Goal: Task Accomplishment & Management: Use online tool/utility

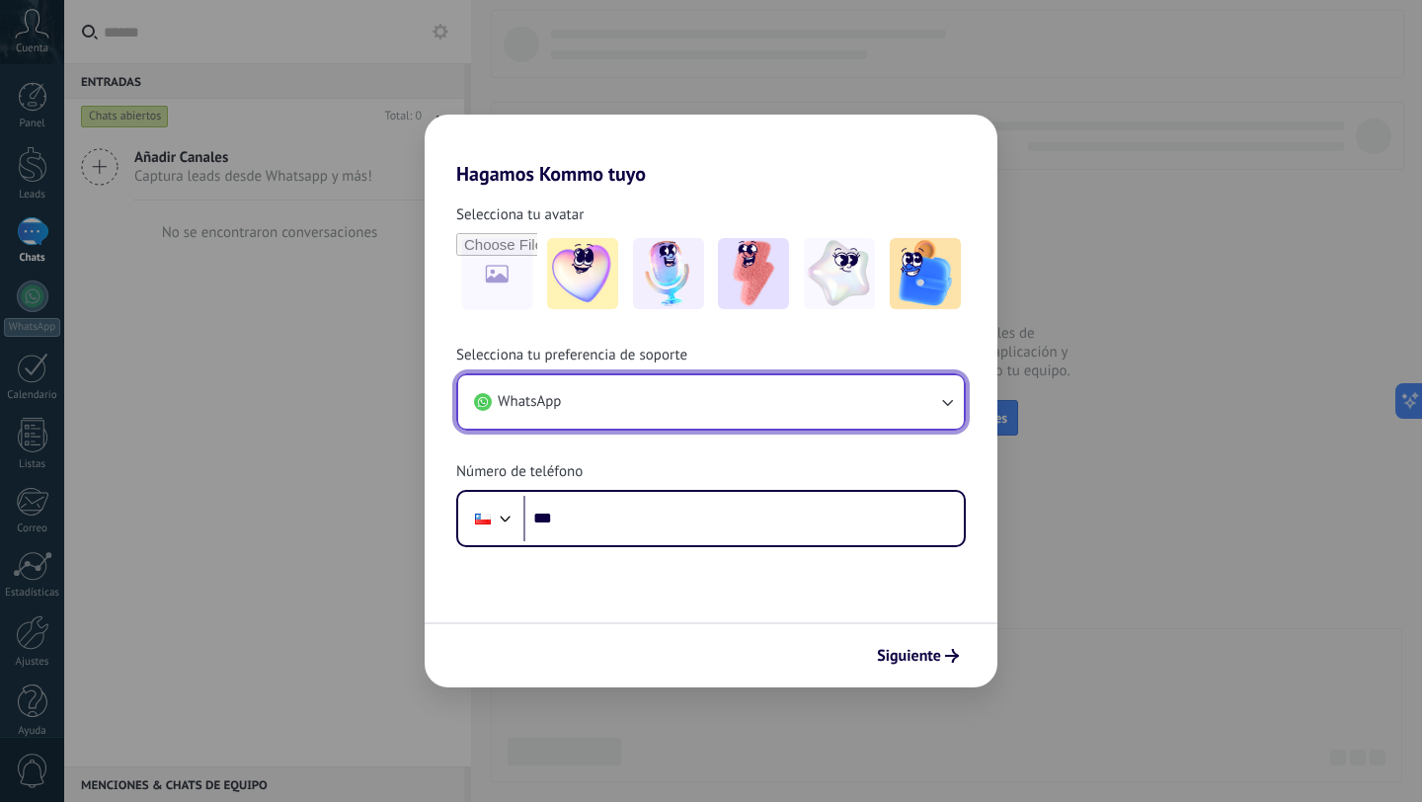
click at [944, 398] on icon "button" at bounding box center [947, 402] width 20 height 20
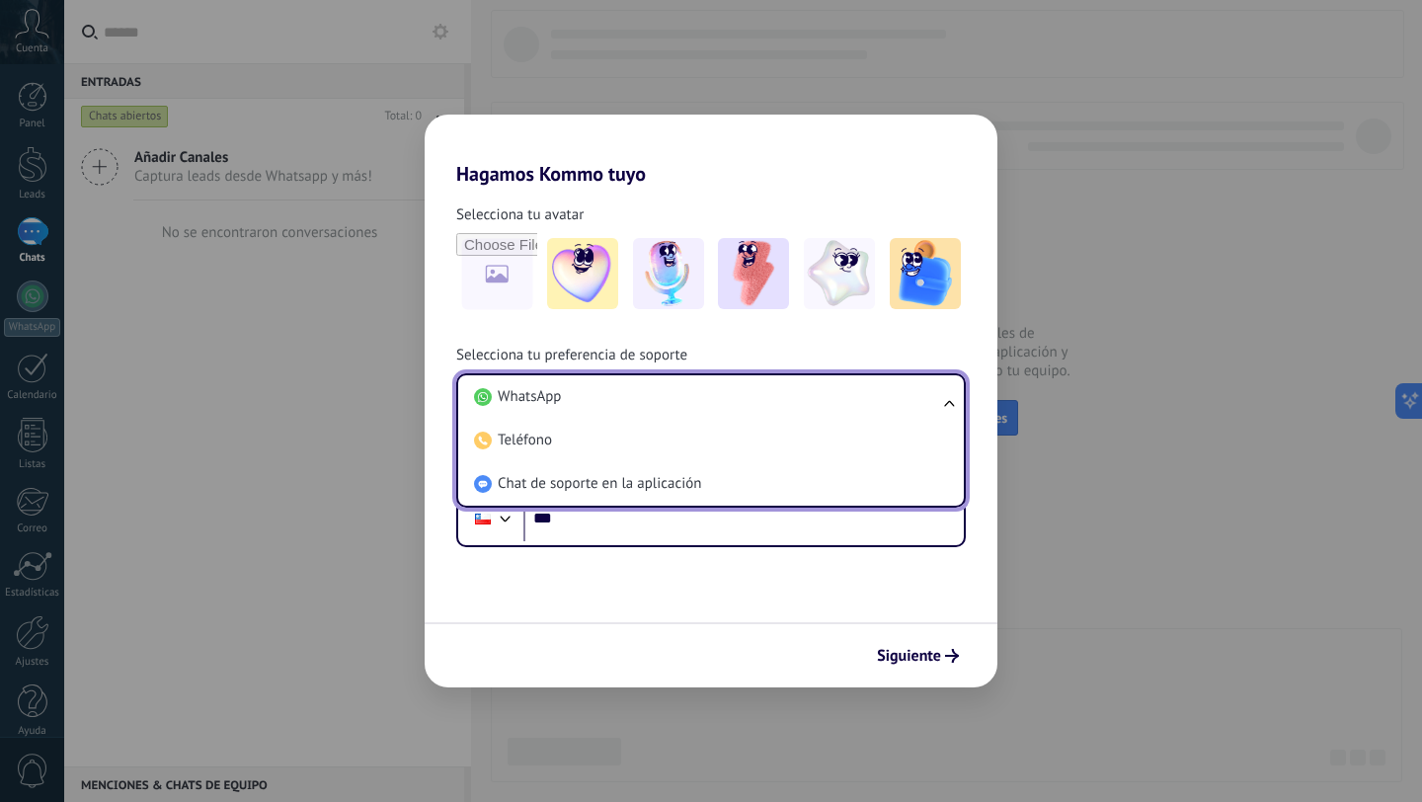
click at [31, 644] on div "Hagamos Kommo tuyo Selecciona tu avatar Selecciona tu preferencia de soporte Wh…" at bounding box center [711, 401] width 1422 height 802
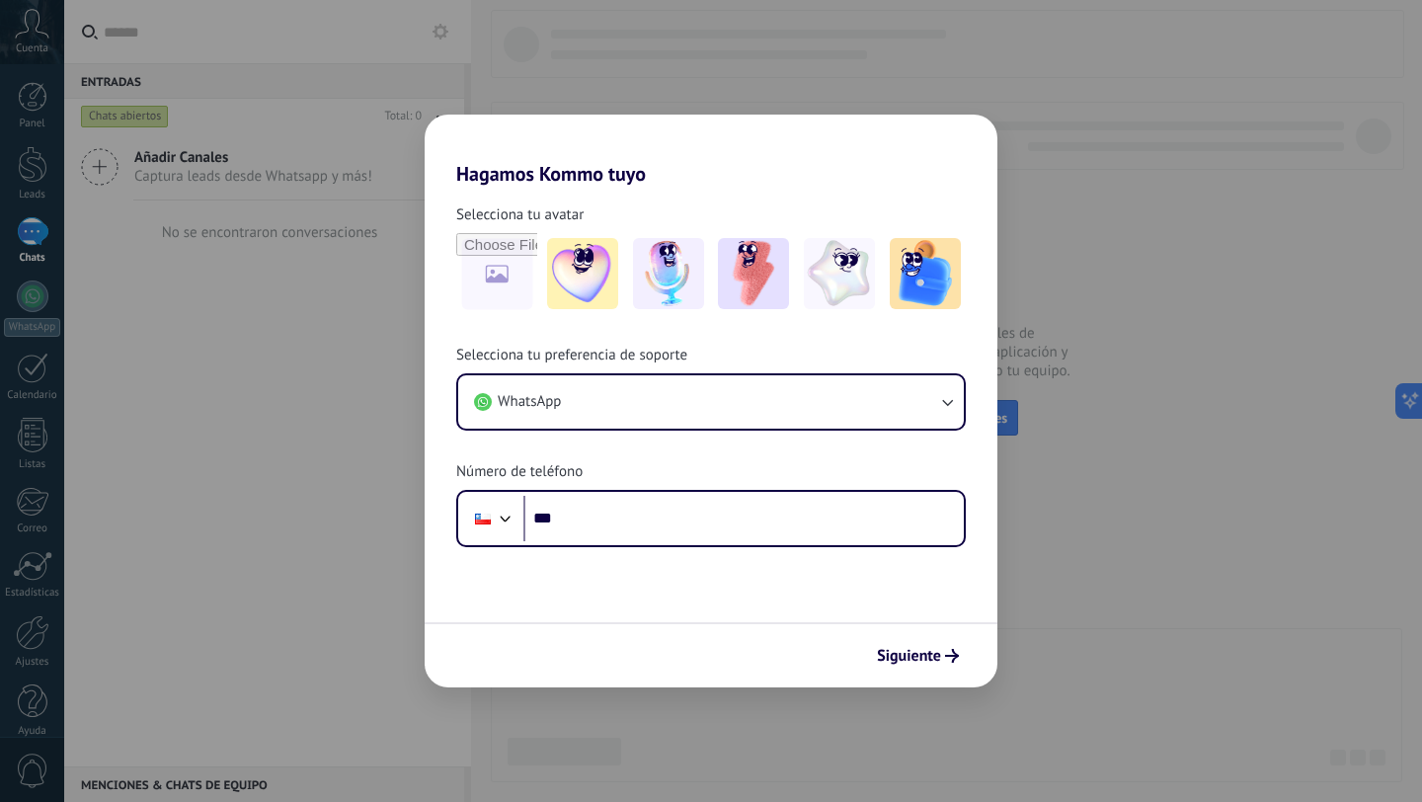
click at [31, 644] on div "Hagamos Kommo tuyo Selecciona tu avatar Selecciona tu preferencia de soporte Wh…" at bounding box center [711, 401] width 1422 height 802
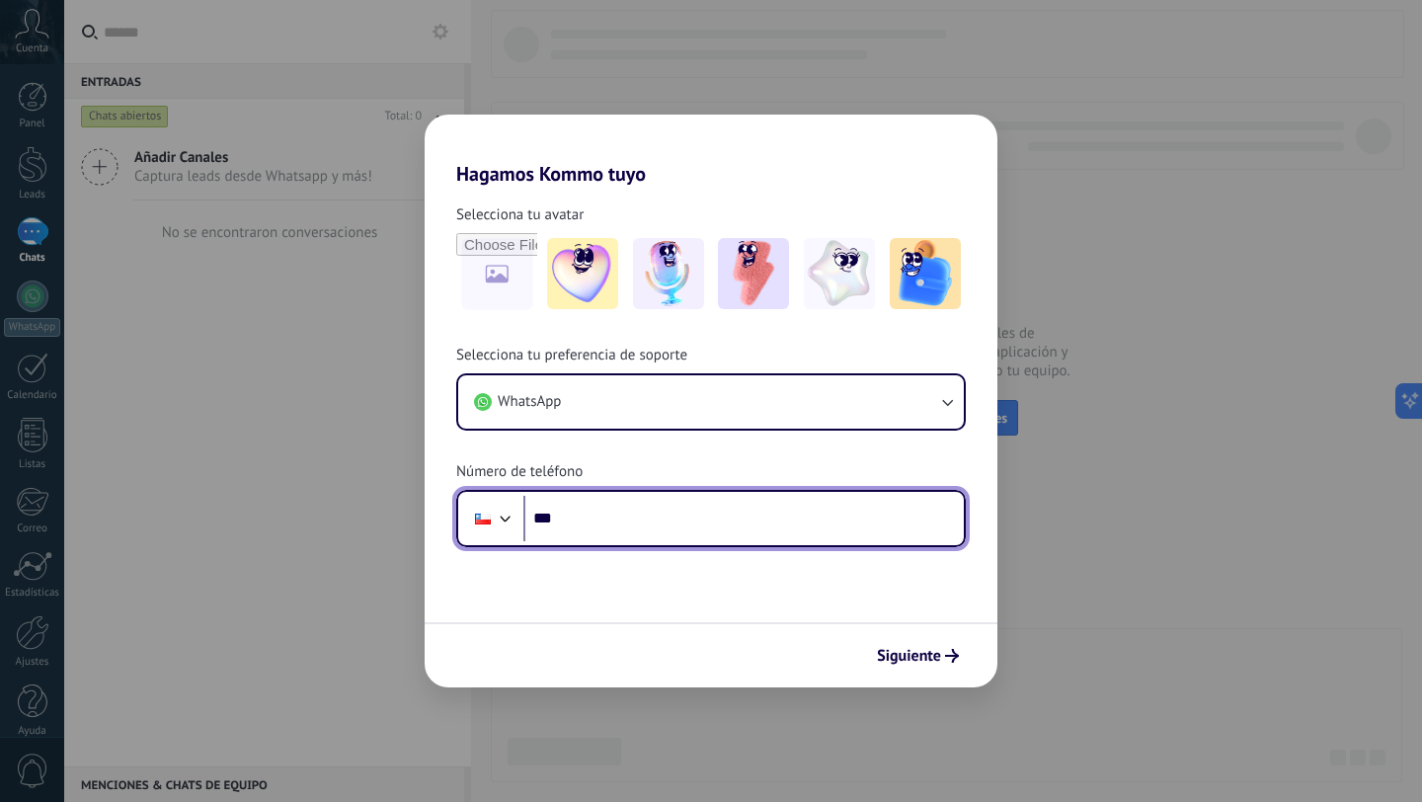
click at [619, 516] on input "***" at bounding box center [743, 518] width 441 height 45
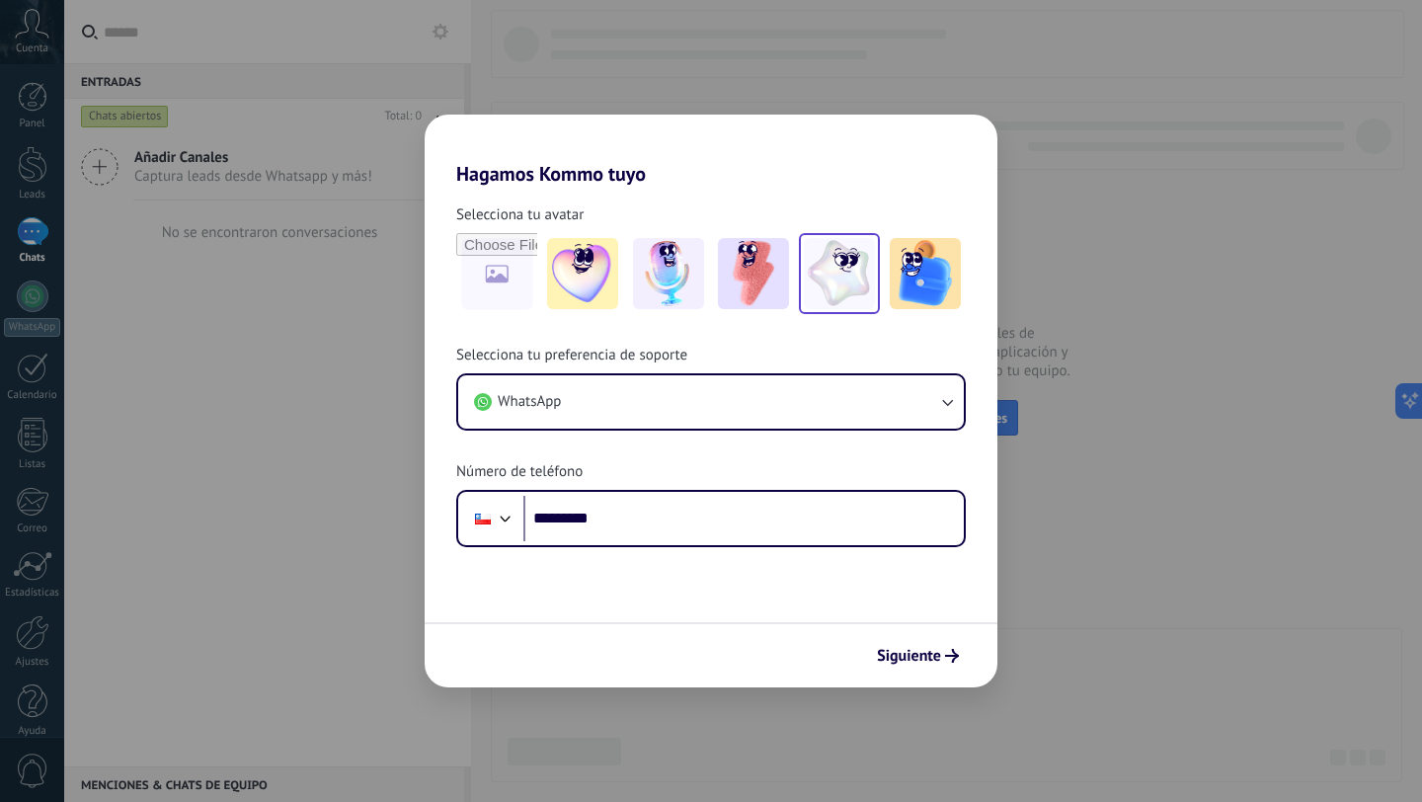
click at [836, 277] on img at bounding box center [839, 273] width 71 height 71
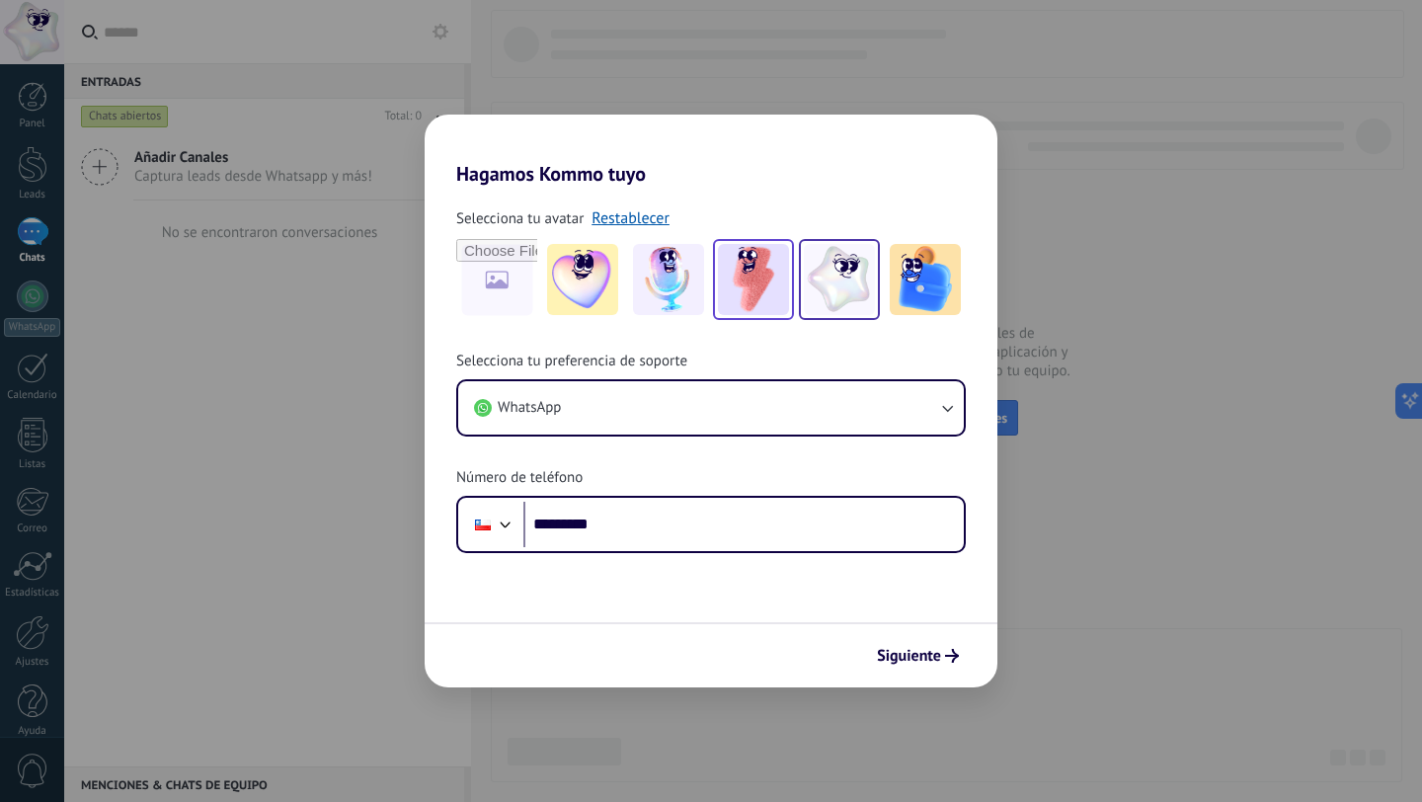
click at [751, 280] on img at bounding box center [753, 279] width 71 height 71
click at [660, 267] on img at bounding box center [668, 279] width 71 height 71
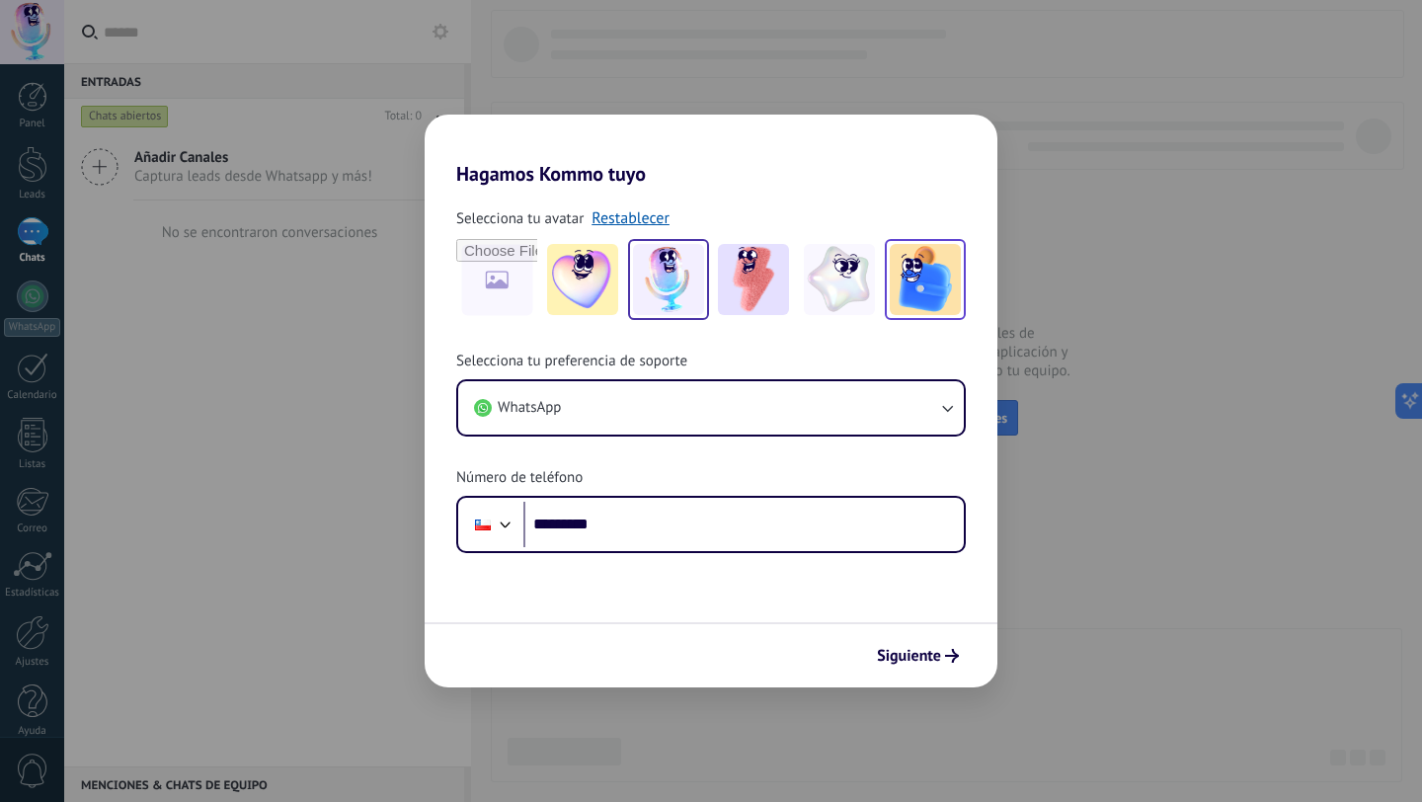
click at [926, 277] on img at bounding box center [925, 279] width 71 height 71
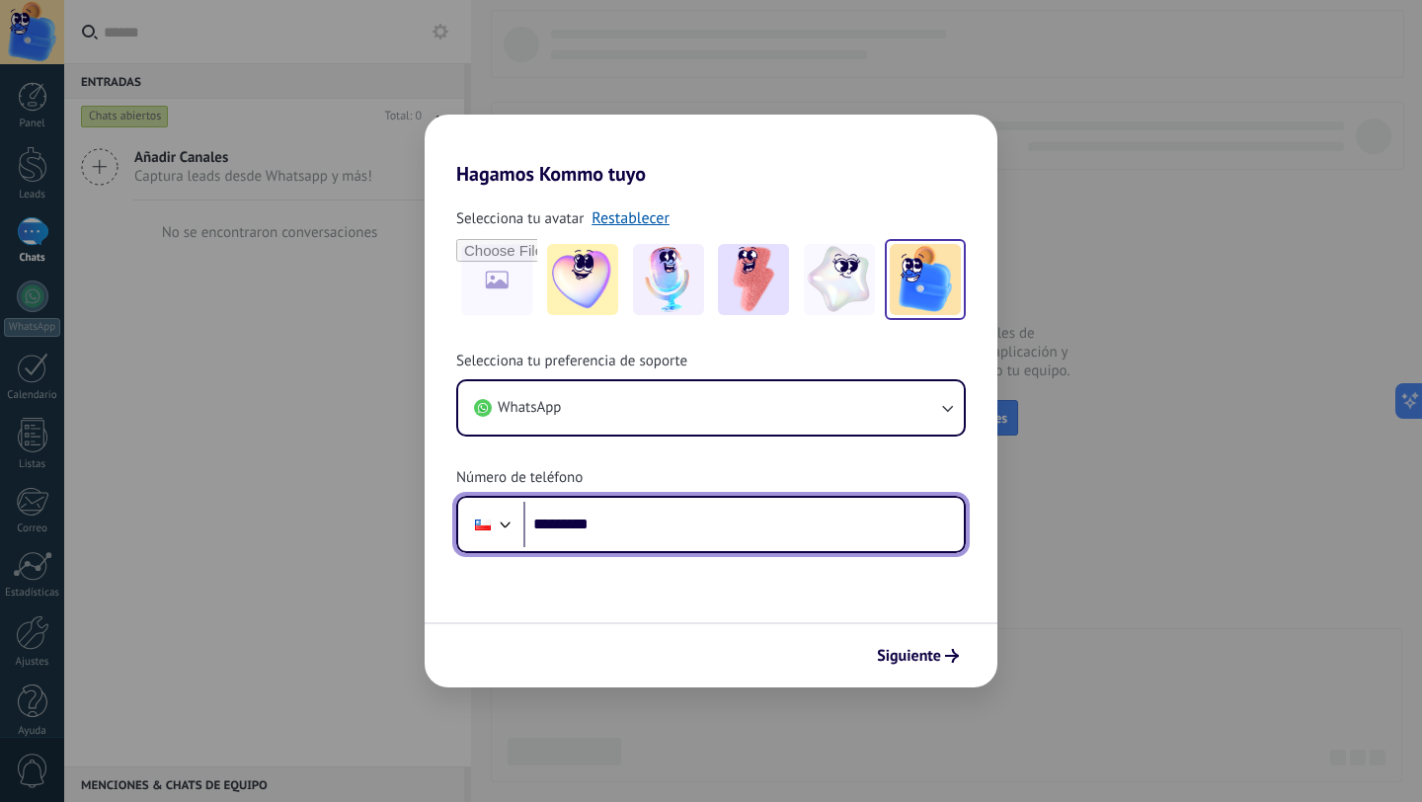
click at [616, 523] on input "*********" at bounding box center [743, 524] width 441 height 45
type input "**********"
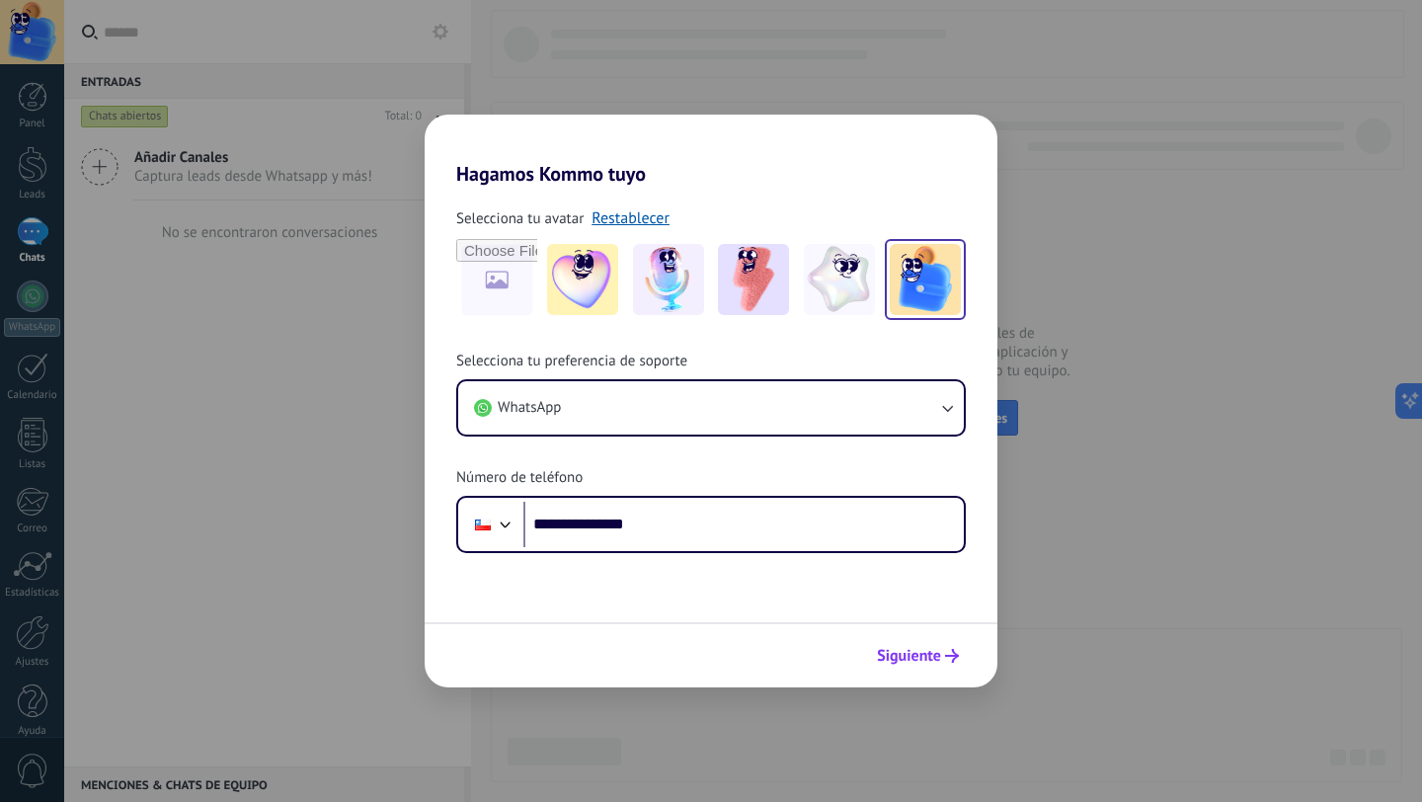
click at [926, 645] on button "Siguiente" at bounding box center [918, 656] width 100 height 34
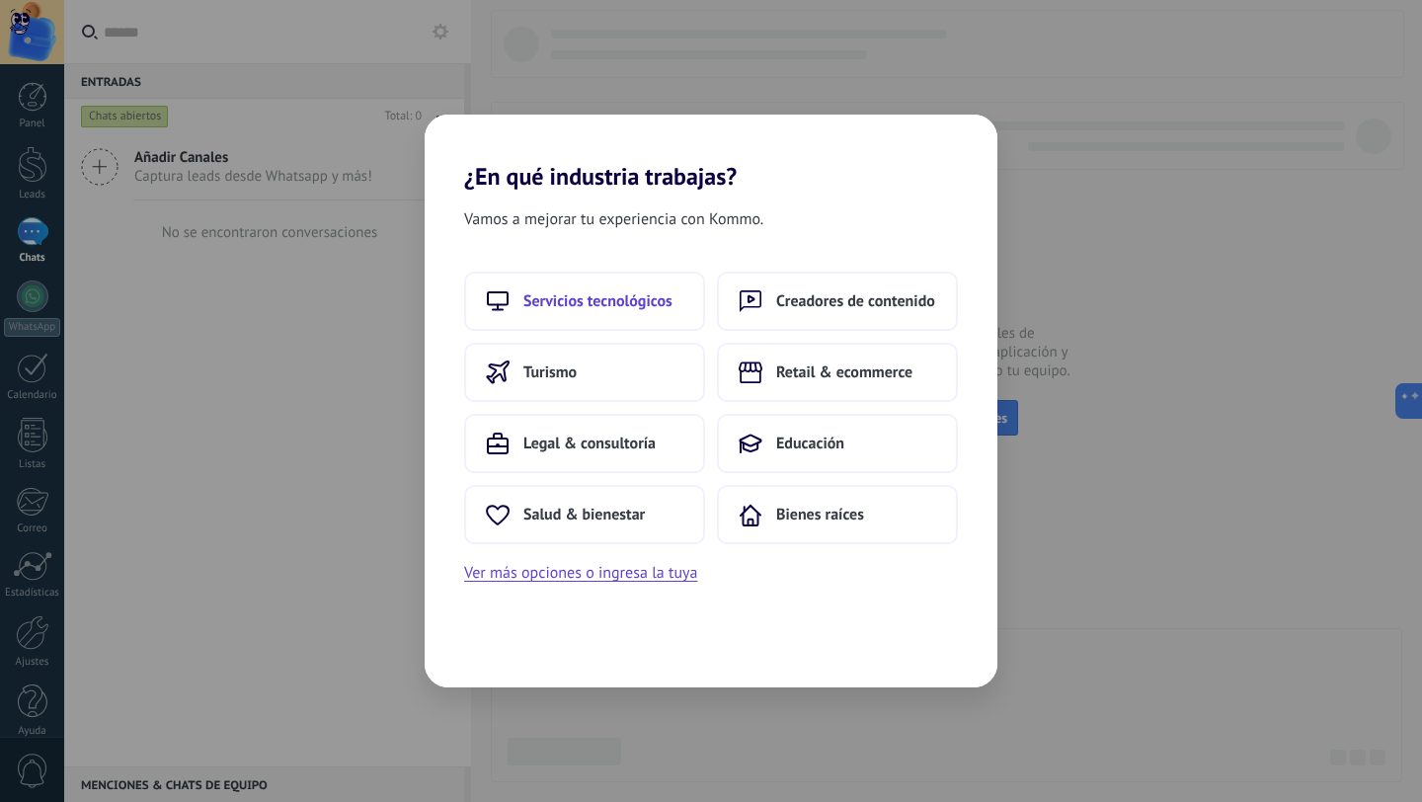
click at [659, 306] on span "Servicios tecnológicos" at bounding box center [597, 301] width 149 height 20
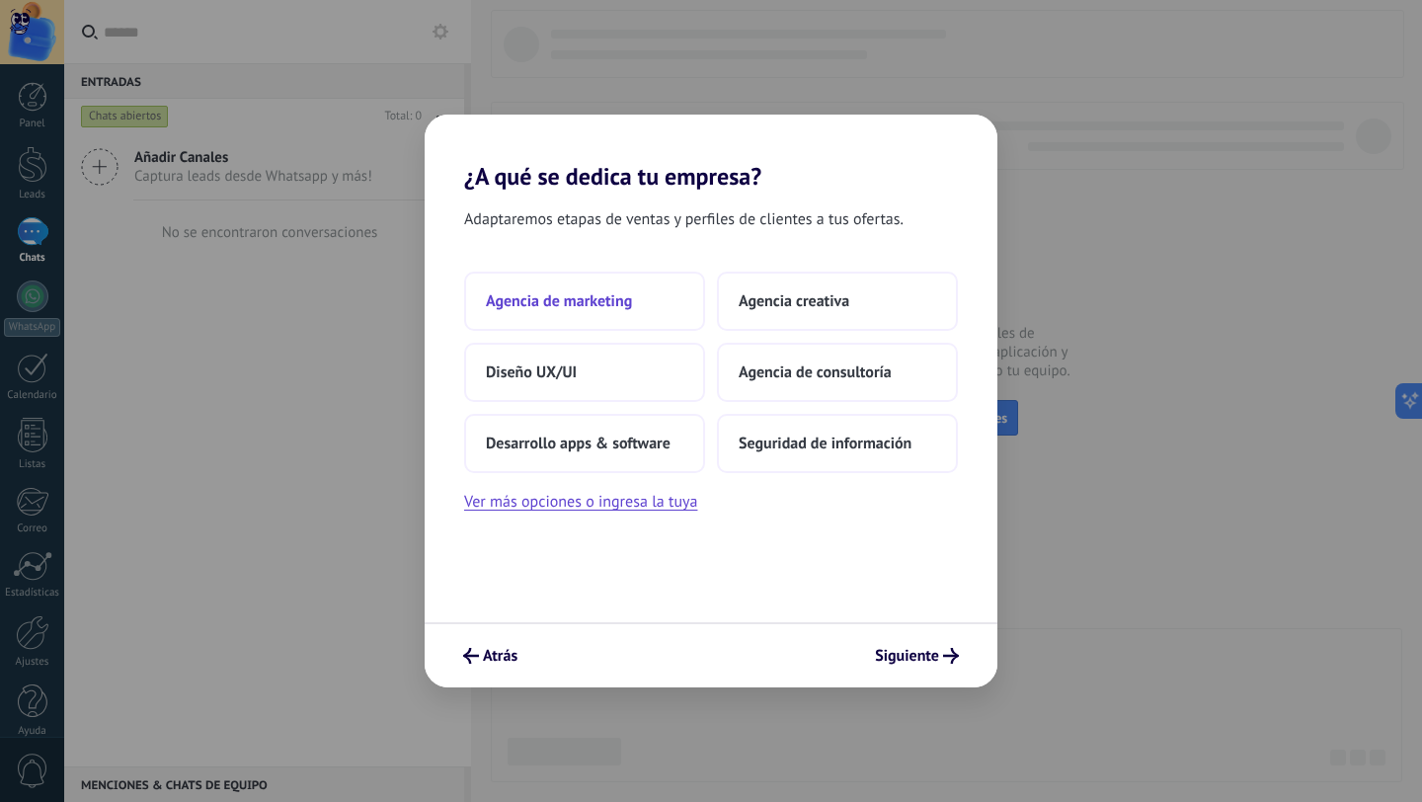
click at [593, 298] on span "Agencia de marketing" at bounding box center [559, 301] width 146 height 20
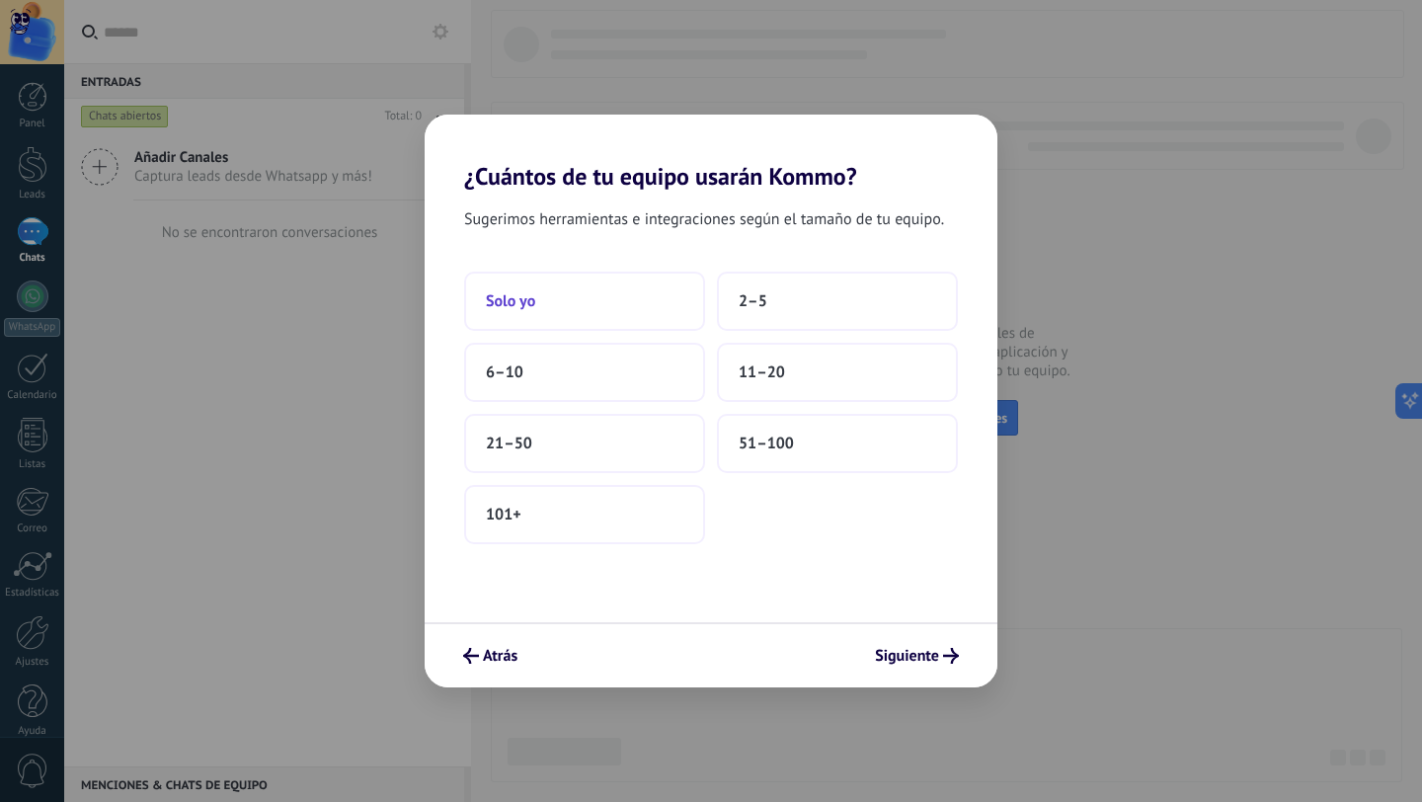
click at [578, 305] on button "Solo yo" at bounding box center [584, 301] width 241 height 59
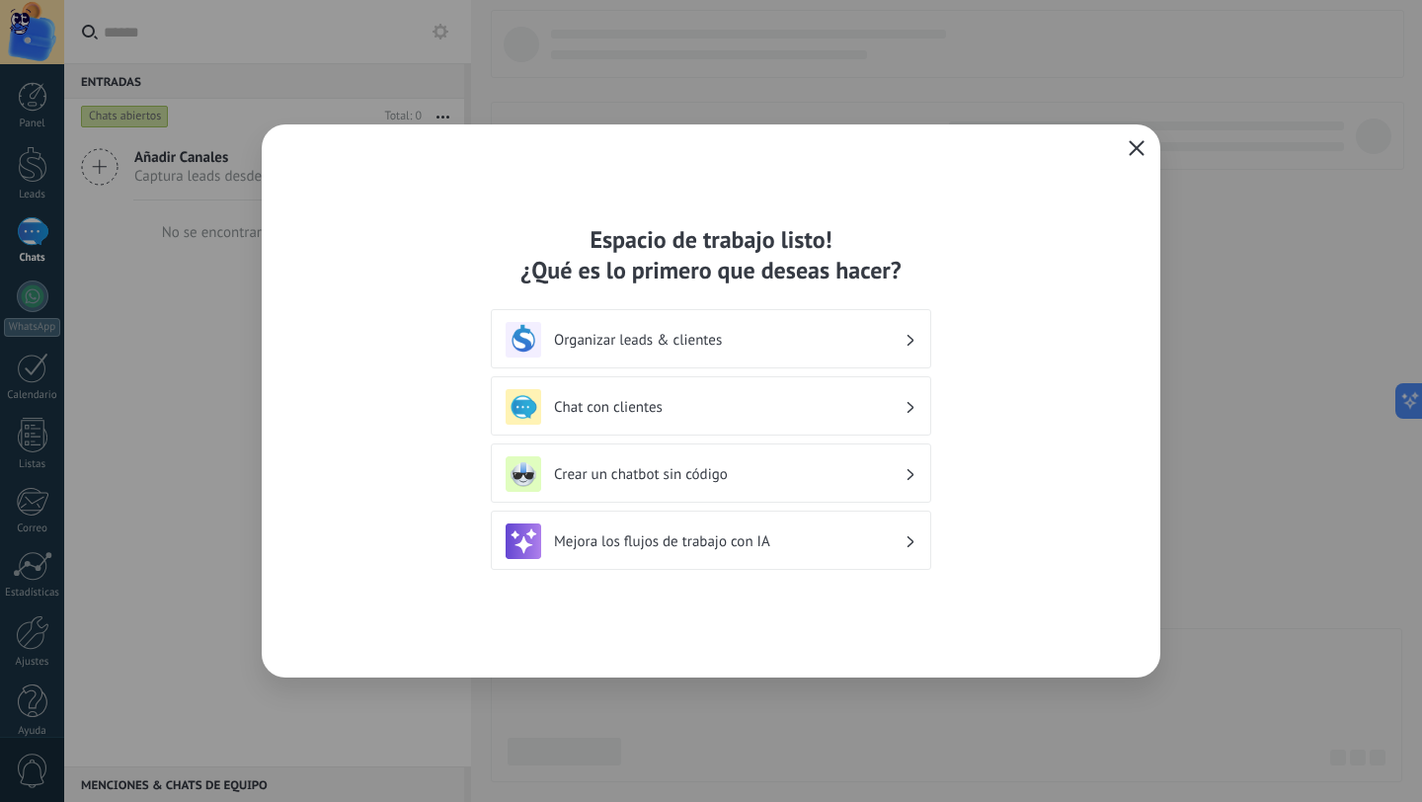
click at [886, 350] on div "Organizar leads & clientes" at bounding box center [711, 340] width 411 height 36
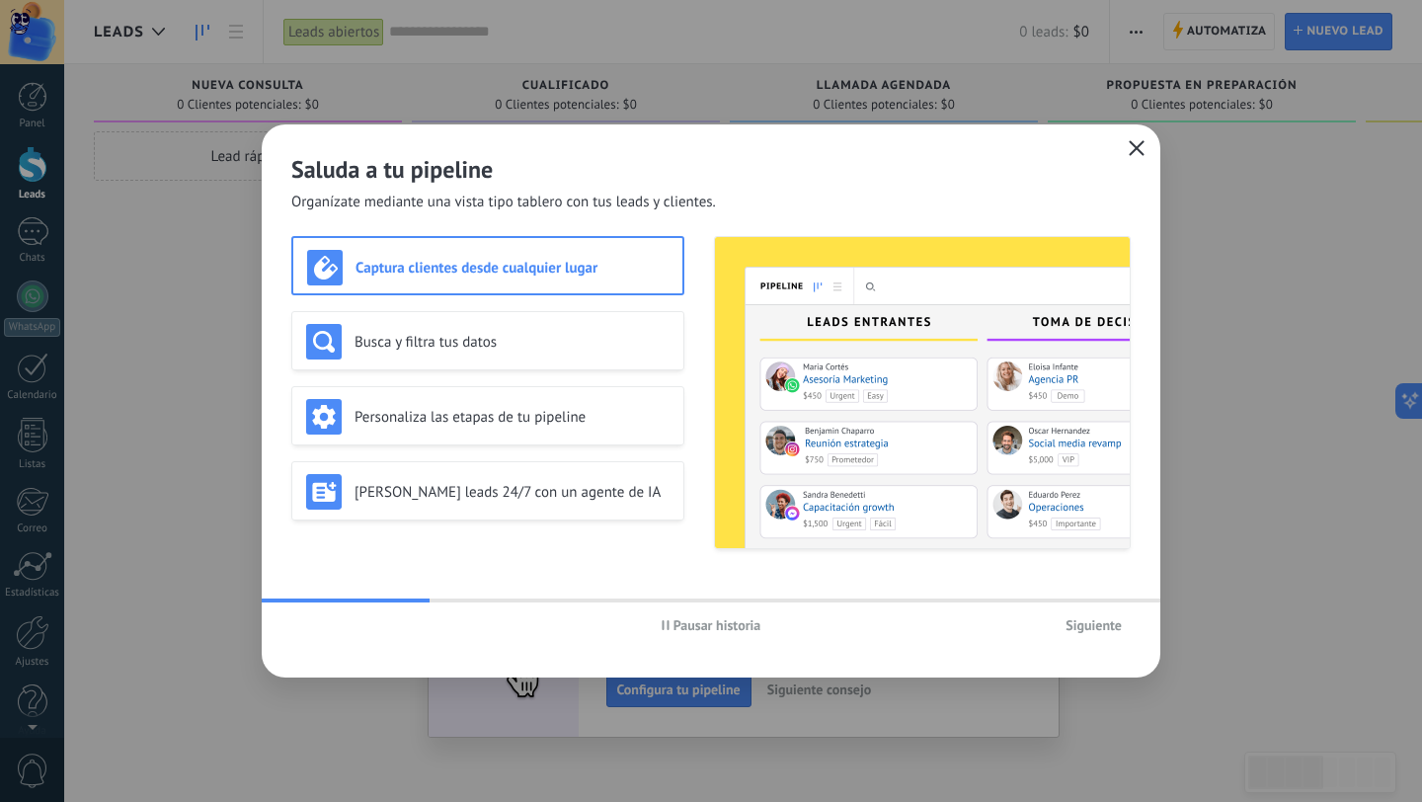
click at [1140, 151] on use "button" at bounding box center [1137, 147] width 15 height 15
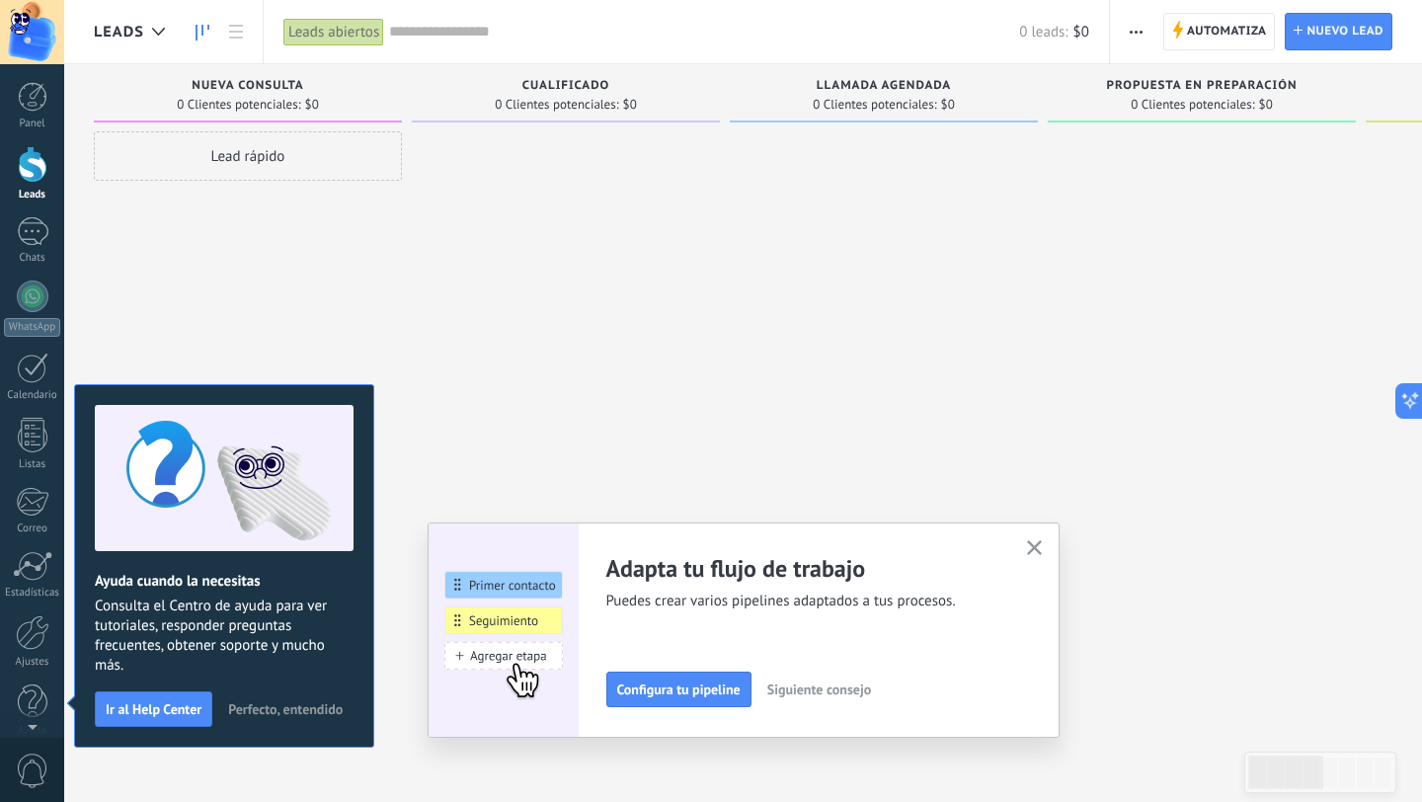
click at [1041, 552] on icon "button" at bounding box center [1034, 547] width 15 height 15
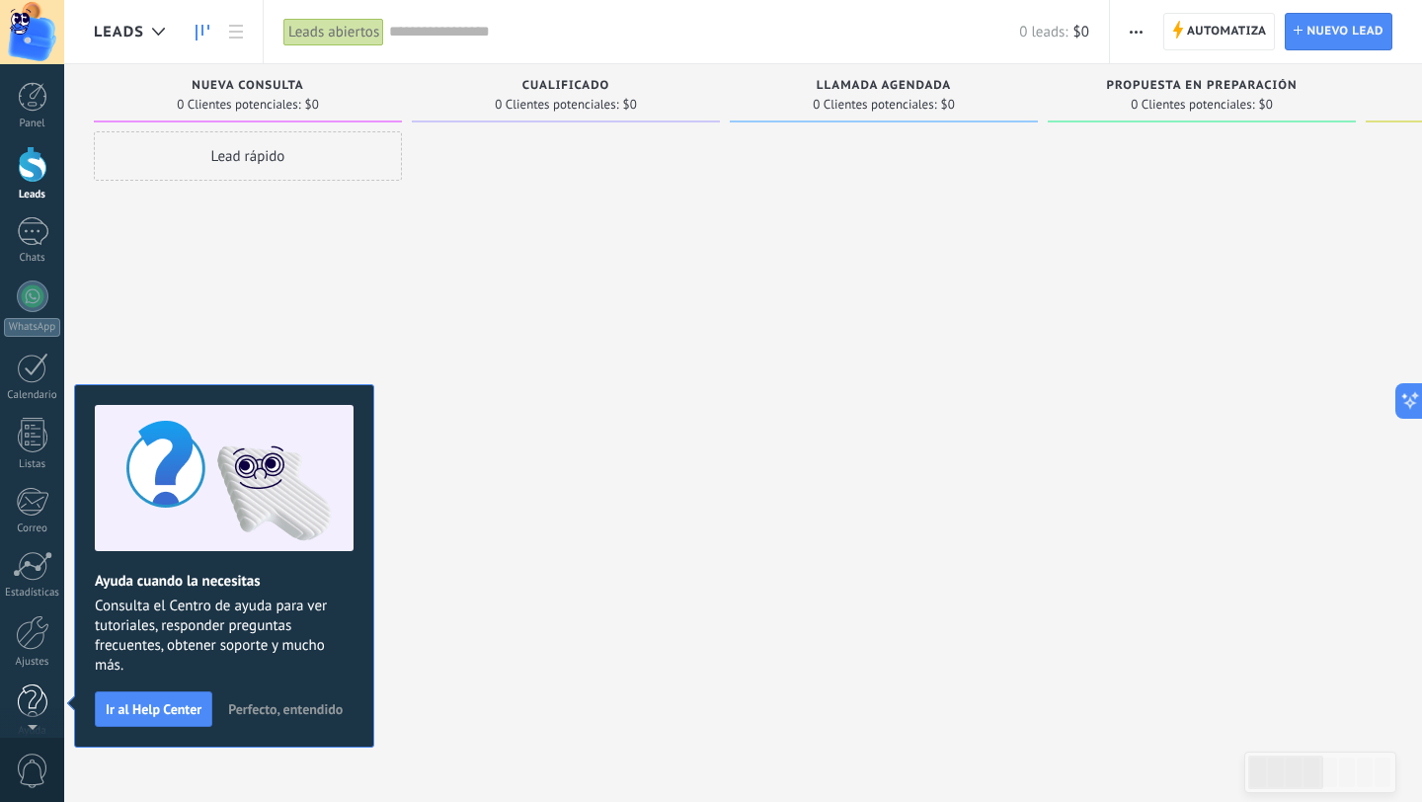
scroll to position [9, 0]
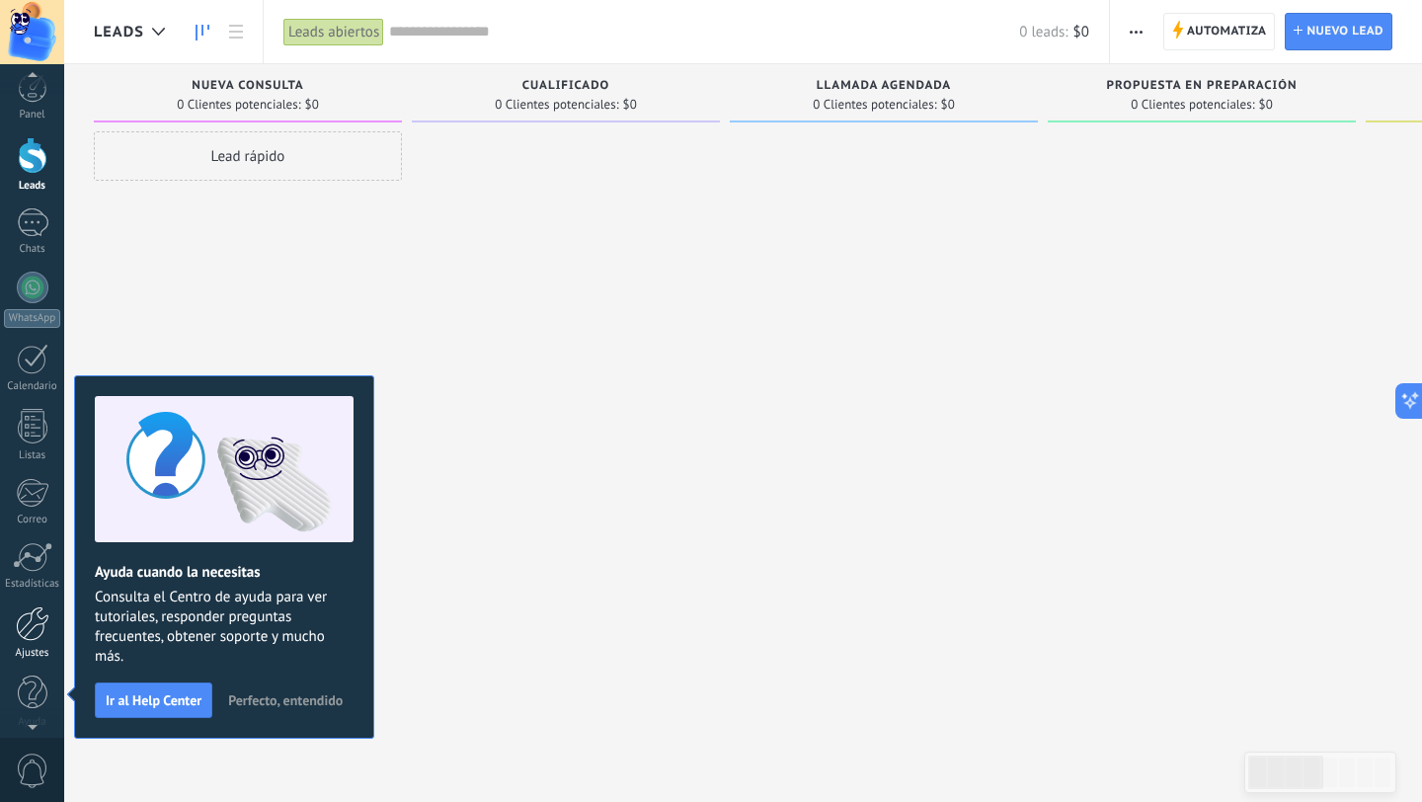
click at [29, 625] on div at bounding box center [33, 623] width 34 height 35
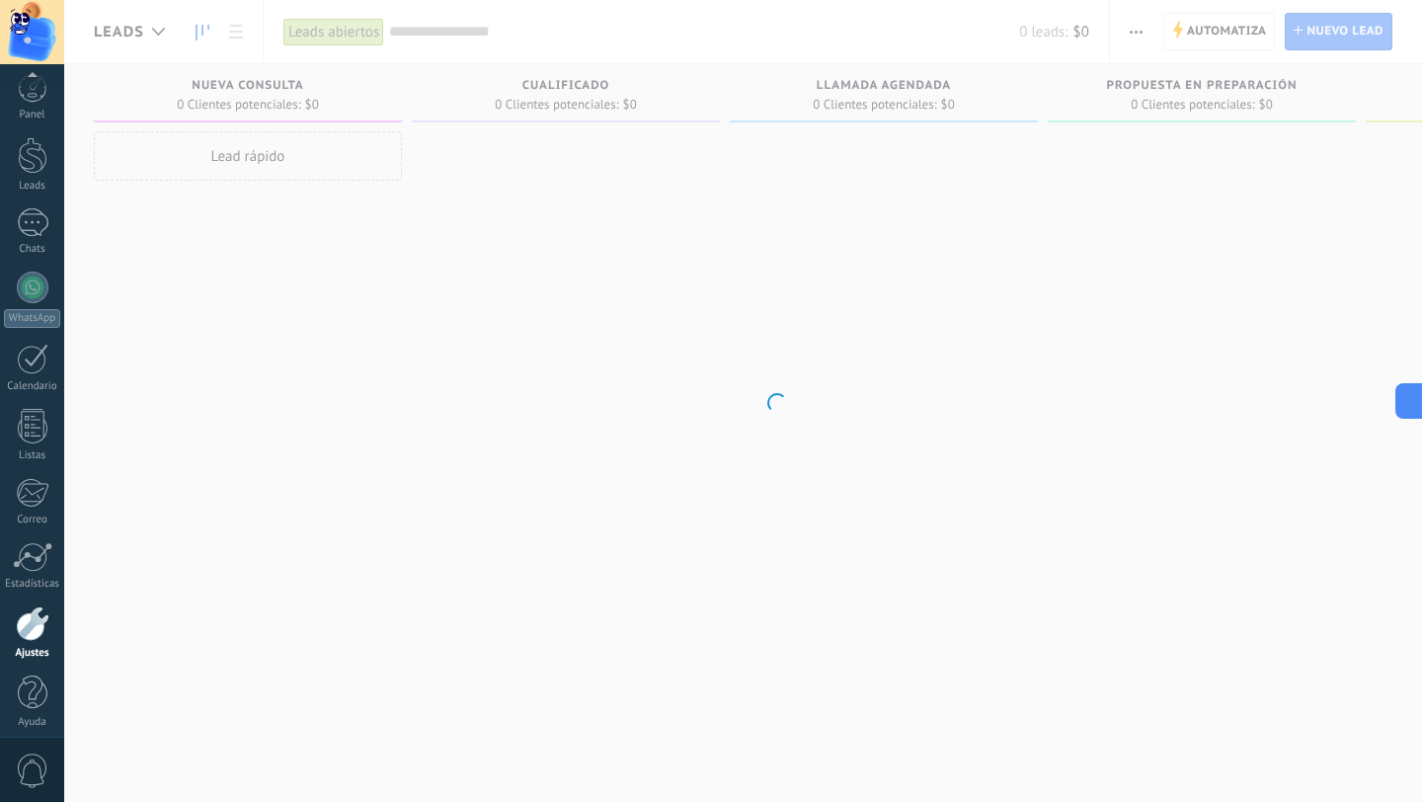
scroll to position [20, 0]
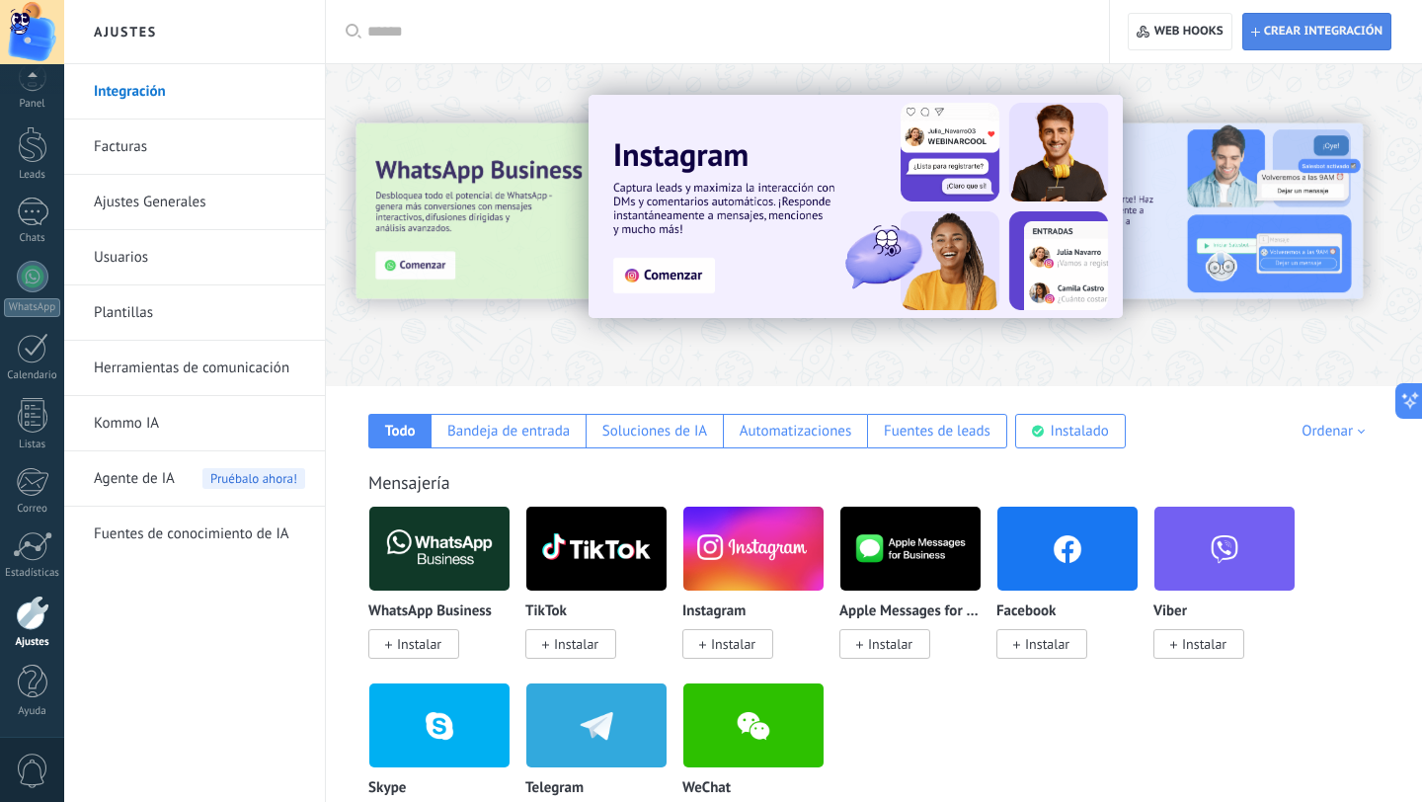
click at [1312, 34] on span "Crear integración" at bounding box center [1323, 32] width 119 height 16
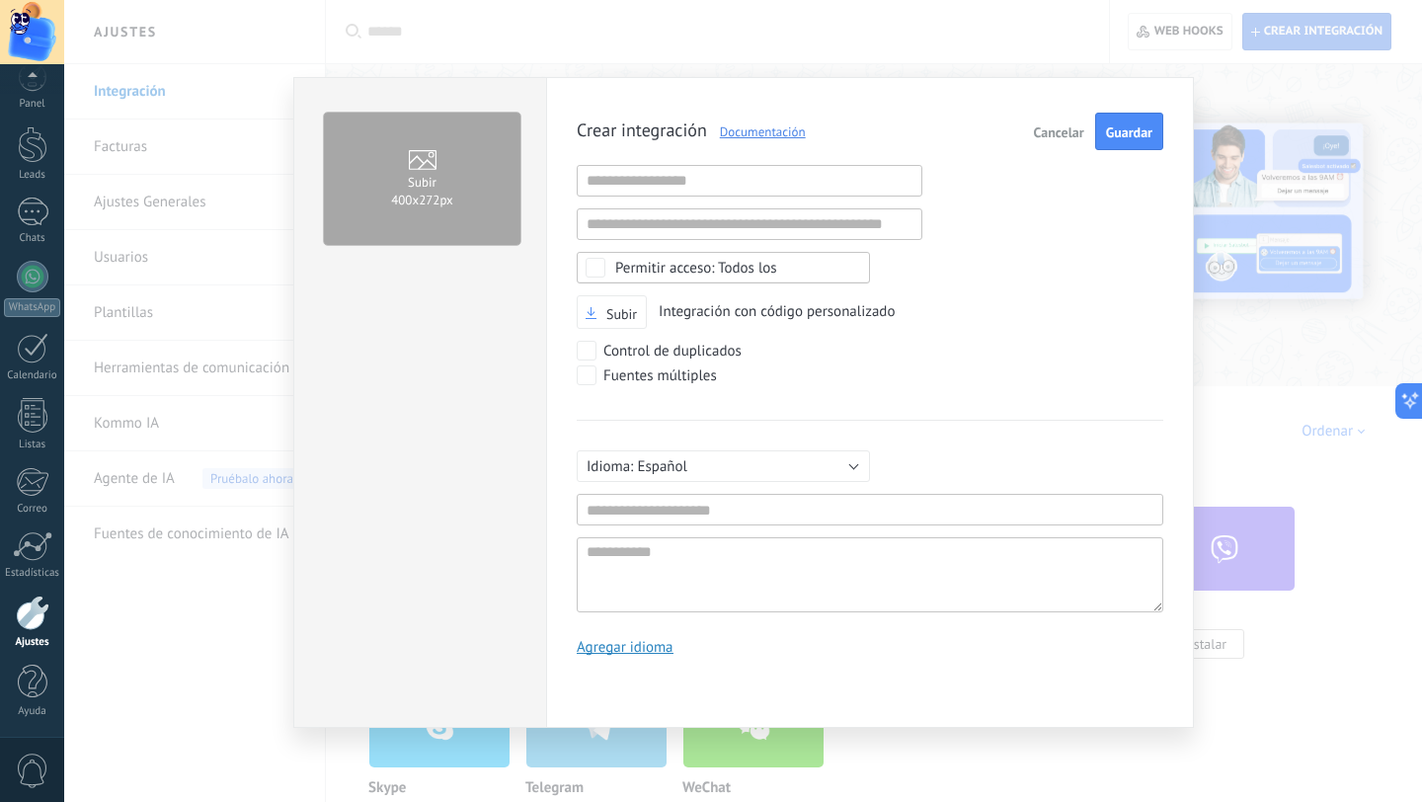
scroll to position [19, 0]
click at [606, 187] on input "text" at bounding box center [750, 181] width 346 height 32
paste input "**********"
type input "**********"
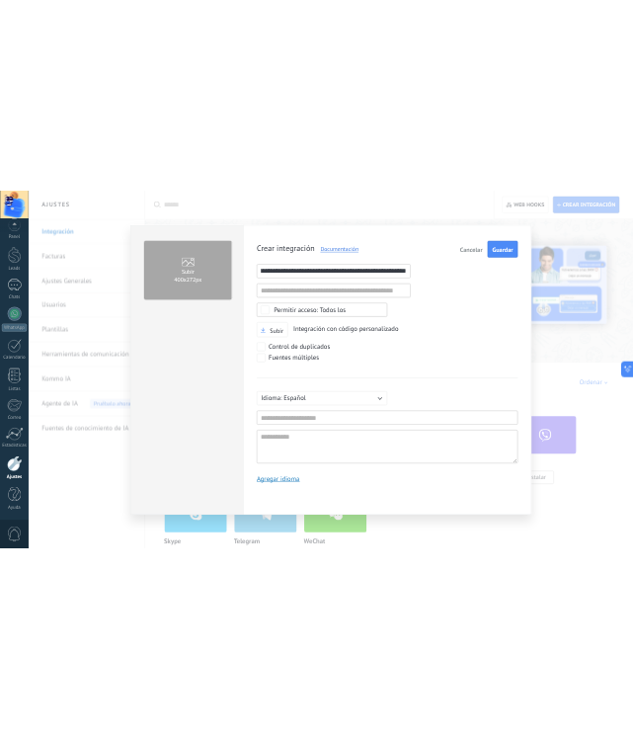
scroll to position [0, 0]
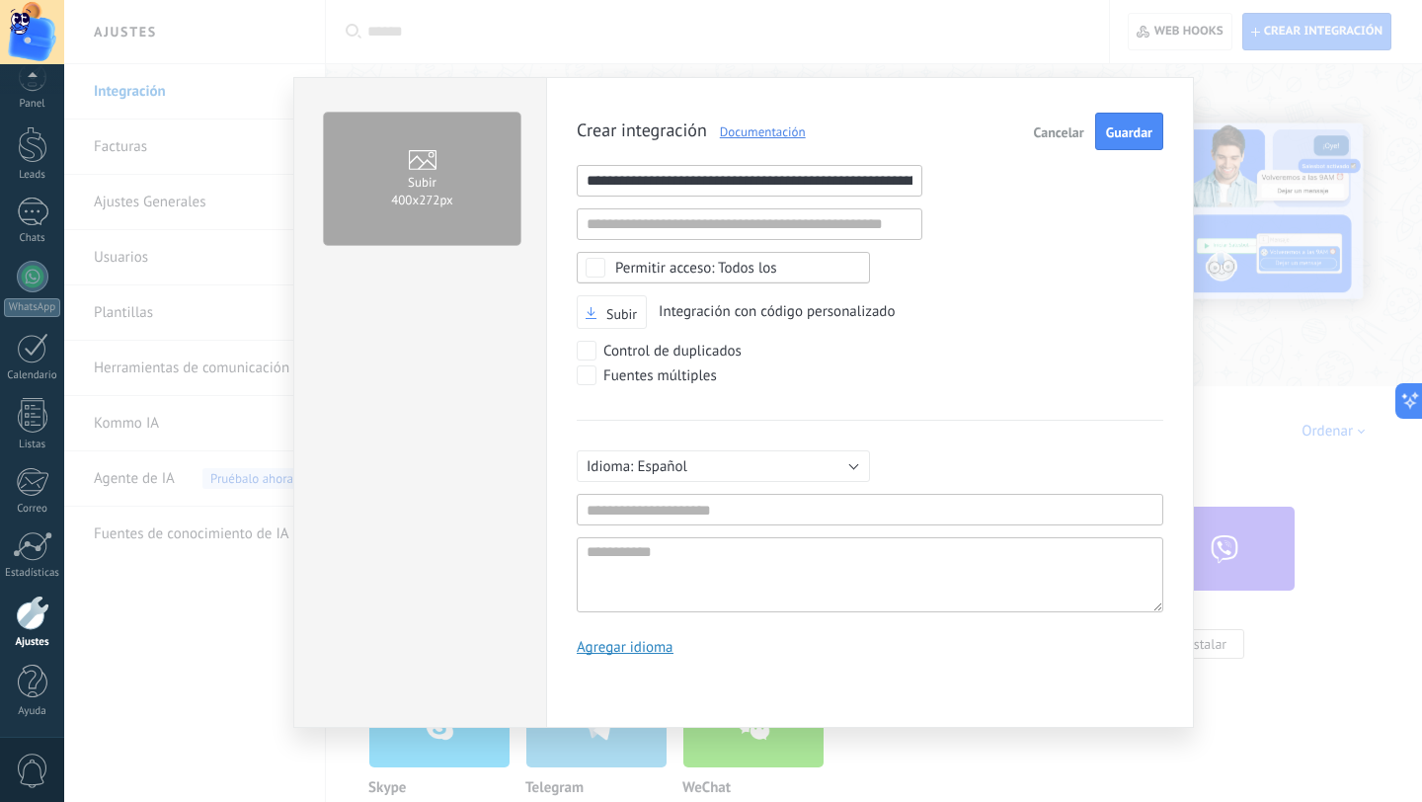
click at [734, 261] on div "Todos los" at bounding box center [696, 268] width 162 height 15
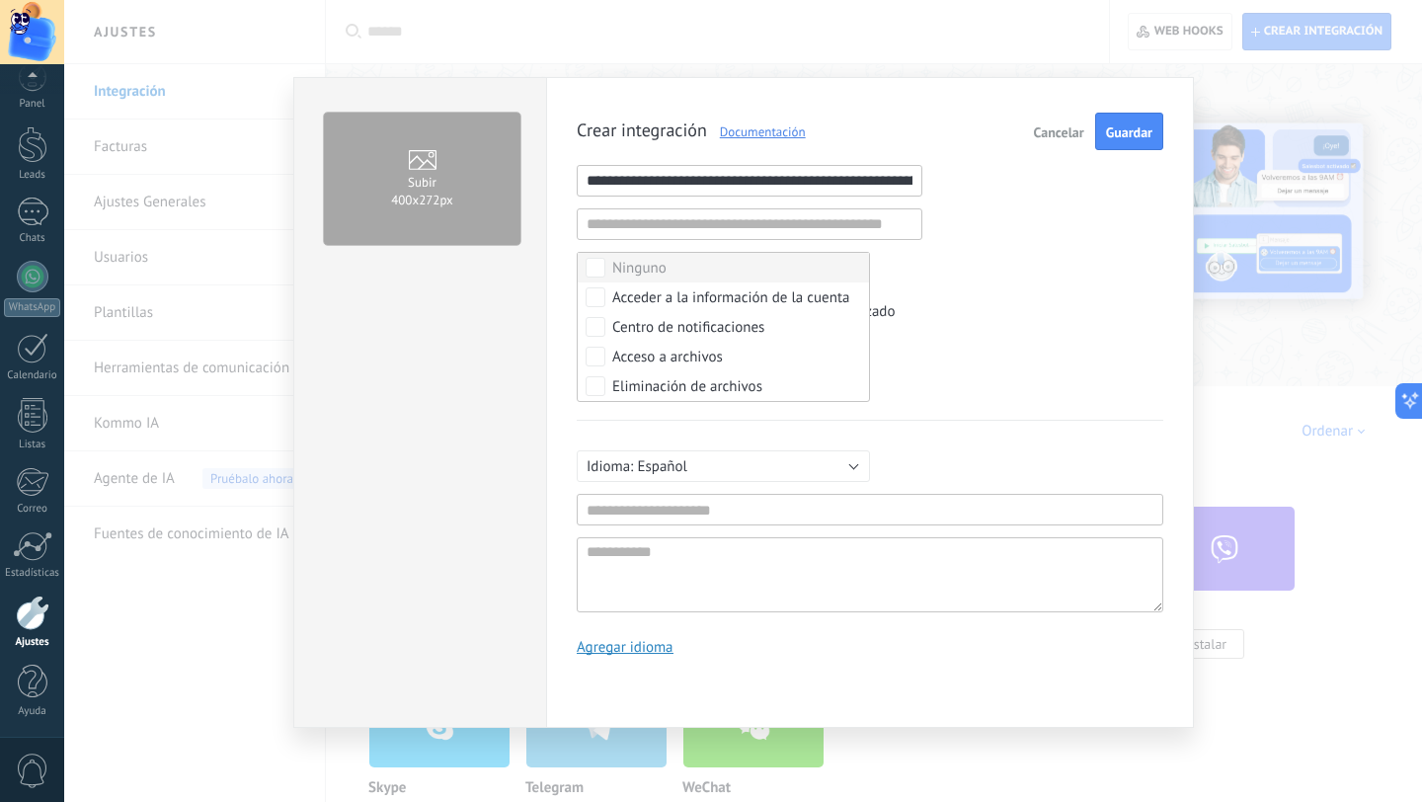
click at [734, 261] on label "Ninguno" at bounding box center [723, 268] width 291 height 30
click at [741, 259] on label "Seleccionar todo" at bounding box center [723, 268] width 291 height 30
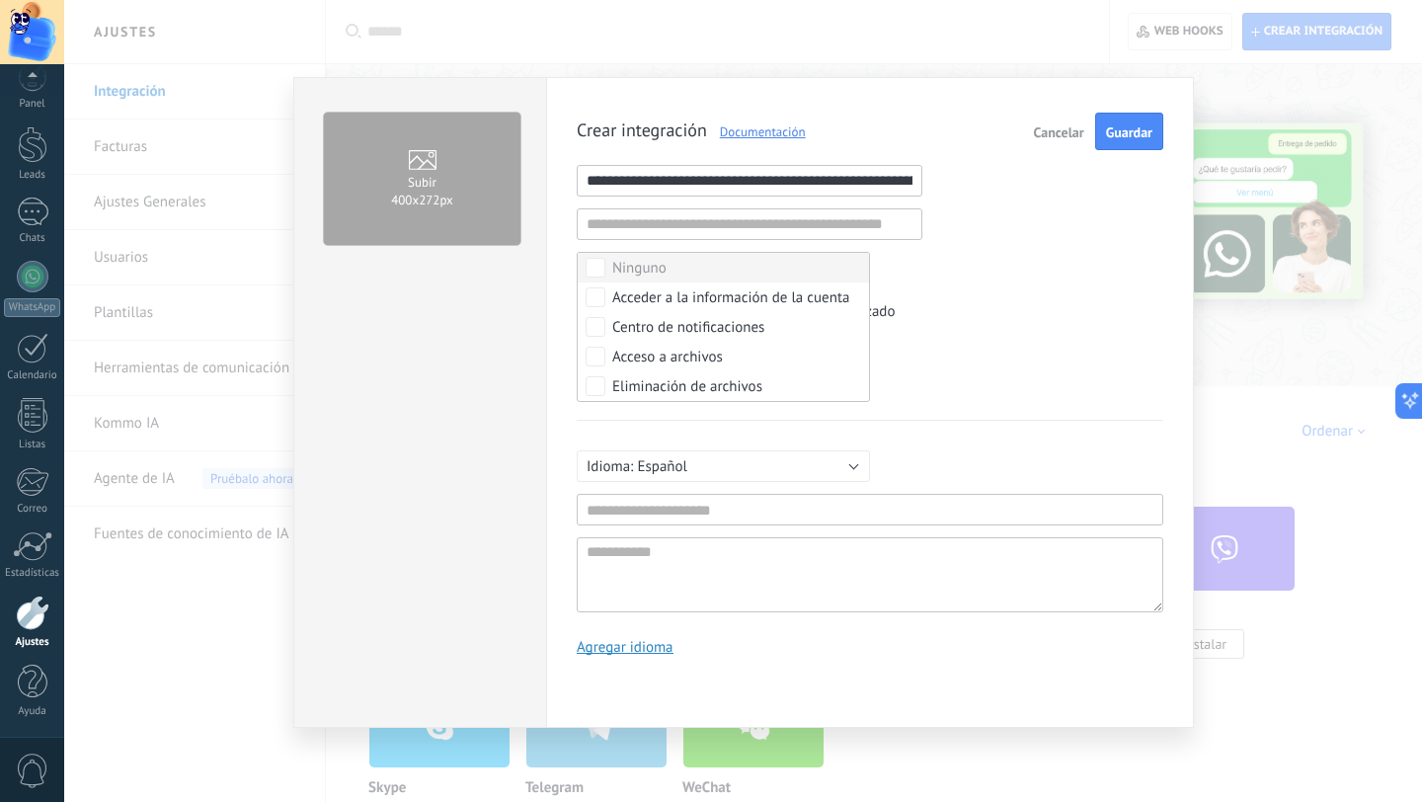
click at [938, 297] on div "Subir Integración con código personalizado" at bounding box center [870, 312] width 587 height 35
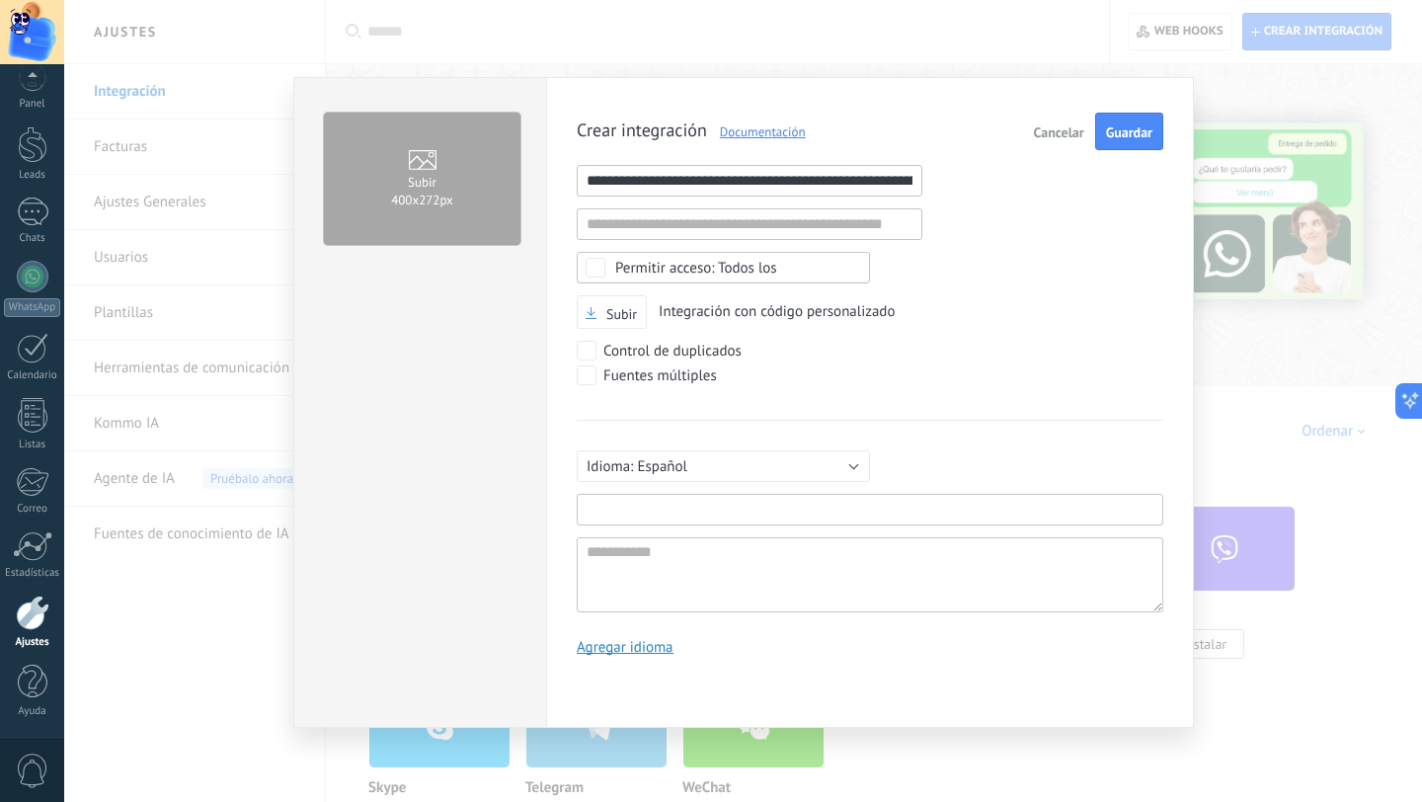
click at [678, 512] on input "text" at bounding box center [870, 510] width 587 height 32
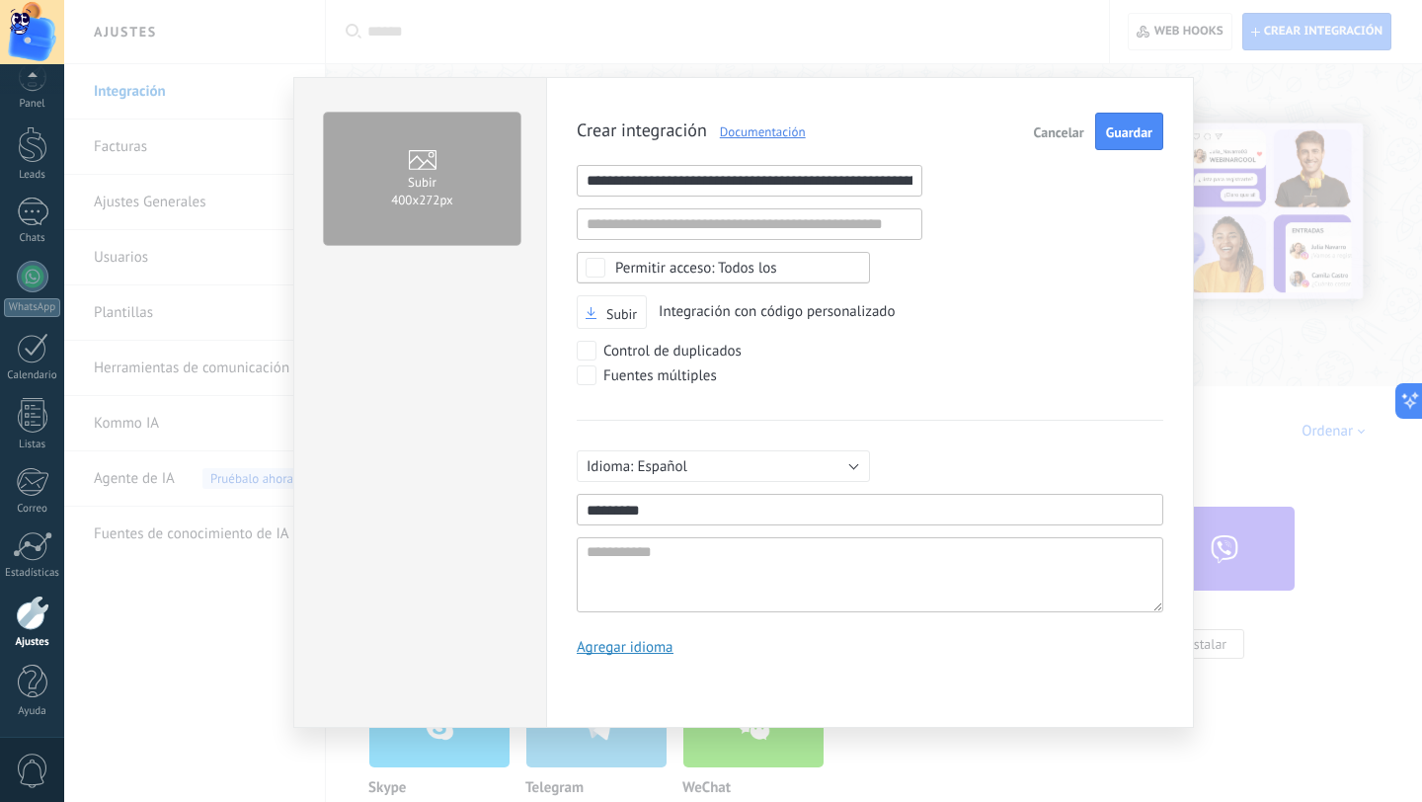
type input "*********"
click at [635, 550] on textarea at bounding box center [870, 574] width 587 height 75
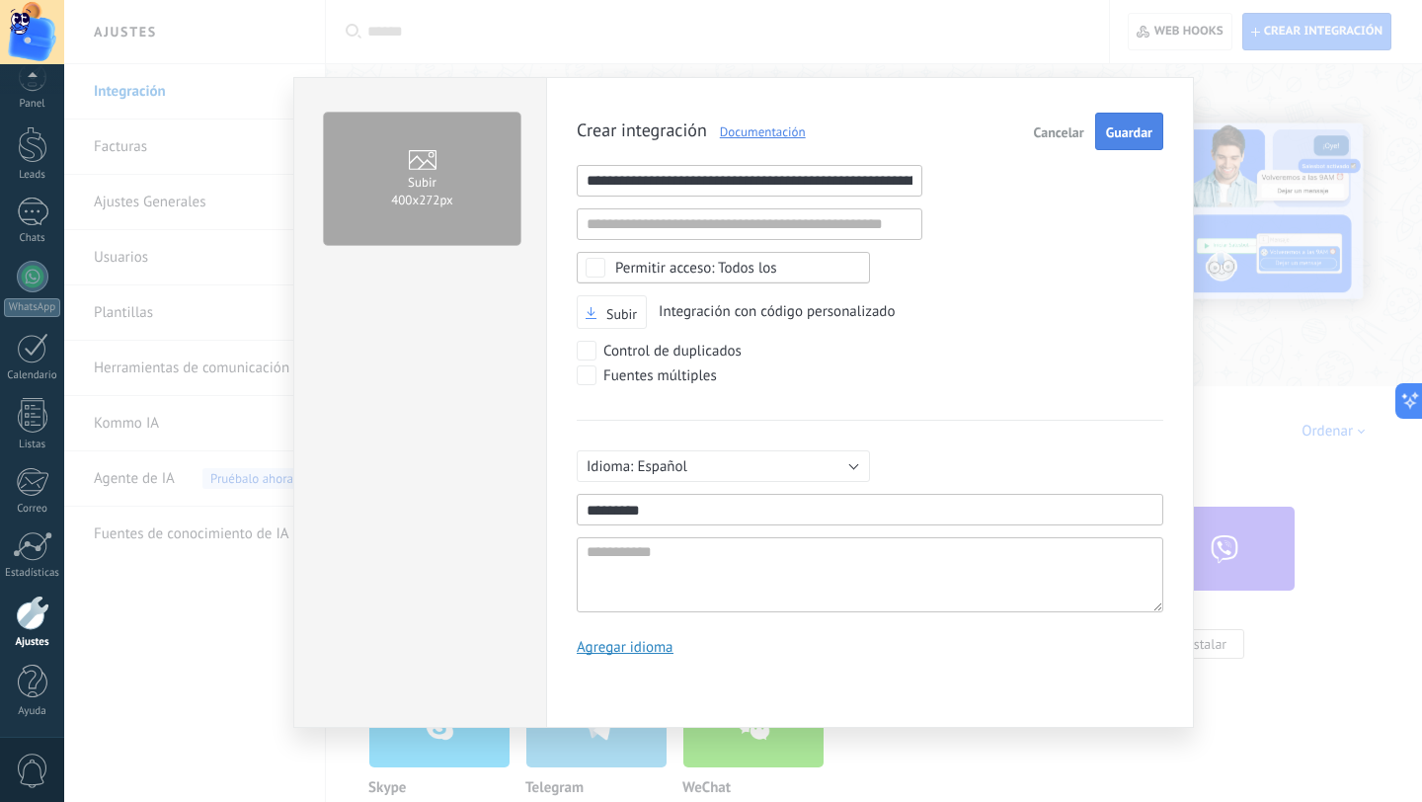
click at [1118, 130] on span "Guardar" at bounding box center [1129, 132] width 46 height 14
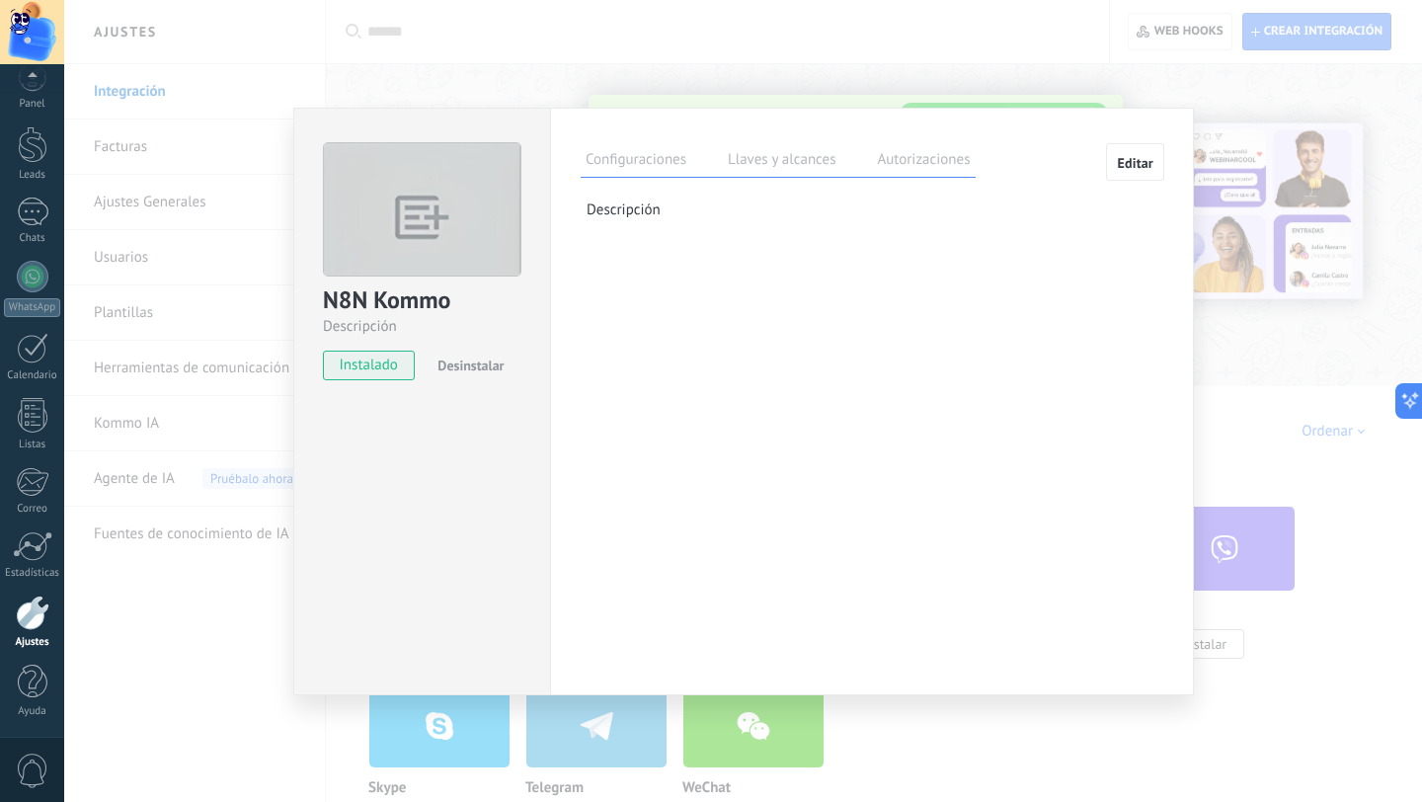
click at [794, 161] on label "Llaves y alcances" at bounding box center [782, 162] width 118 height 29
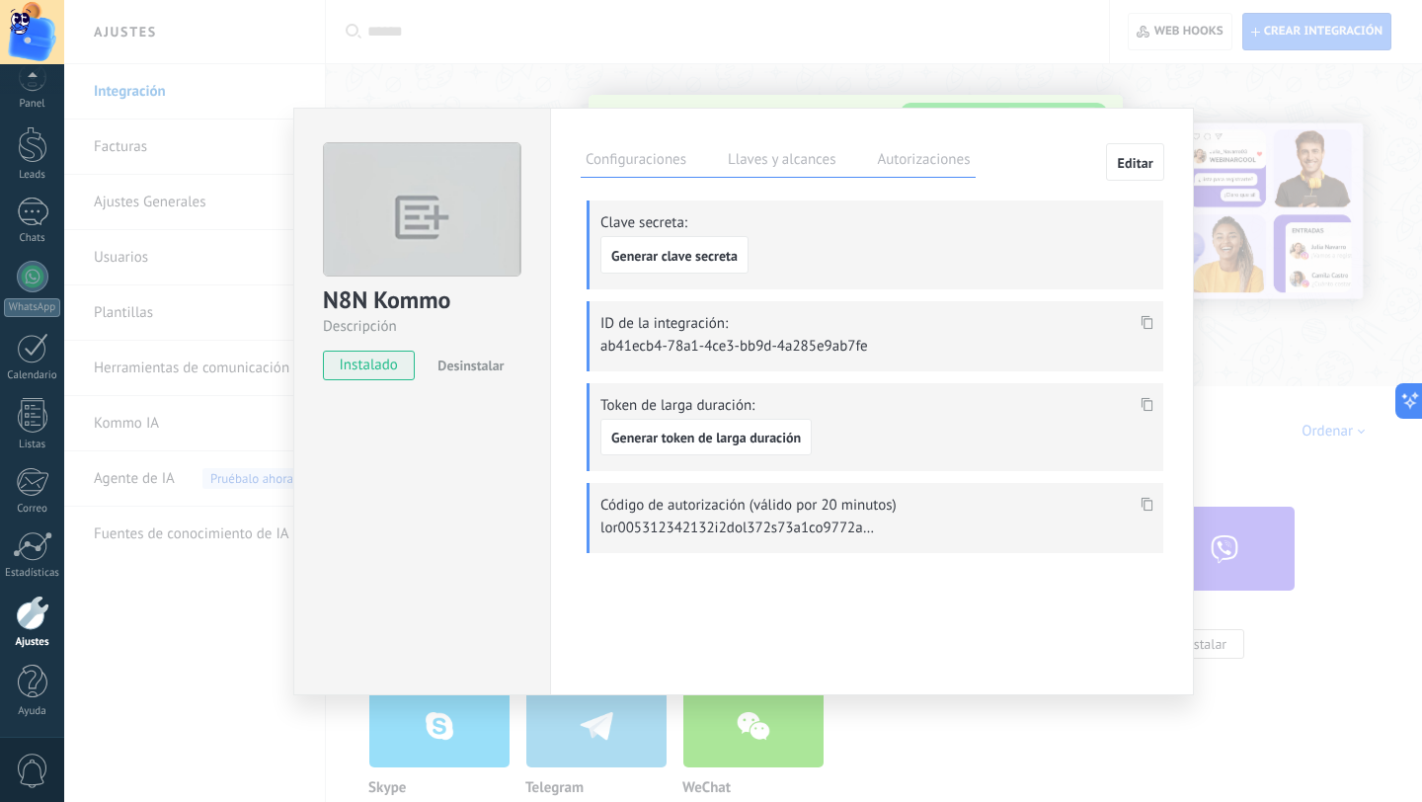
click at [1148, 318] on icon at bounding box center [1148, 322] width 12 height 14
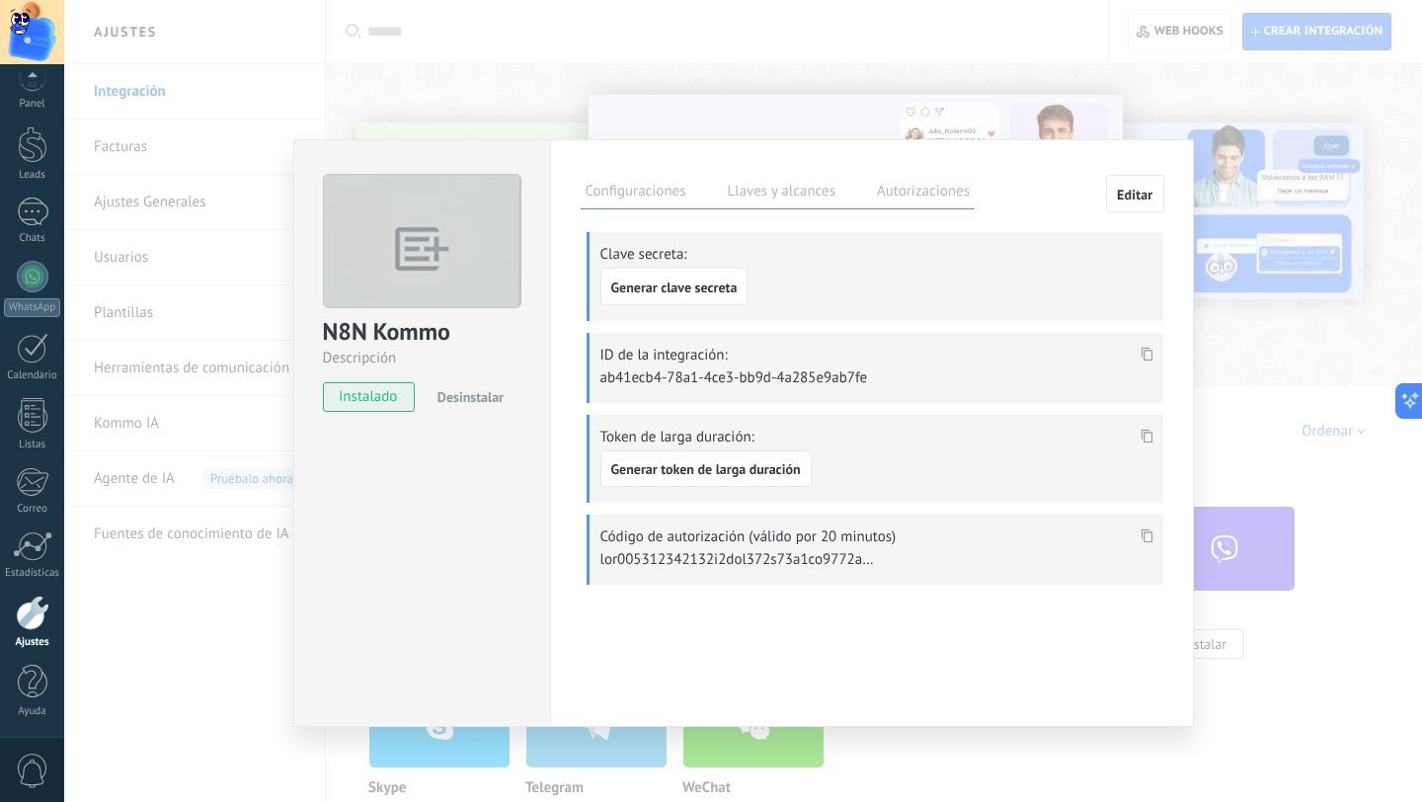
type textarea "**********"
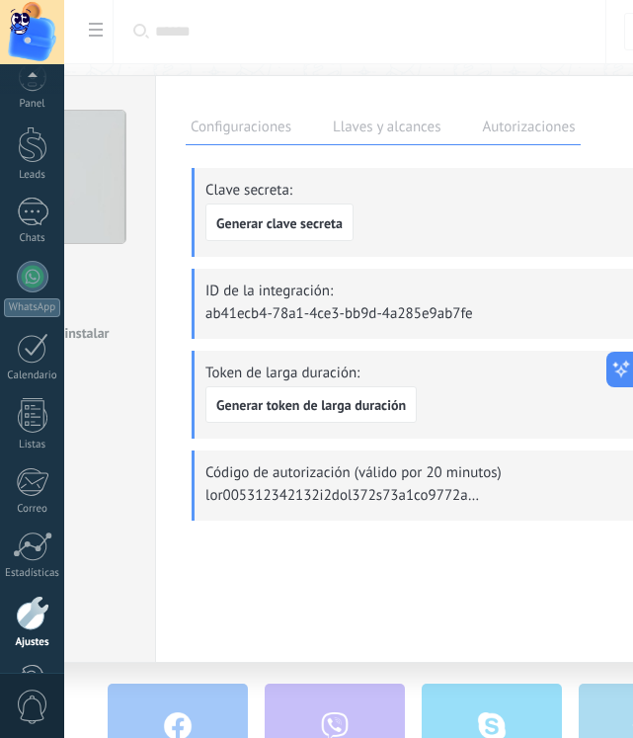
scroll to position [84, 0]
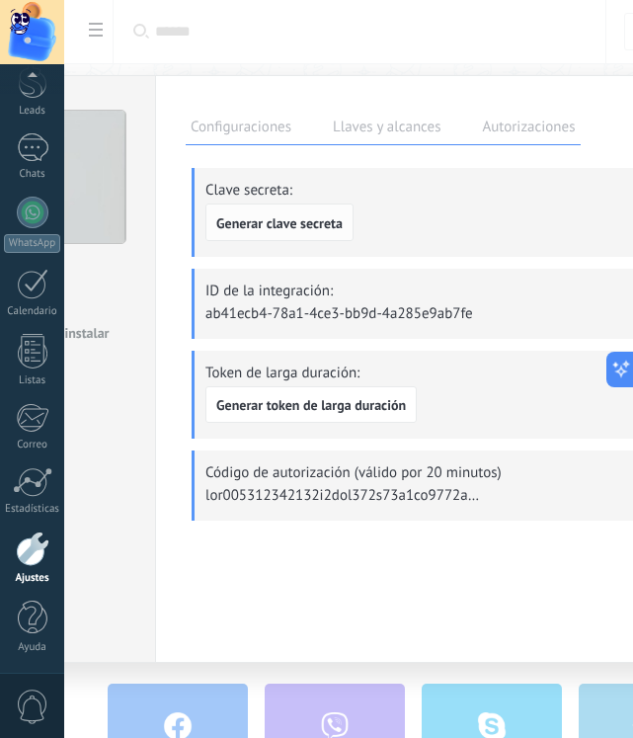
click at [308, 219] on span "Generar clave secreta" at bounding box center [279, 223] width 126 height 14
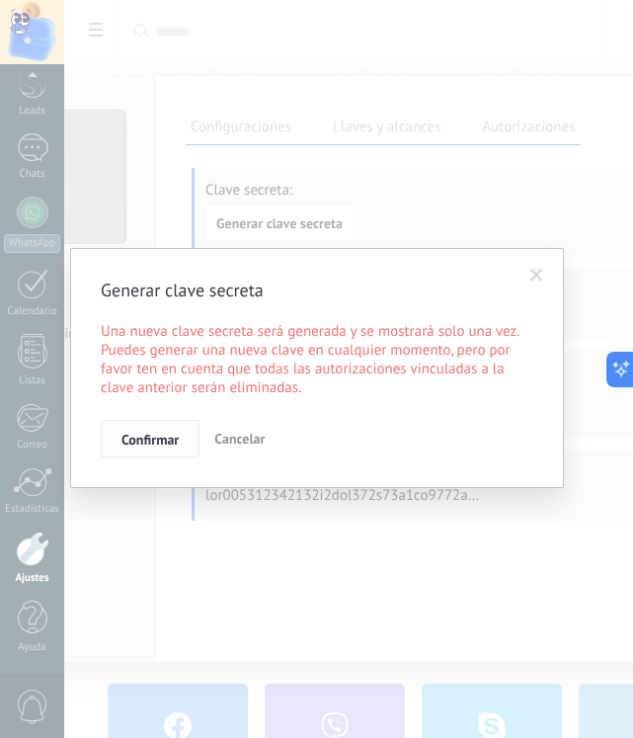
click at [157, 441] on span "Confirmar" at bounding box center [149, 440] width 57 height 14
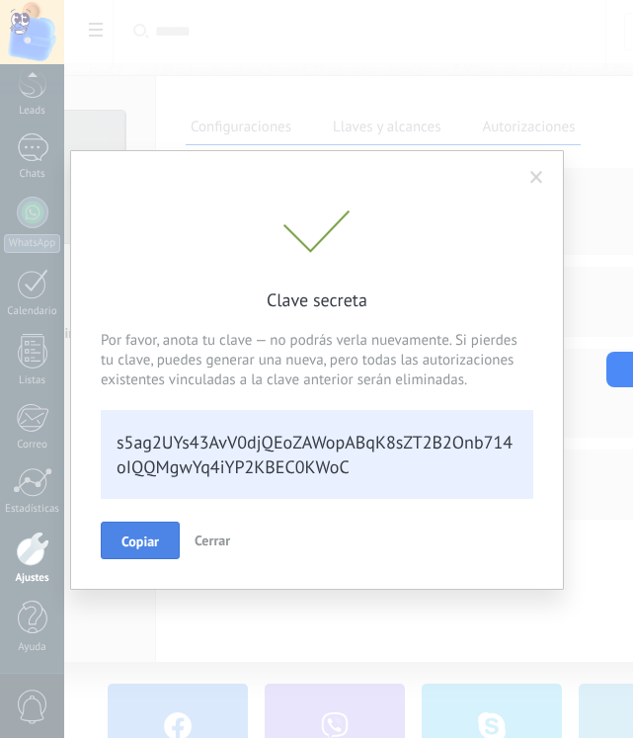
click at [137, 547] on span "Copiar" at bounding box center [140, 541] width 38 height 14
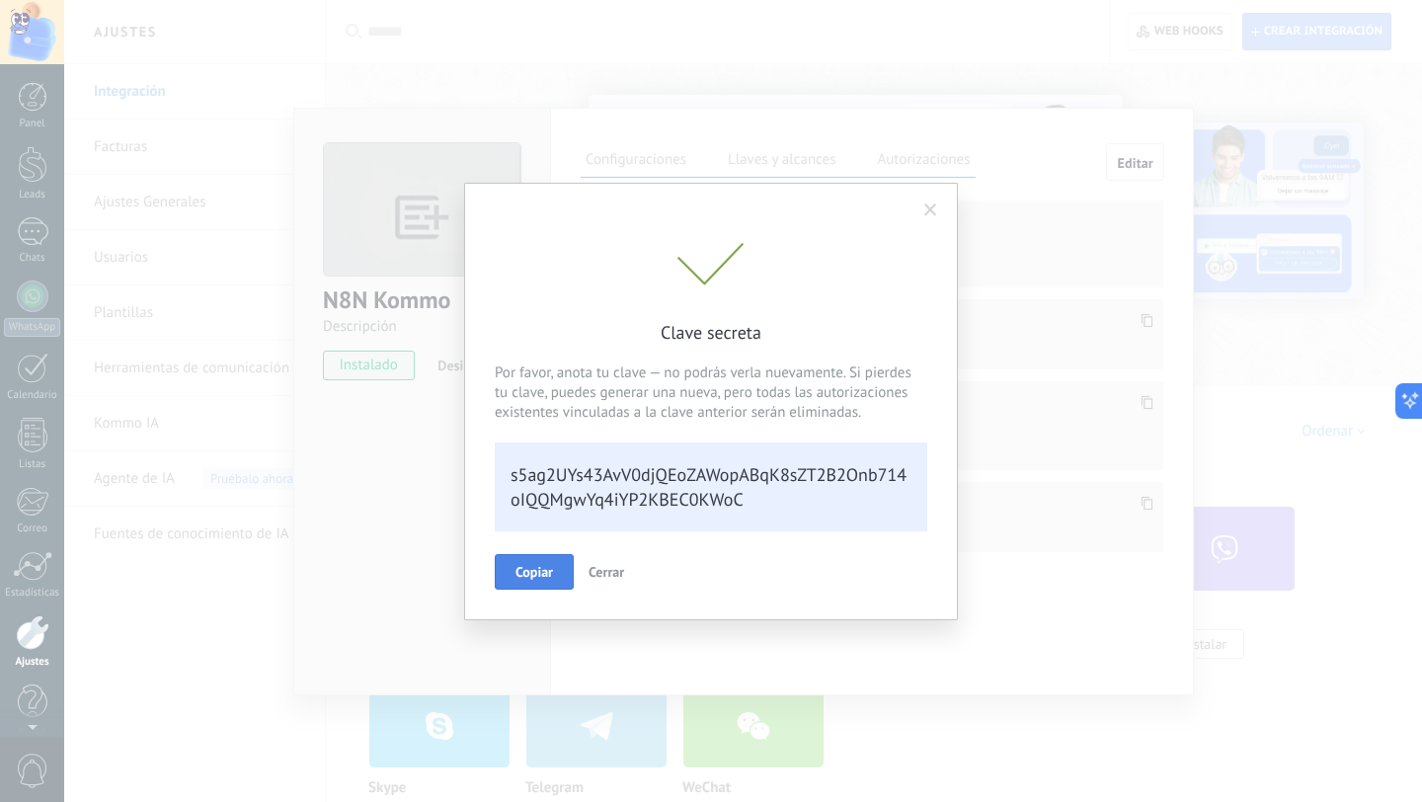
scroll to position [20, 0]
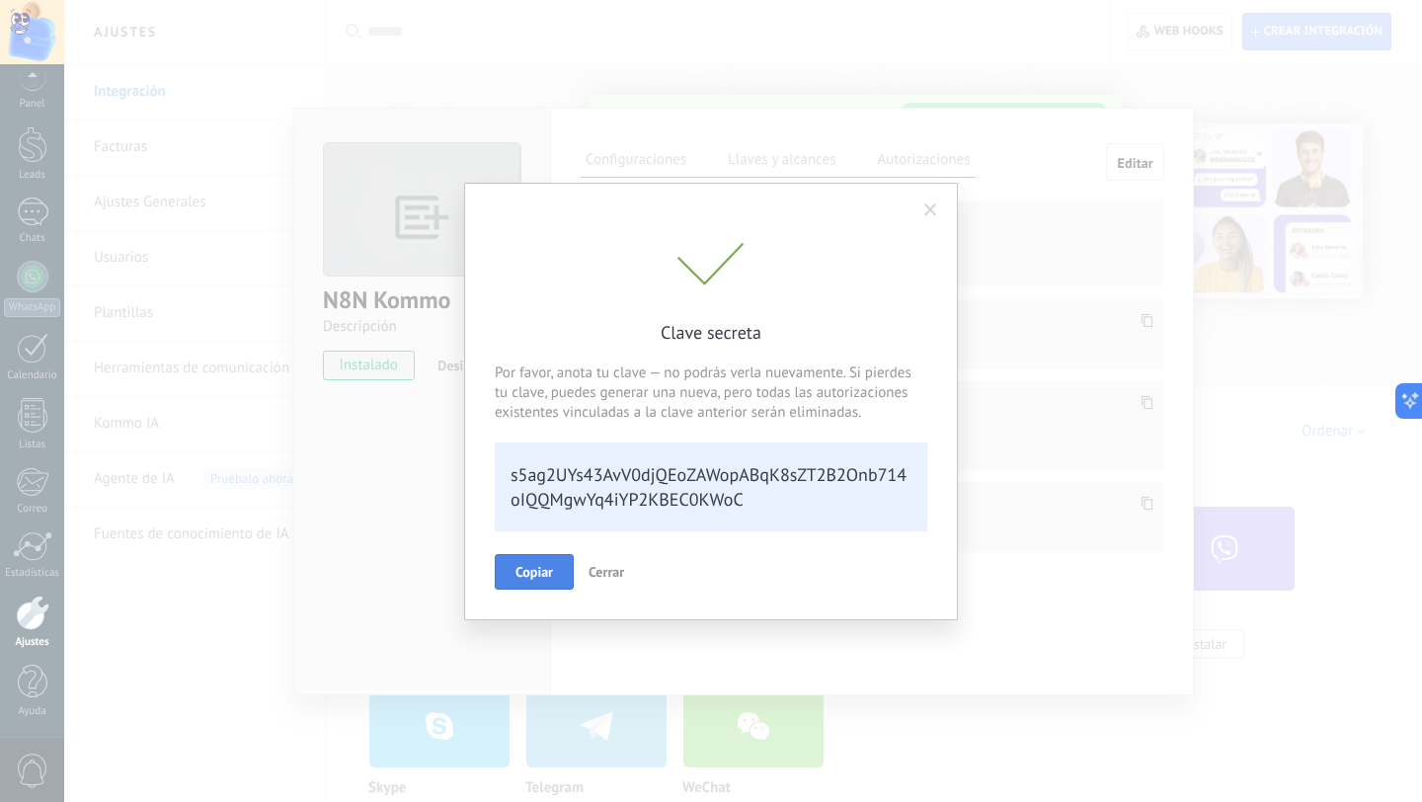
click at [605, 574] on span "Cerrar" at bounding box center [607, 572] width 36 height 18
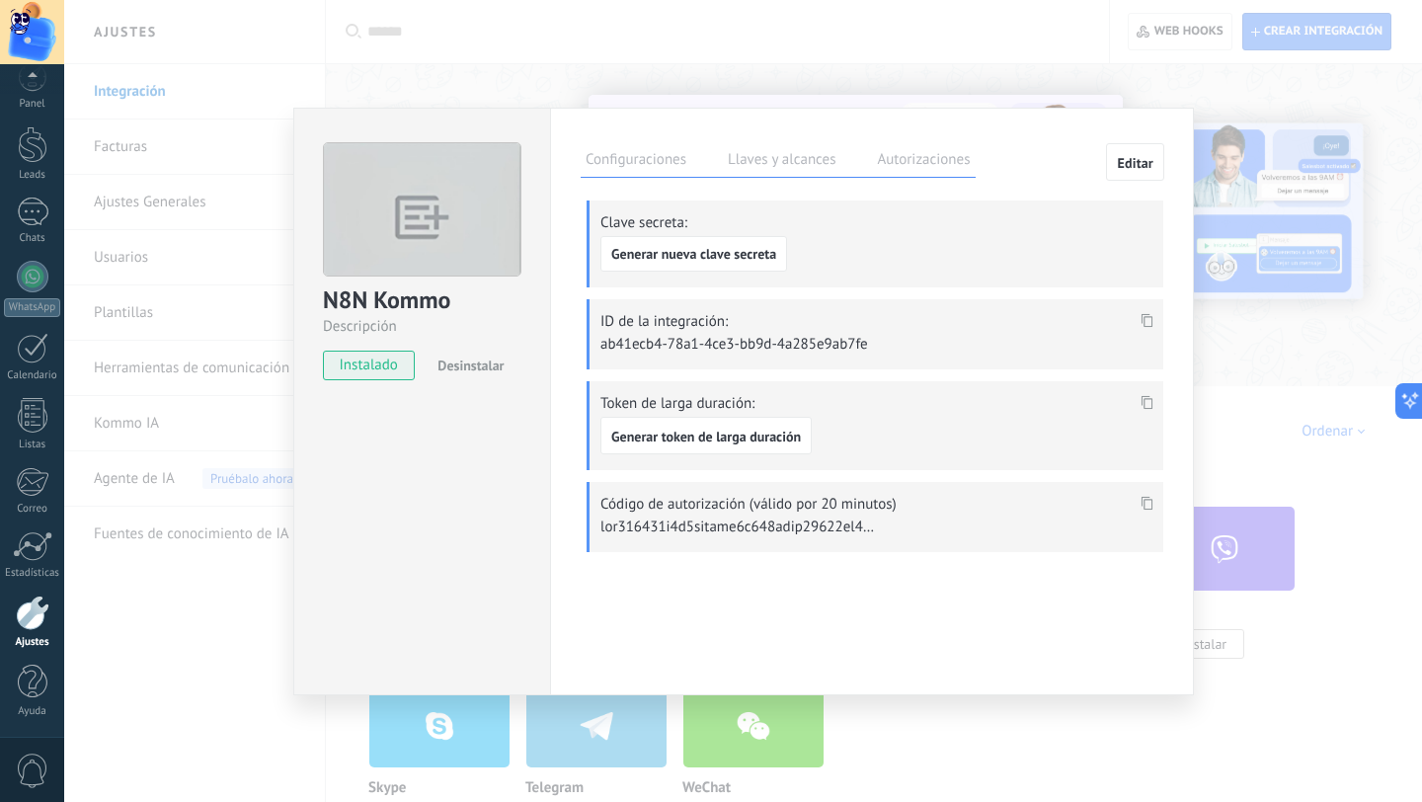
click at [125, 84] on div "N8N Kommo Descripción instalado Desinstalar Configuraciones Llaves y alcances A…" at bounding box center [743, 401] width 1358 height 802
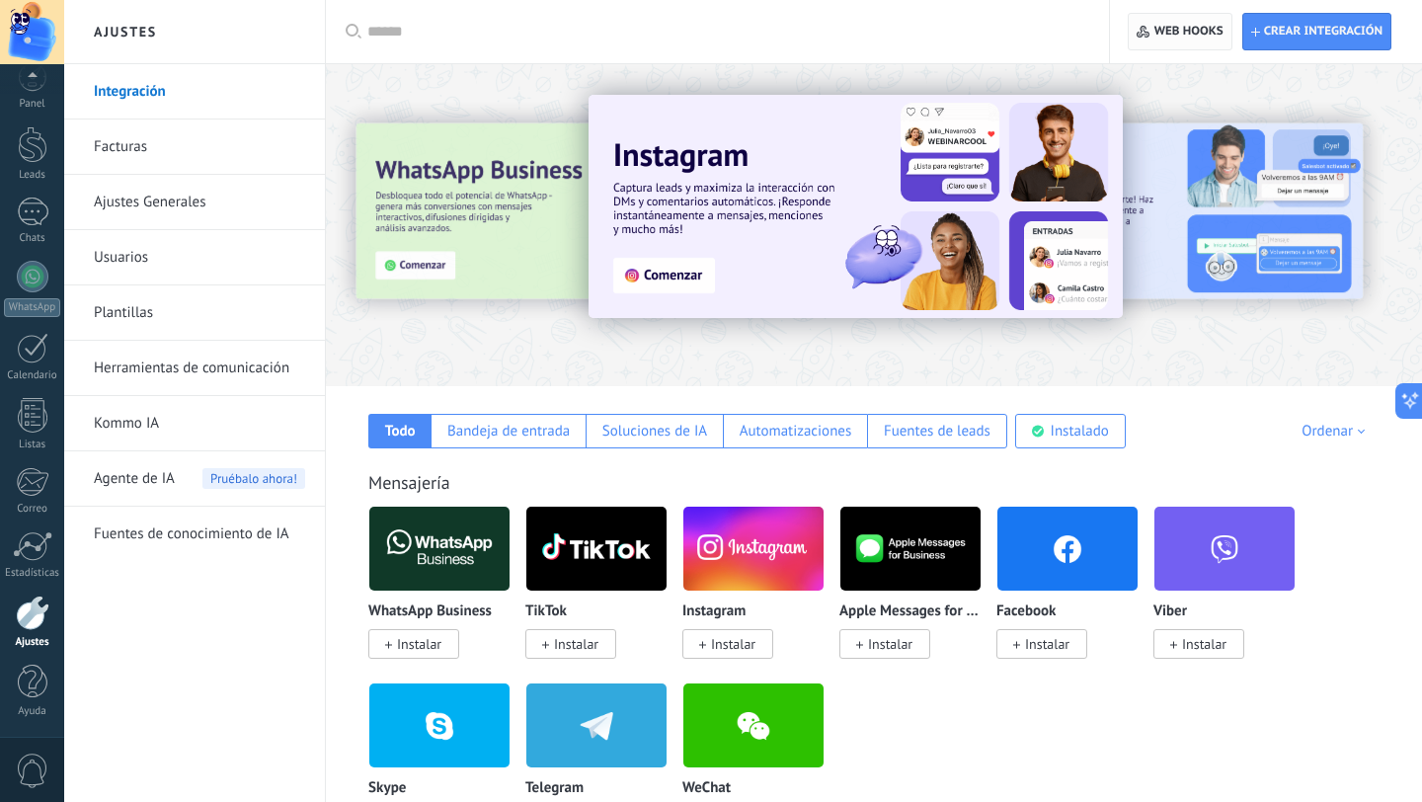
click at [1169, 29] on span "Web hooks 0" at bounding box center [1189, 32] width 69 height 16
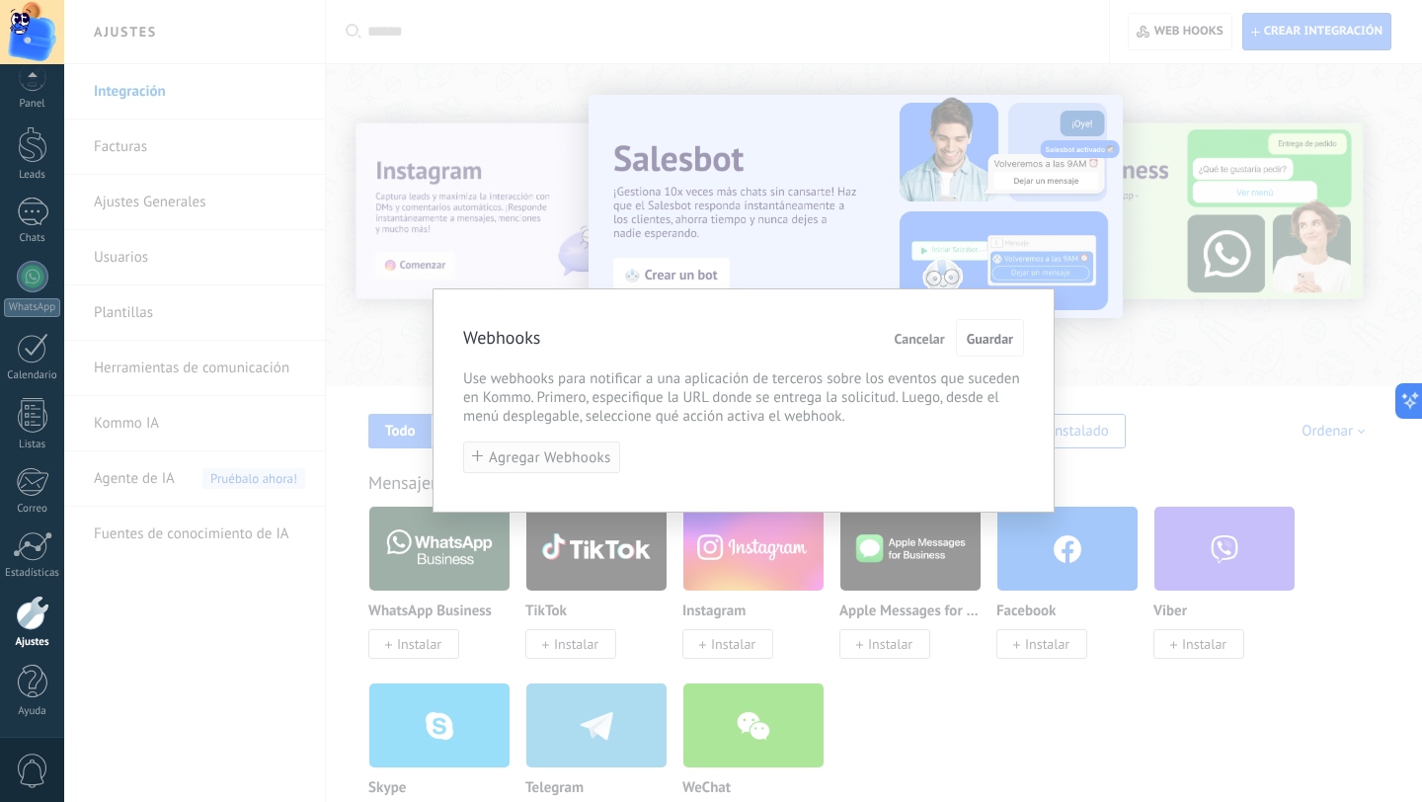
click at [529, 463] on span "Agregar Webhooks" at bounding box center [550, 457] width 122 height 15
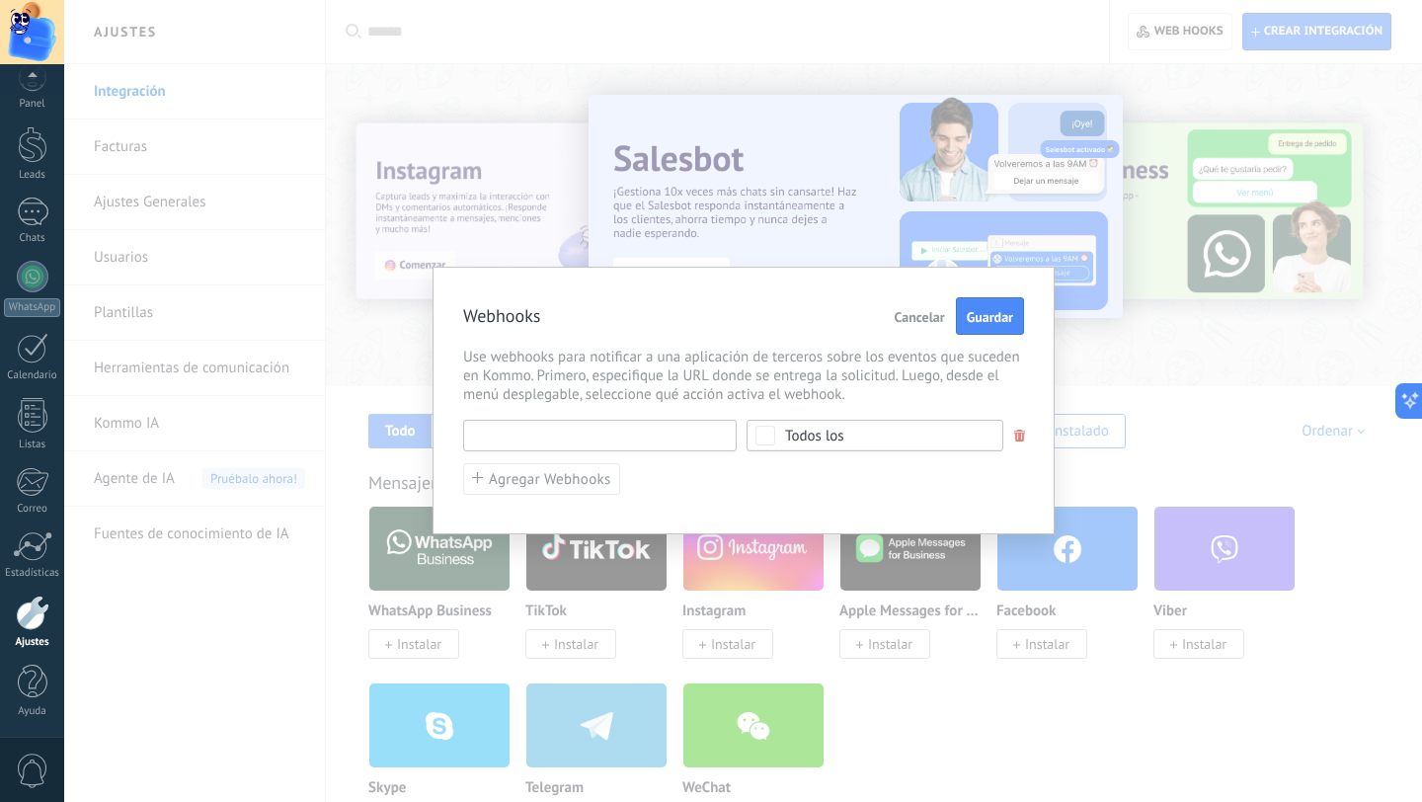
click at [499, 439] on input "text" at bounding box center [600, 436] width 274 height 32
paste input "**********"
type input "**********"
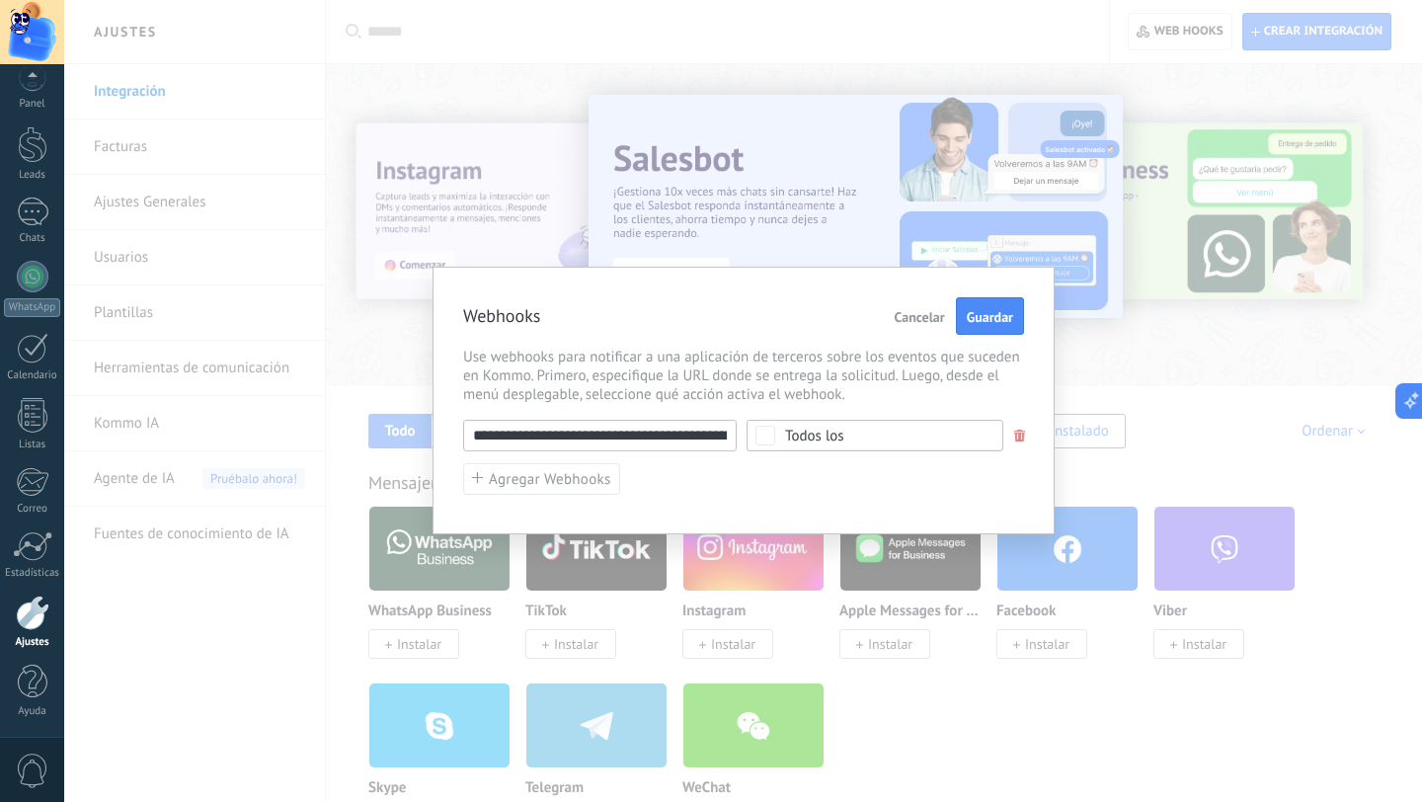
click at [838, 434] on div "Todos los" at bounding box center [814, 436] width 59 height 15
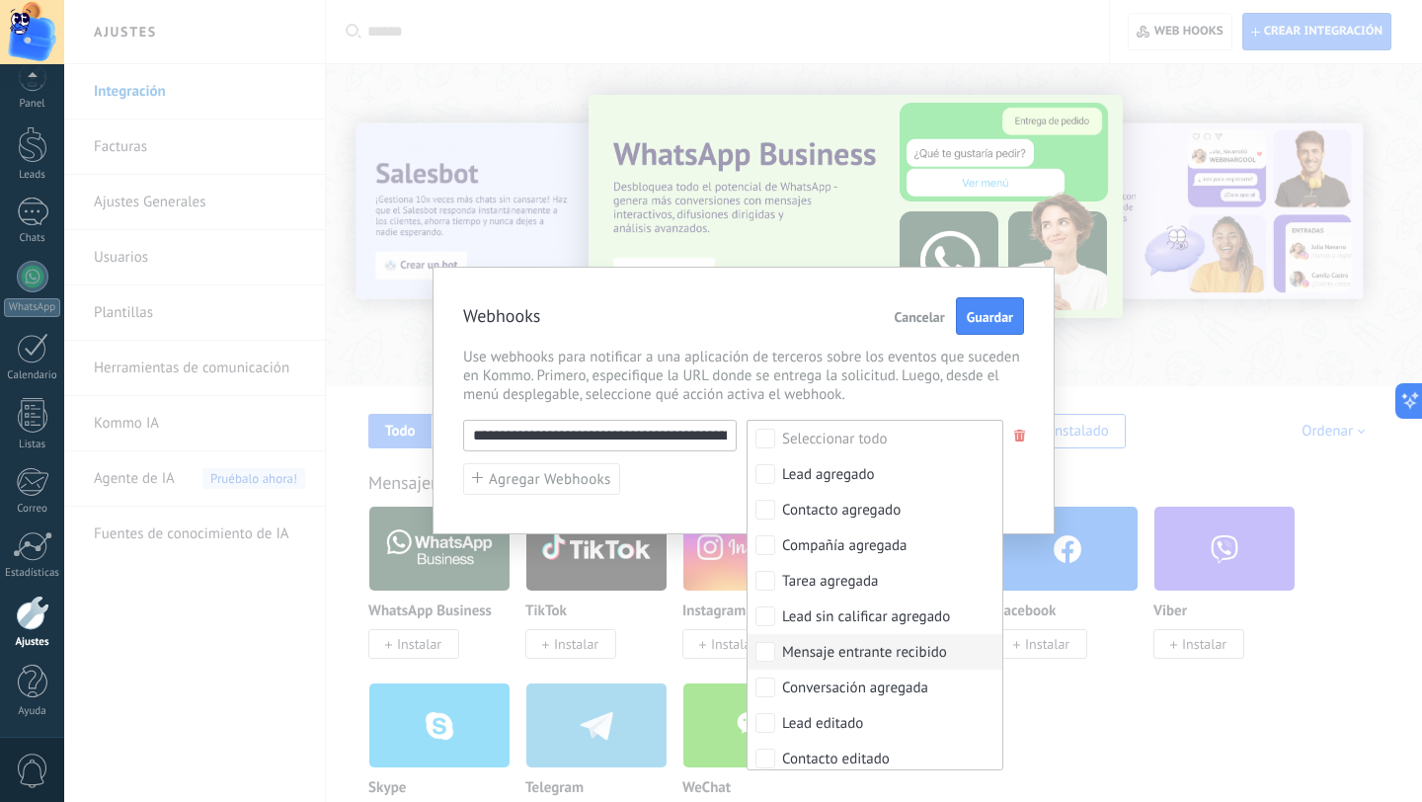
click at [777, 656] on label "Mensaje entrante recibido" at bounding box center [875, 652] width 255 height 36
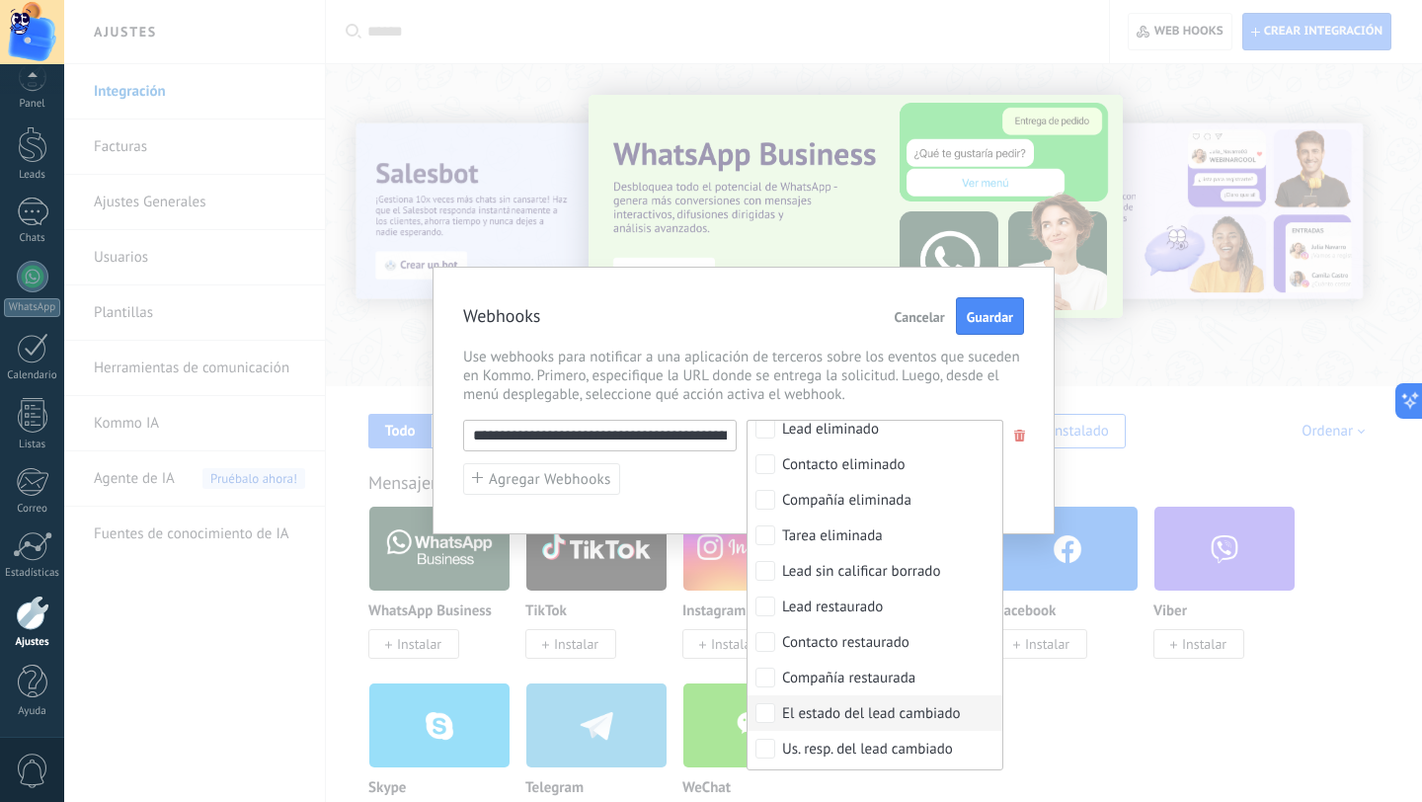
scroll to position [510, 0]
click at [1025, 733] on div "**********" at bounding box center [743, 401] width 1358 height 802
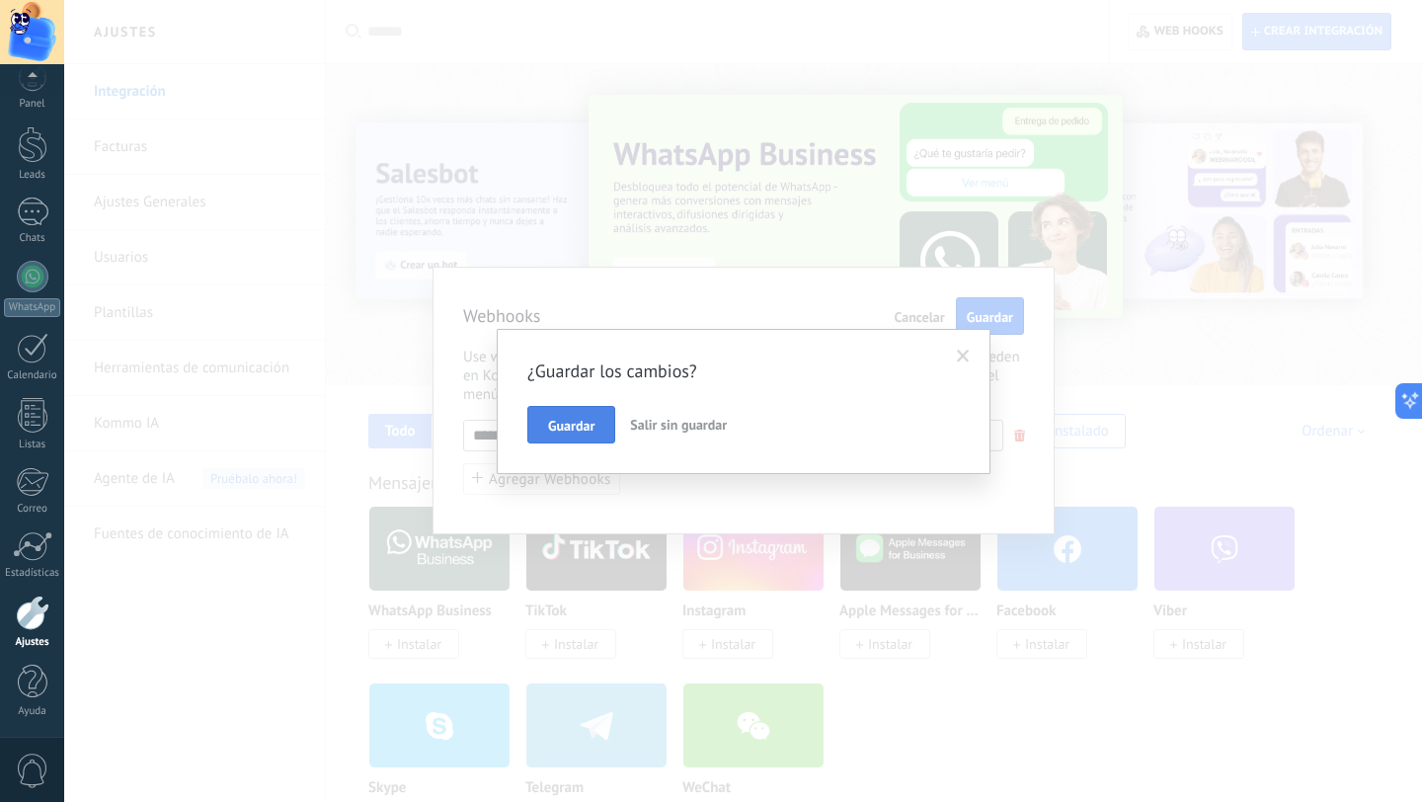
click at [584, 428] on span "Guardar" at bounding box center [571, 426] width 46 height 14
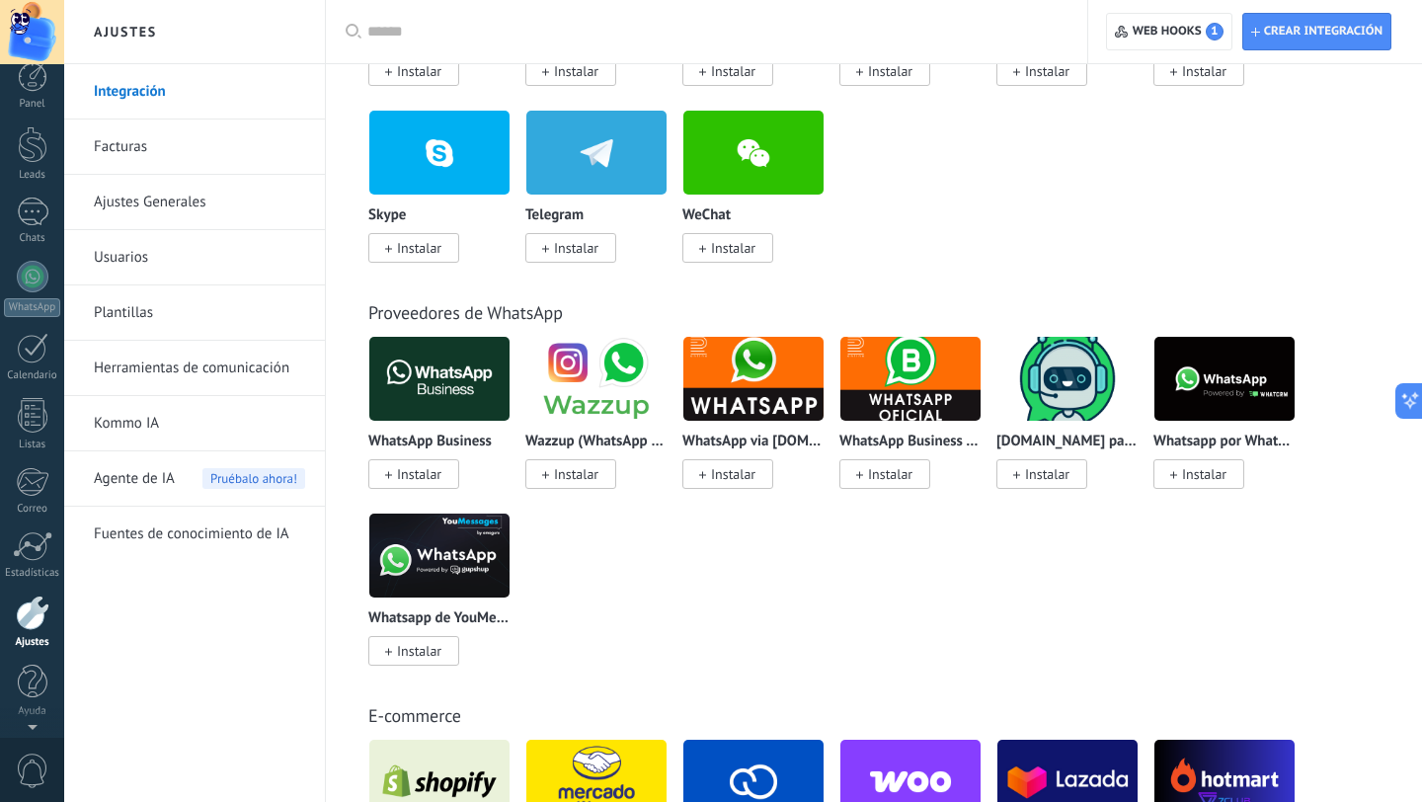
scroll to position [0, 0]
click at [29, 106] on div at bounding box center [33, 97] width 30 height 30
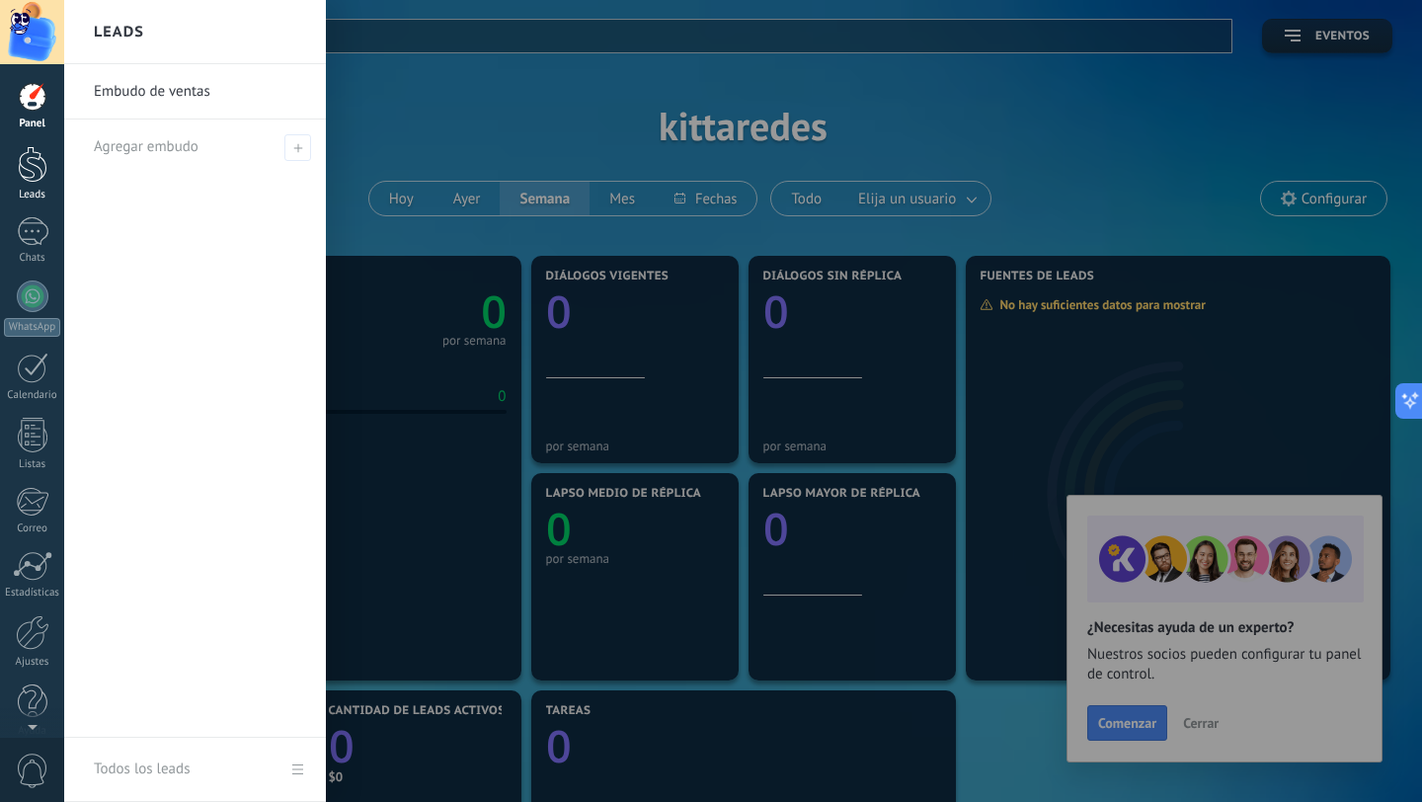
click at [32, 169] on div at bounding box center [33, 164] width 30 height 37
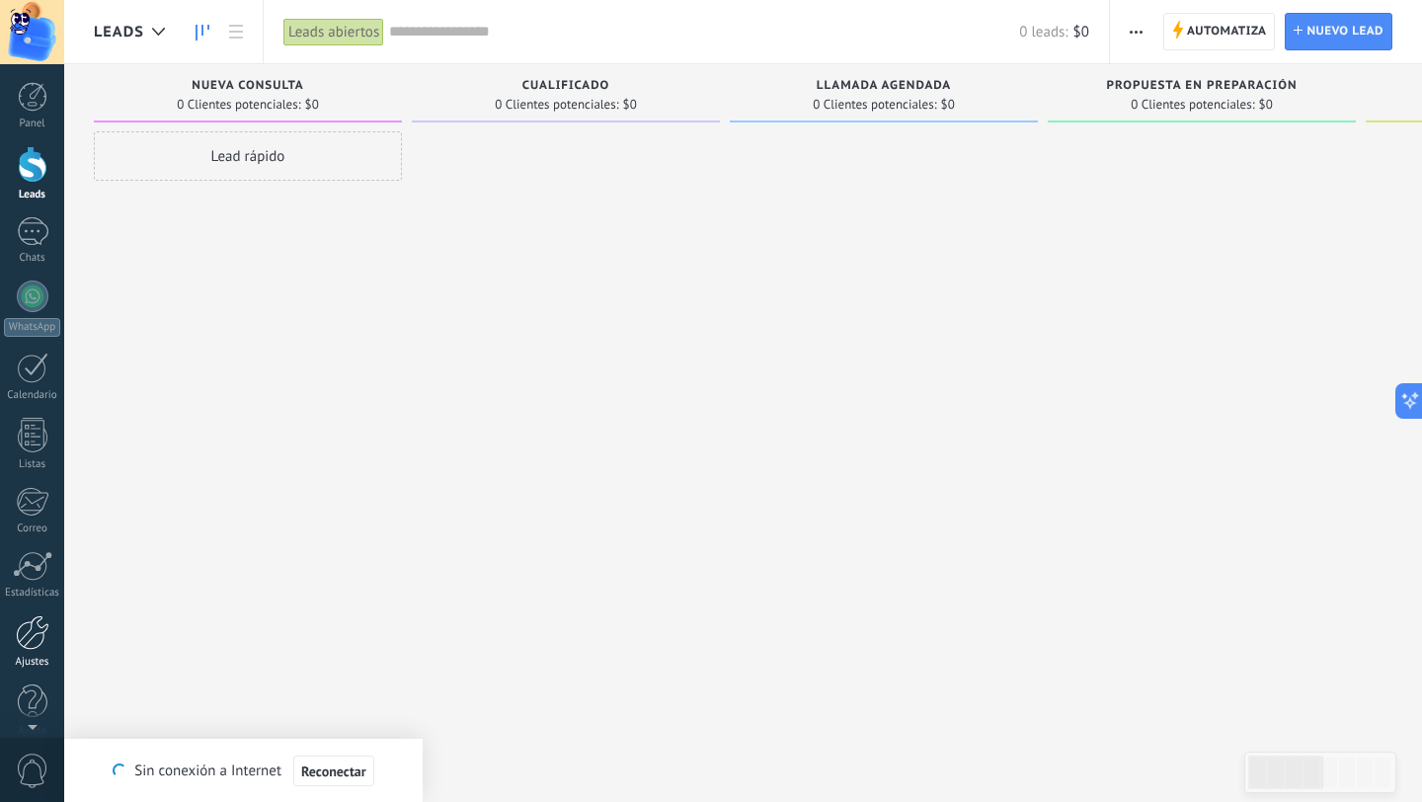
click at [36, 627] on div at bounding box center [33, 632] width 34 height 35
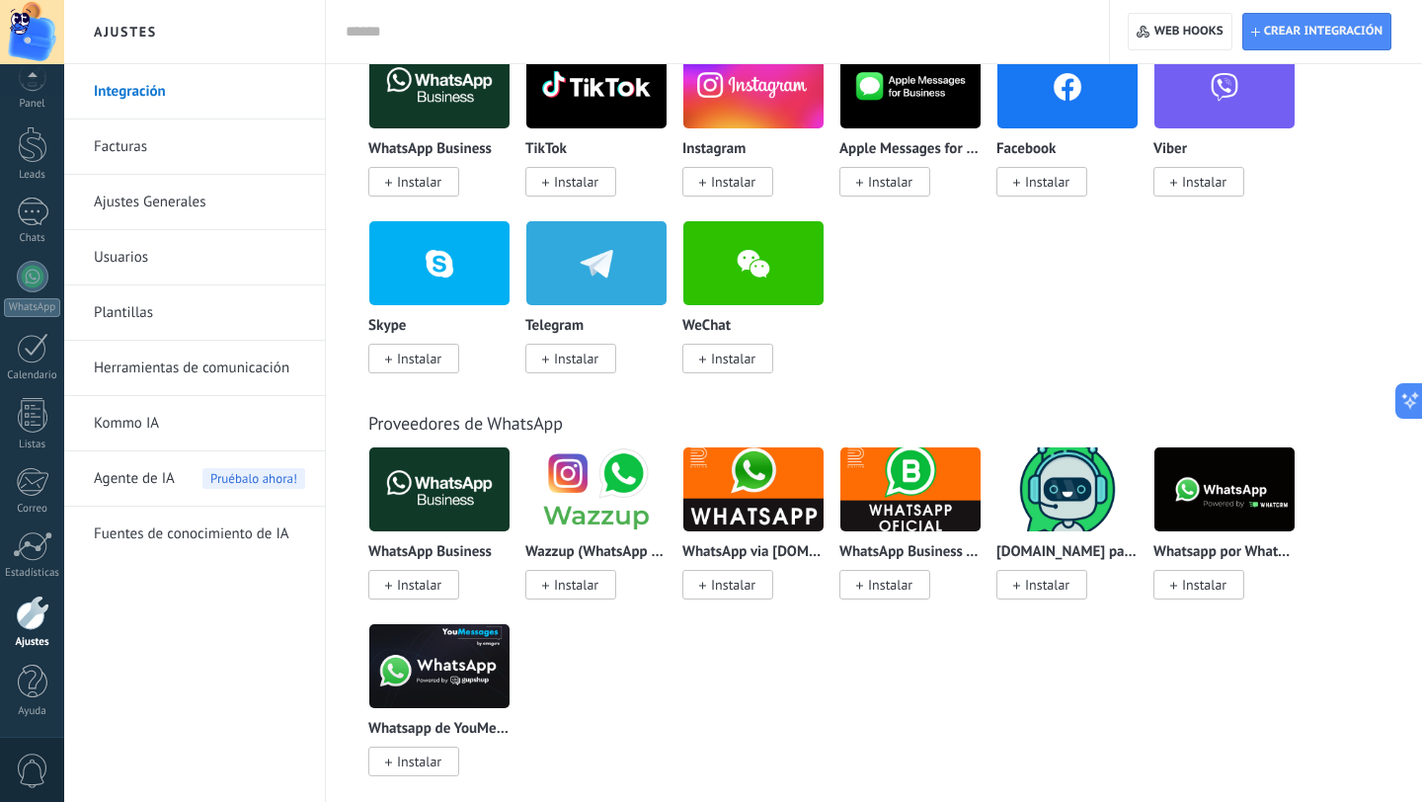
scroll to position [396, 0]
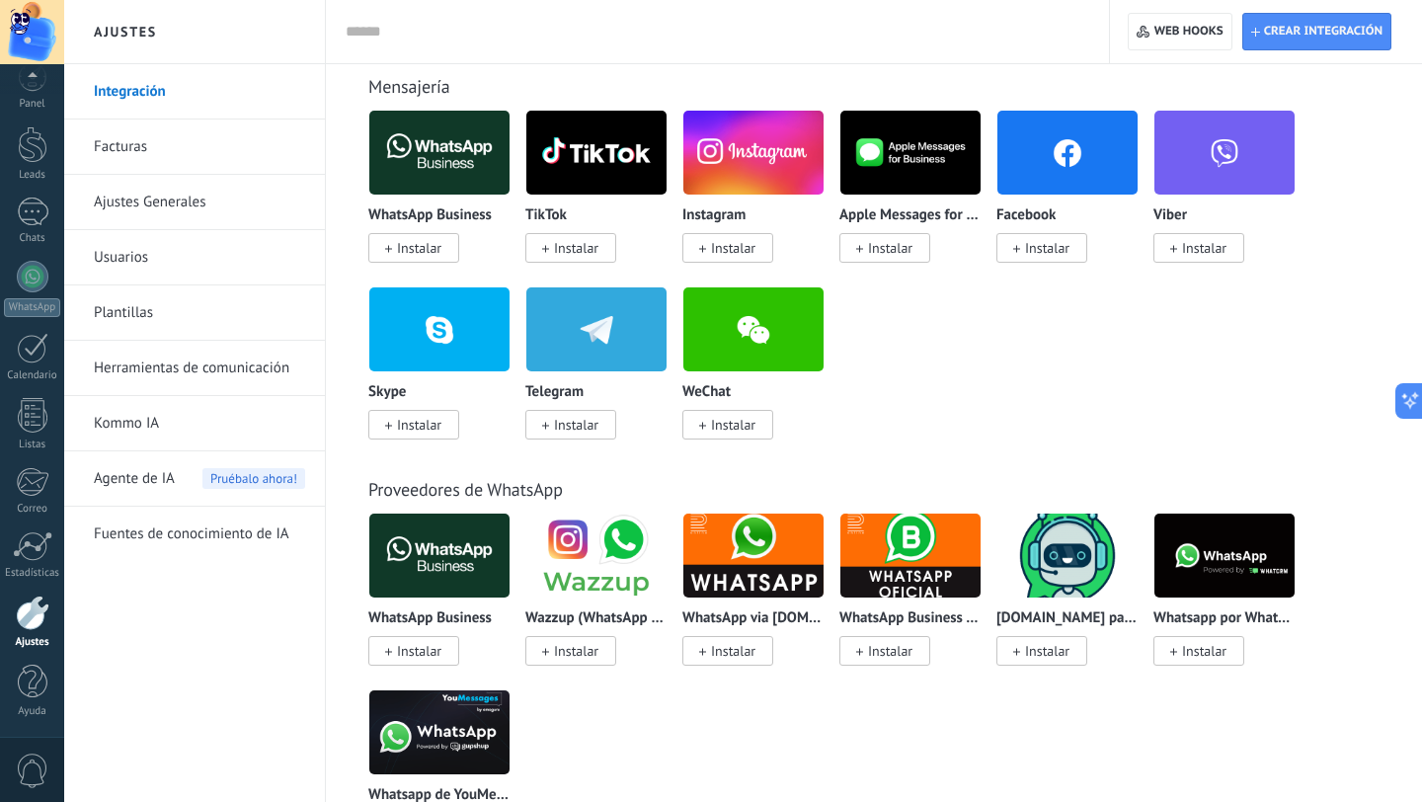
click at [434, 550] on img at bounding box center [439, 556] width 140 height 96
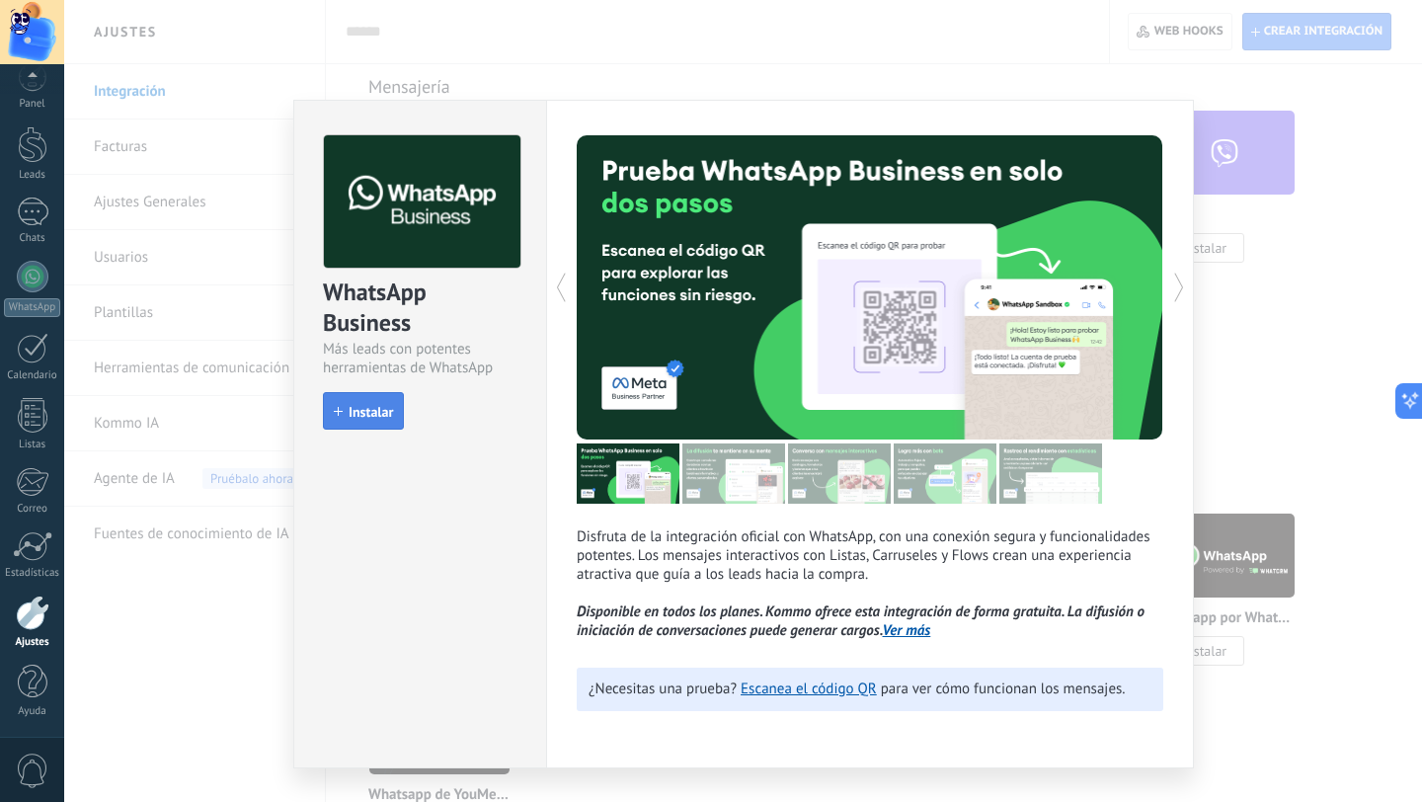
click at [373, 412] on span "Instalar" at bounding box center [371, 412] width 44 height 14
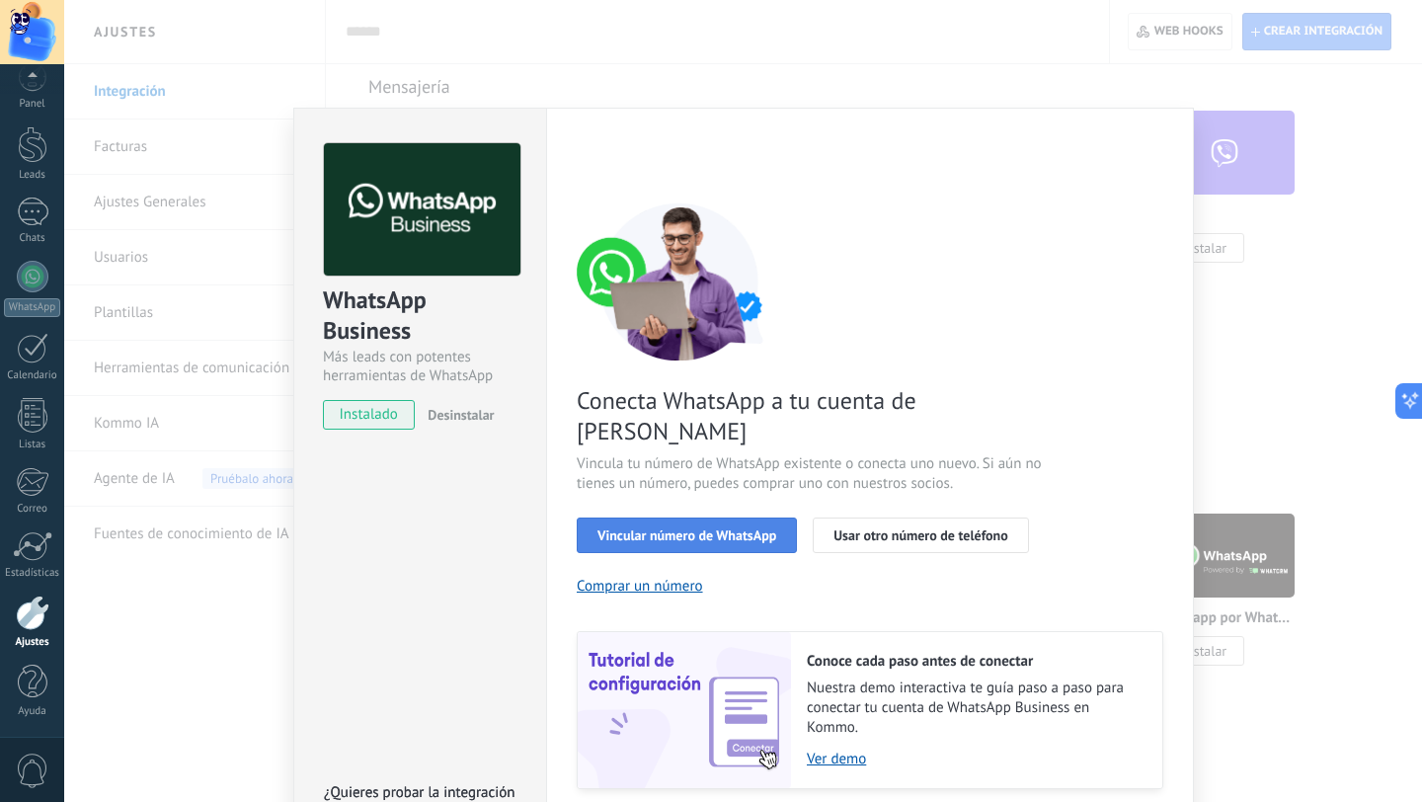
click at [706, 528] on span "Vincular número de WhatsApp" at bounding box center [687, 535] width 179 height 14
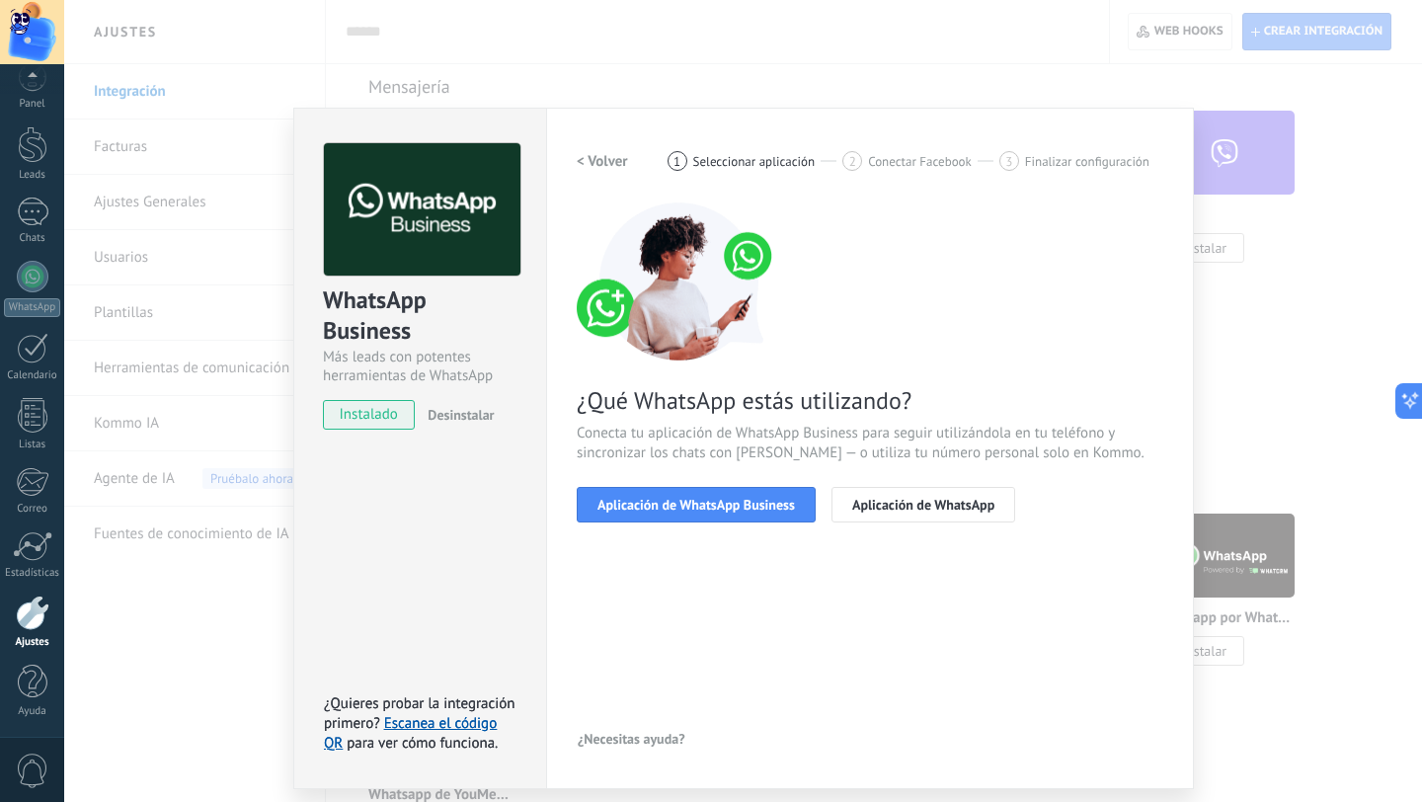
click at [29, 608] on div at bounding box center [33, 613] width 34 height 35
click at [600, 158] on h2 "< Volver" at bounding box center [602, 161] width 51 height 19
click at [600, 158] on div "< Volver 1 Seleccionar aplicación 2 Conectar Facebook 3 Finalizar configuración" at bounding box center [870, 161] width 587 height 36
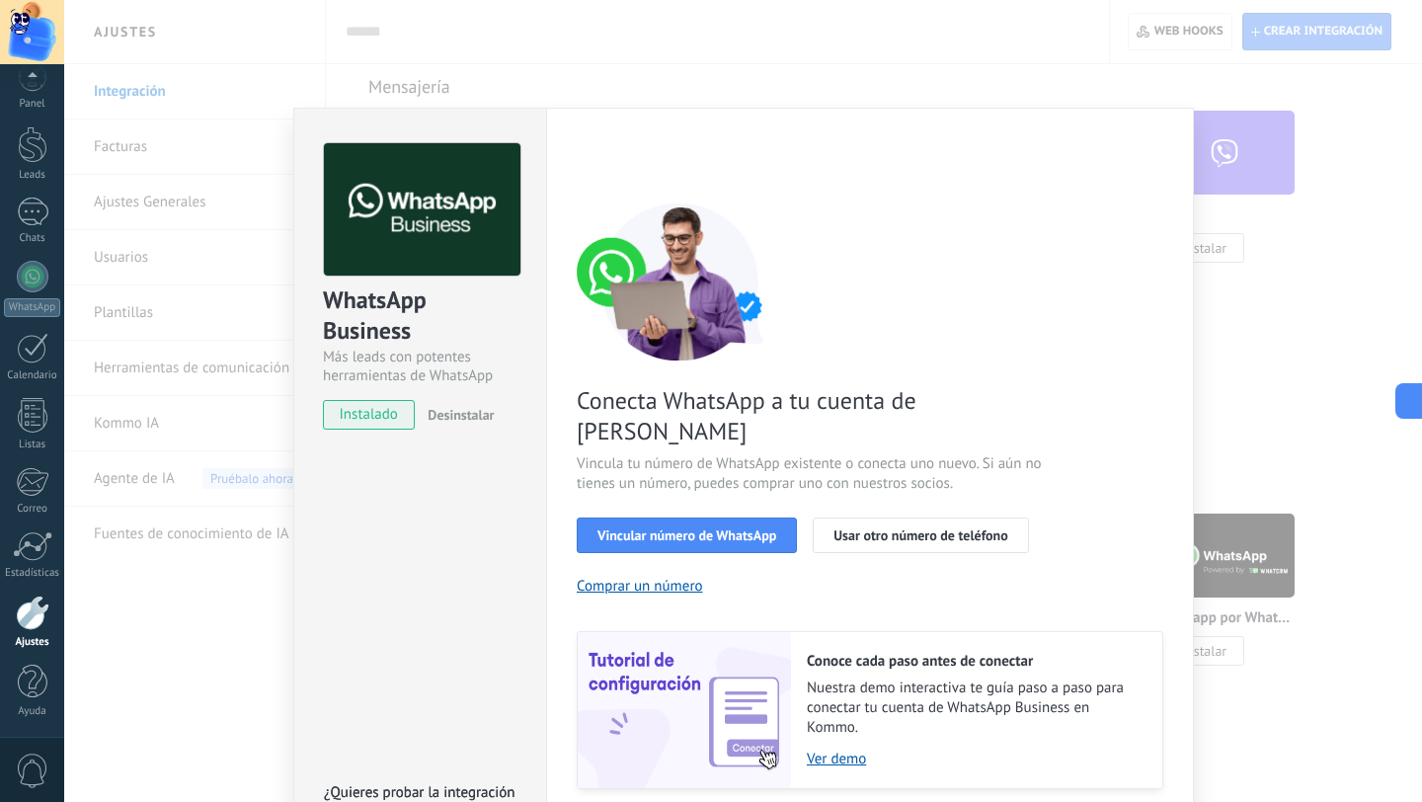
click at [600, 158] on div "< Volver 1 Seleccionar aplicación 2 Conectar Facebook 3 Finalizar configuración" at bounding box center [870, 161] width 587 height 36
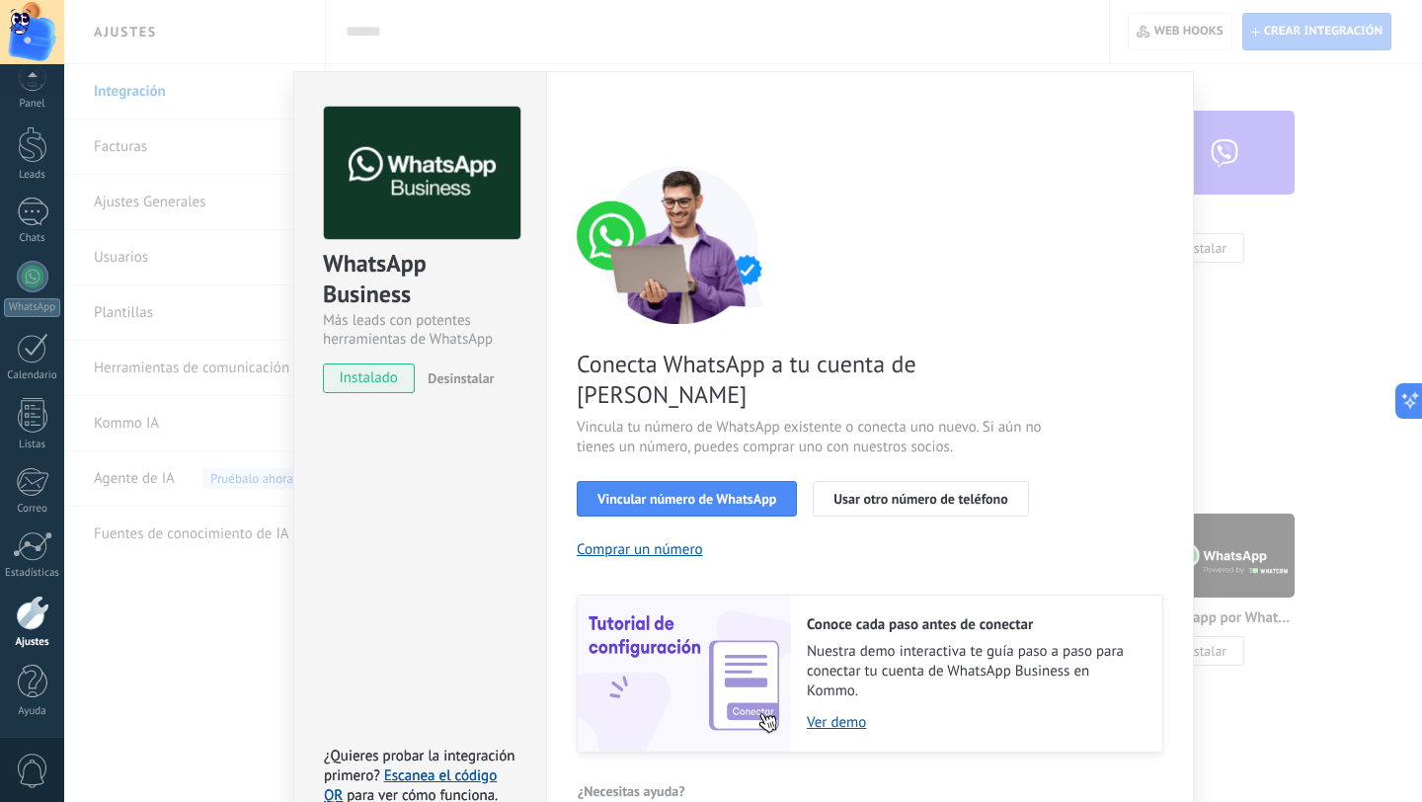
scroll to position [45, 0]
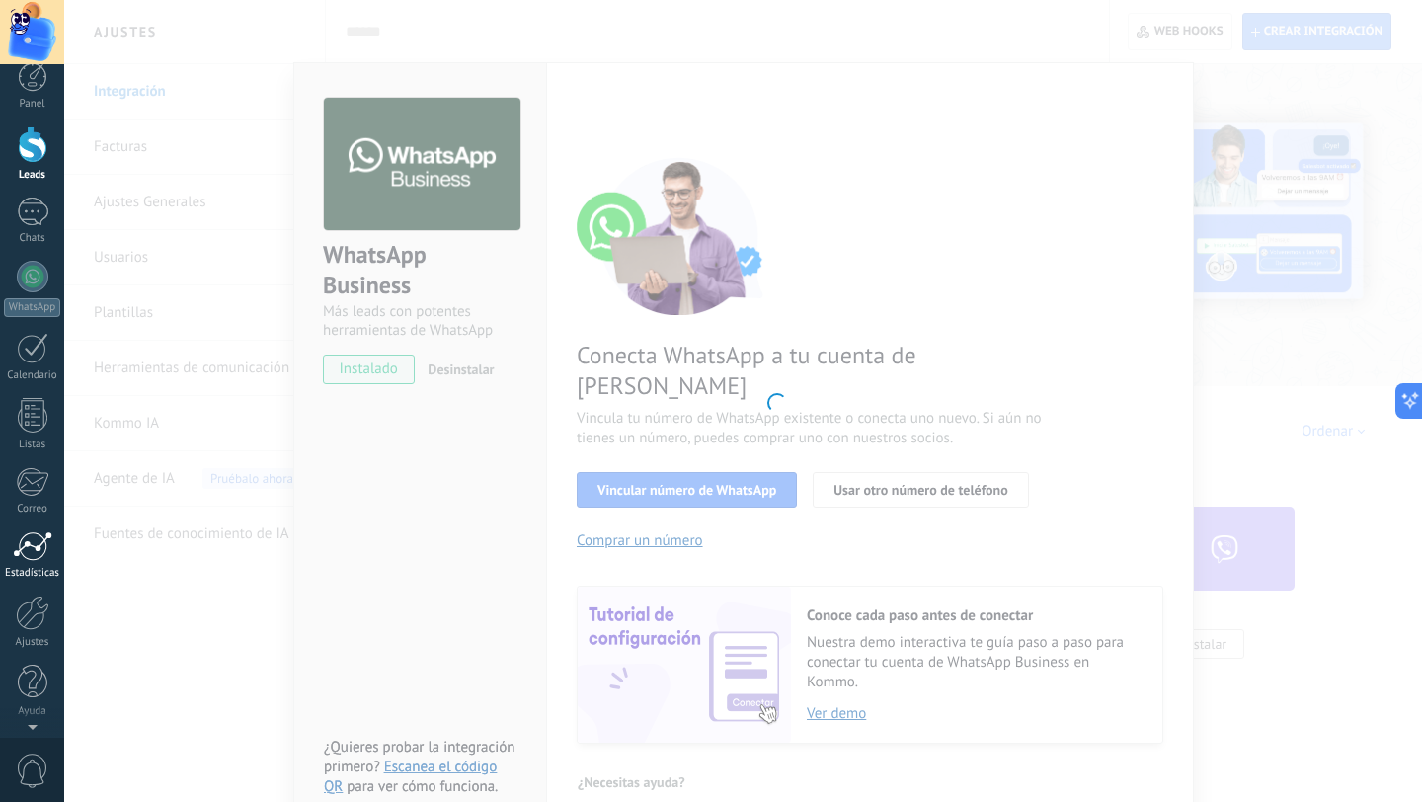
click at [26, 615] on div at bounding box center [33, 613] width 34 height 35
click at [30, 561] on div at bounding box center [33, 546] width 40 height 30
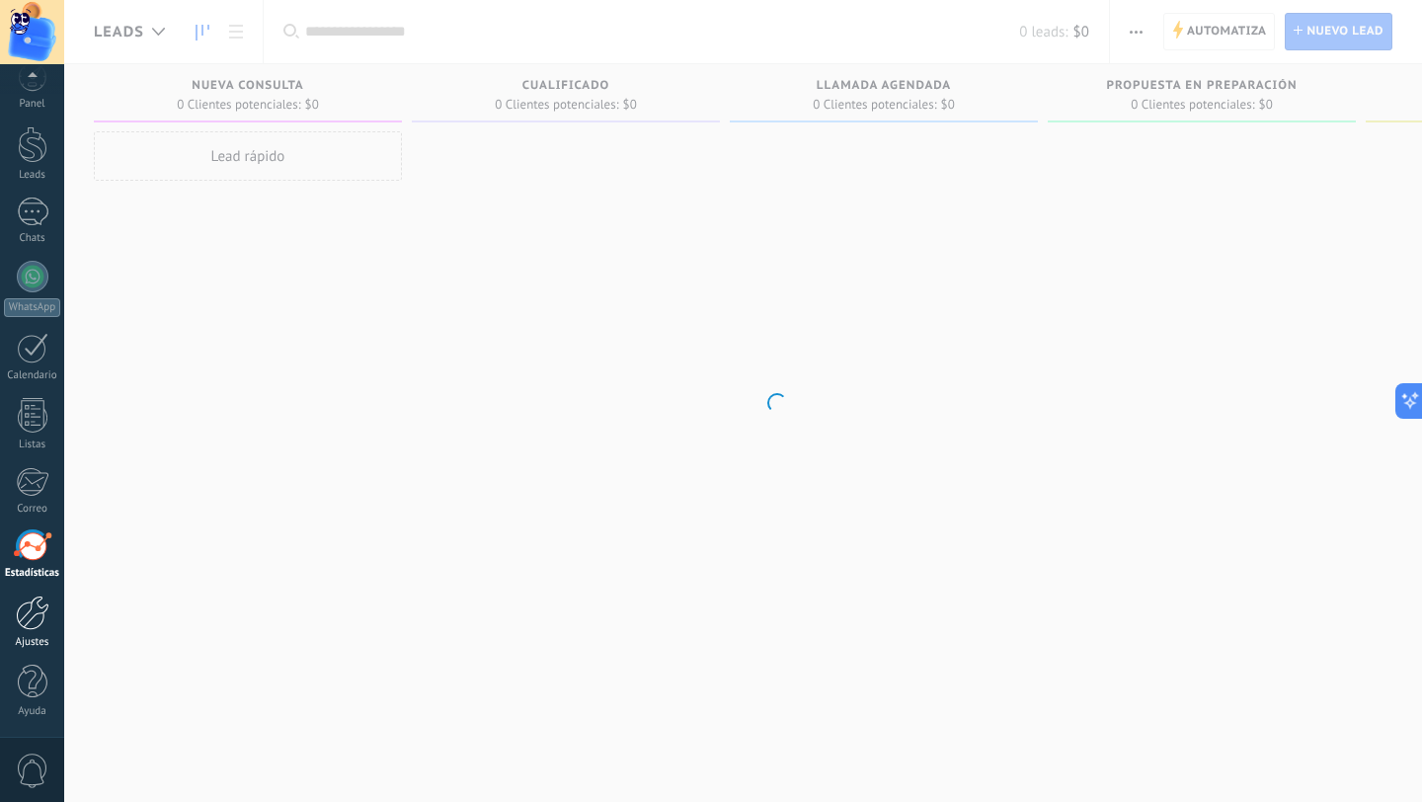
click at [26, 630] on div at bounding box center [33, 613] width 34 height 35
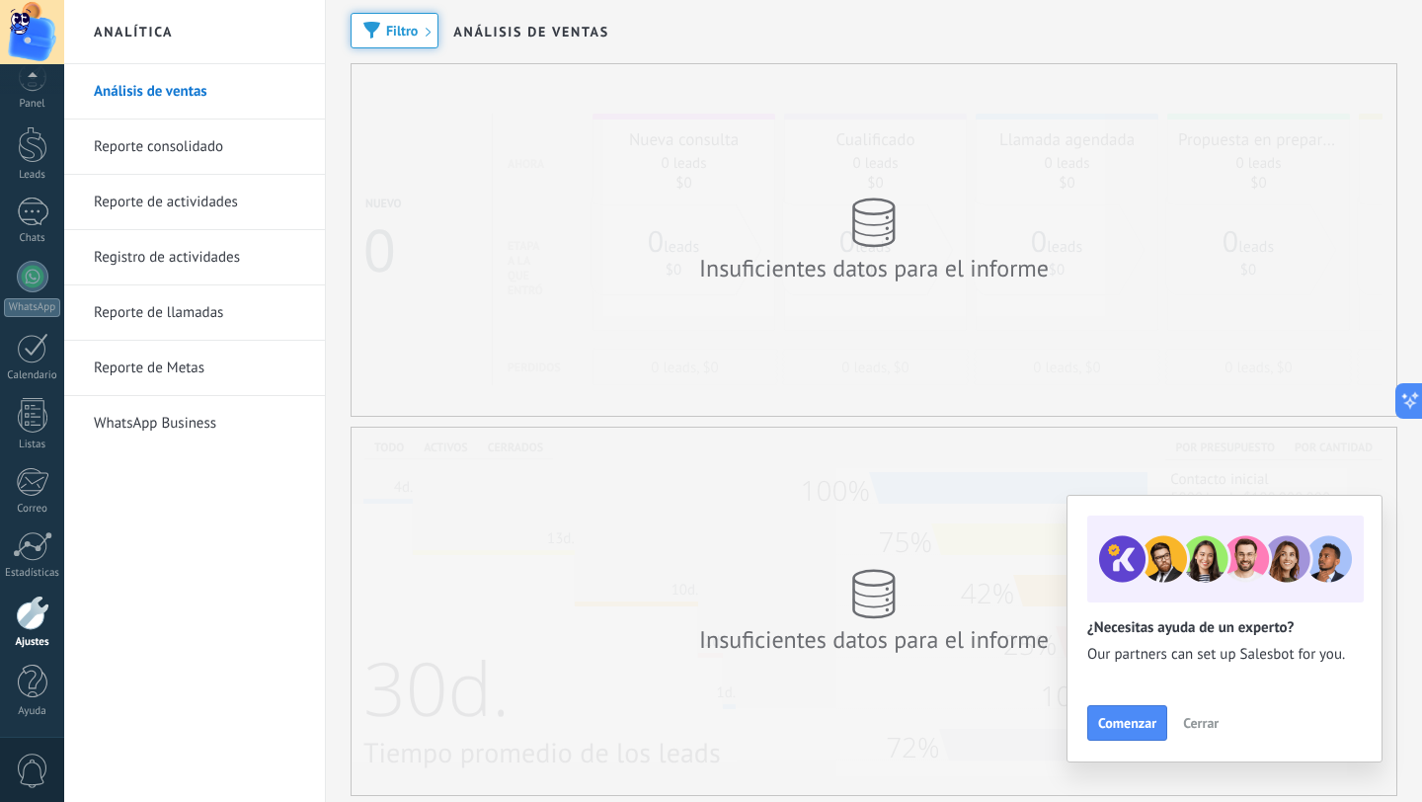
click at [26, 614] on div at bounding box center [33, 613] width 34 height 35
click at [1200, 726] on span "Cerrar" at bounding box center [1201, 723] width 36 height 14
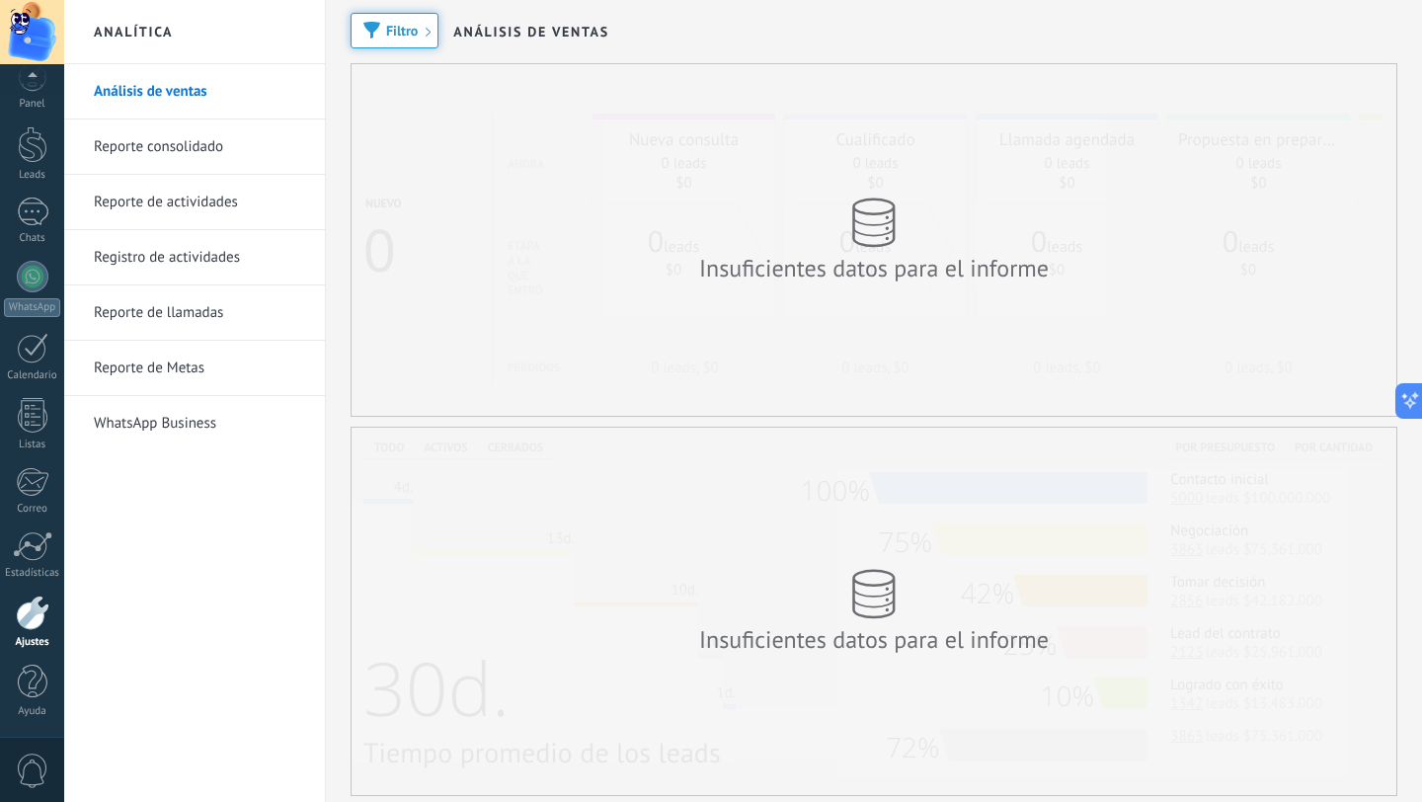
click at [28, 615] on div at bounding box center [33, 613] width 34 height 35
click at [30, 610] on div at bounding box center [33, 613] width 34 height 35
click at [29, 542] on div at bounding box center [33, 546] width 40 height 30
click at [39, 610] on div at bounding box center [33, 613] width 34 height 35
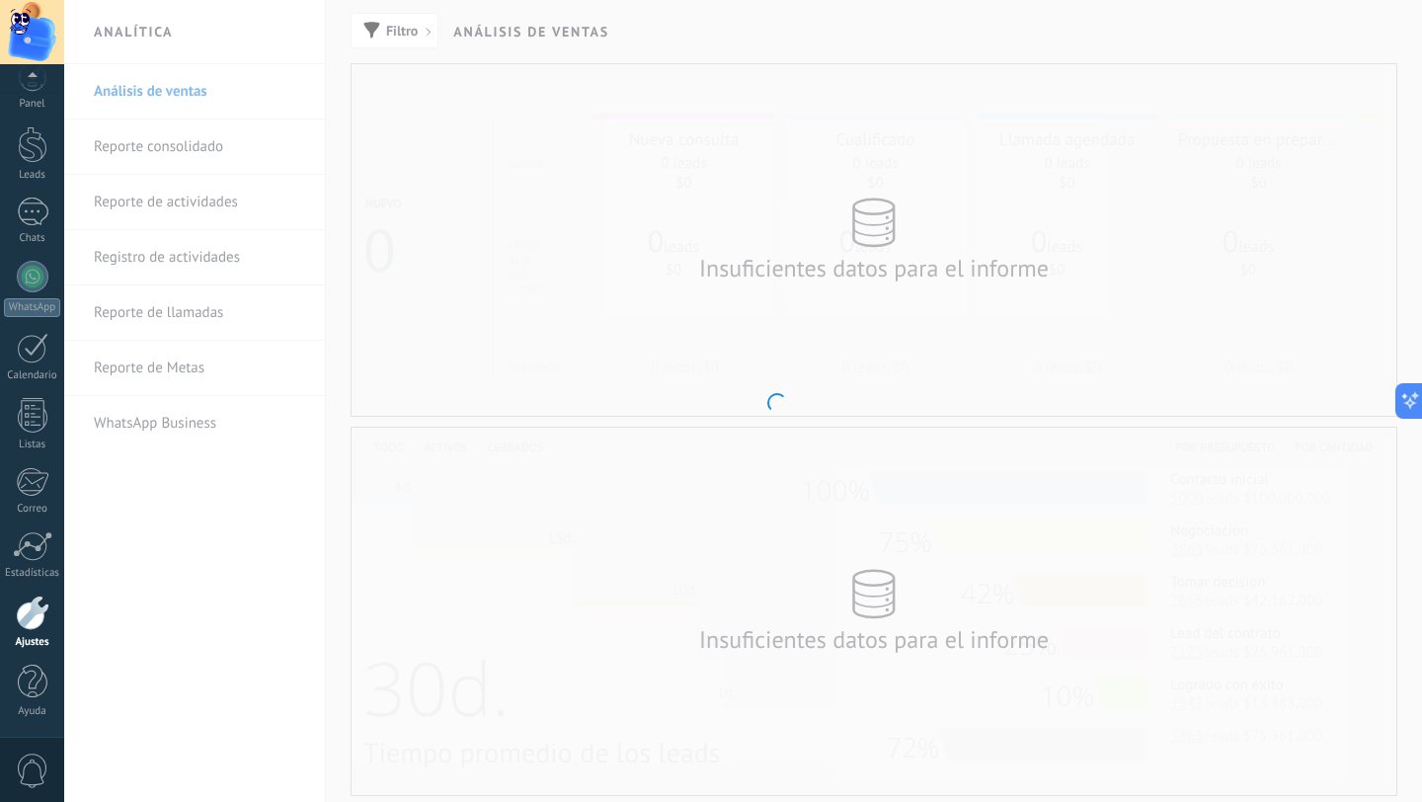
click at [34, 611] on div at bounding box center [33, 613] width 34 height 35
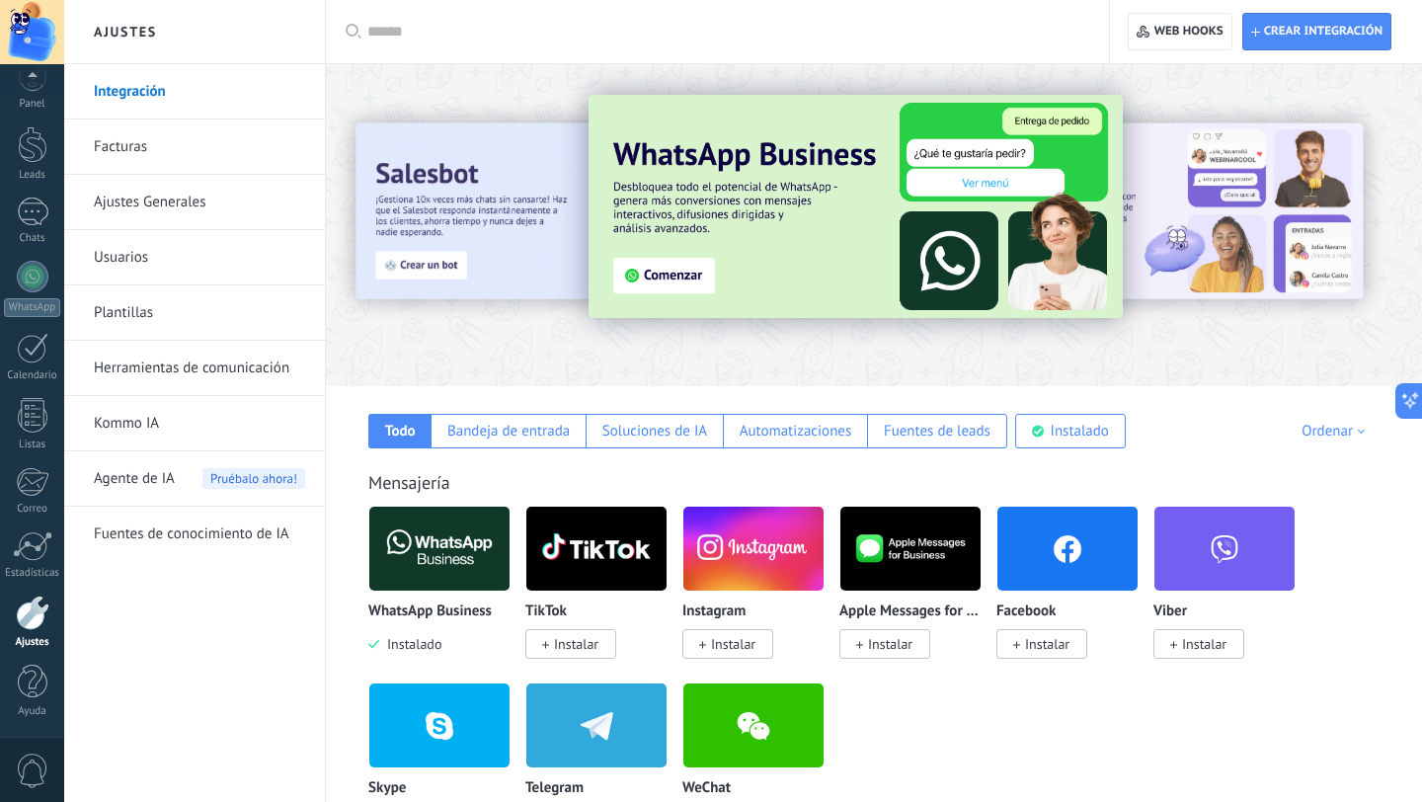
click at [420, 32] on input "text" at bounding box center [724, 32] width 714 height 21
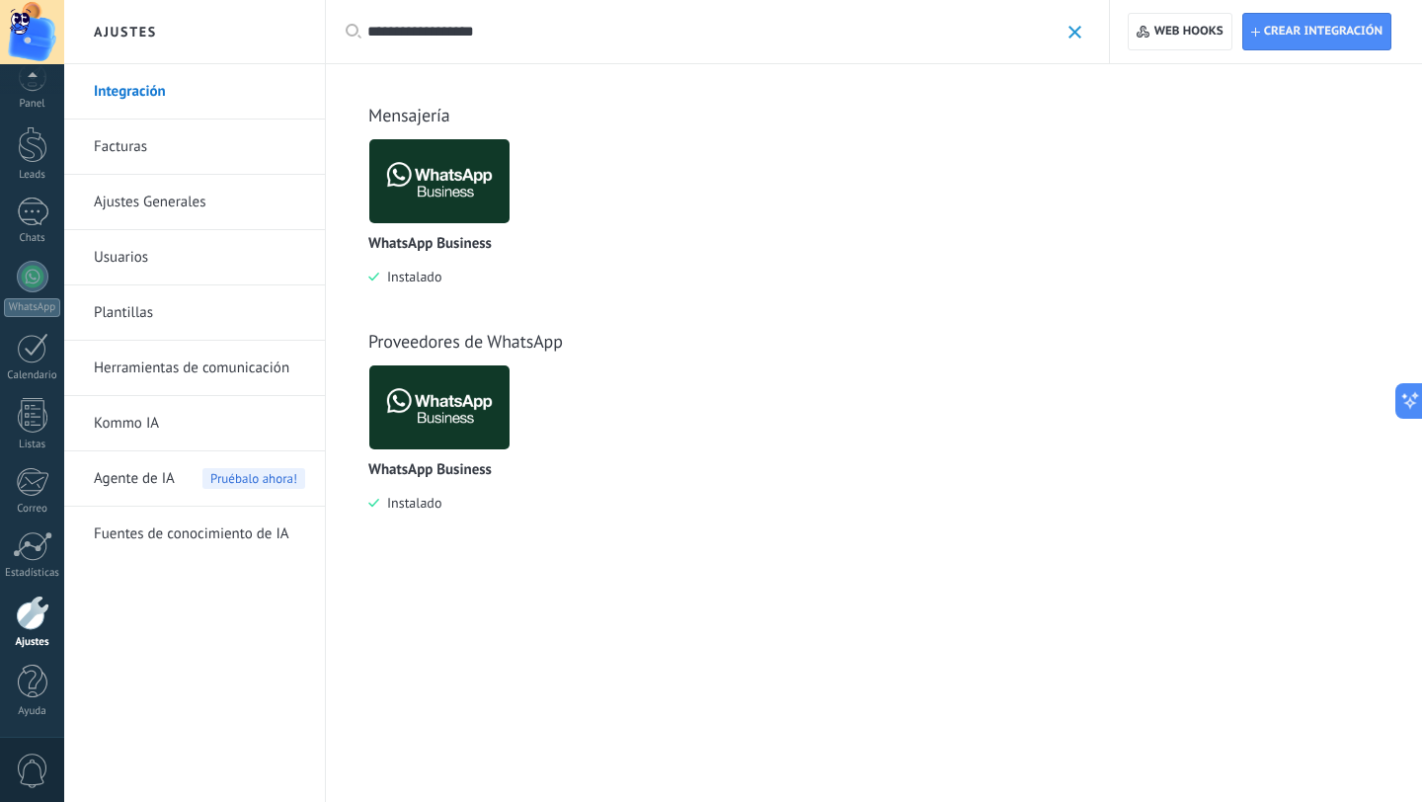
type input "**********"
click at [413, 181] on img at bounding box center [439, 181] width 140 height 96
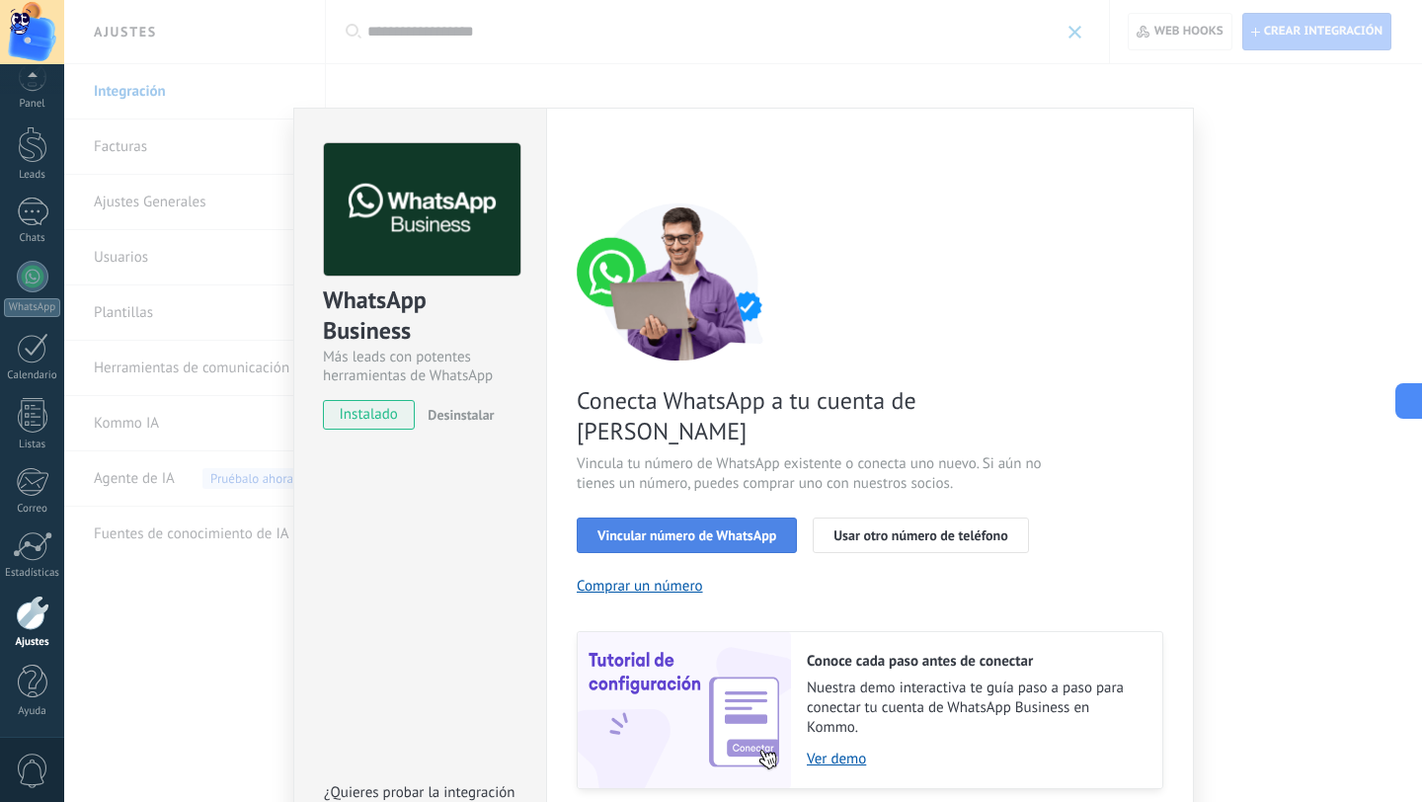
click at [640, 528] on span "Vincular número de WhatsApp" at bounding box center [687, 535] width 179 height 14
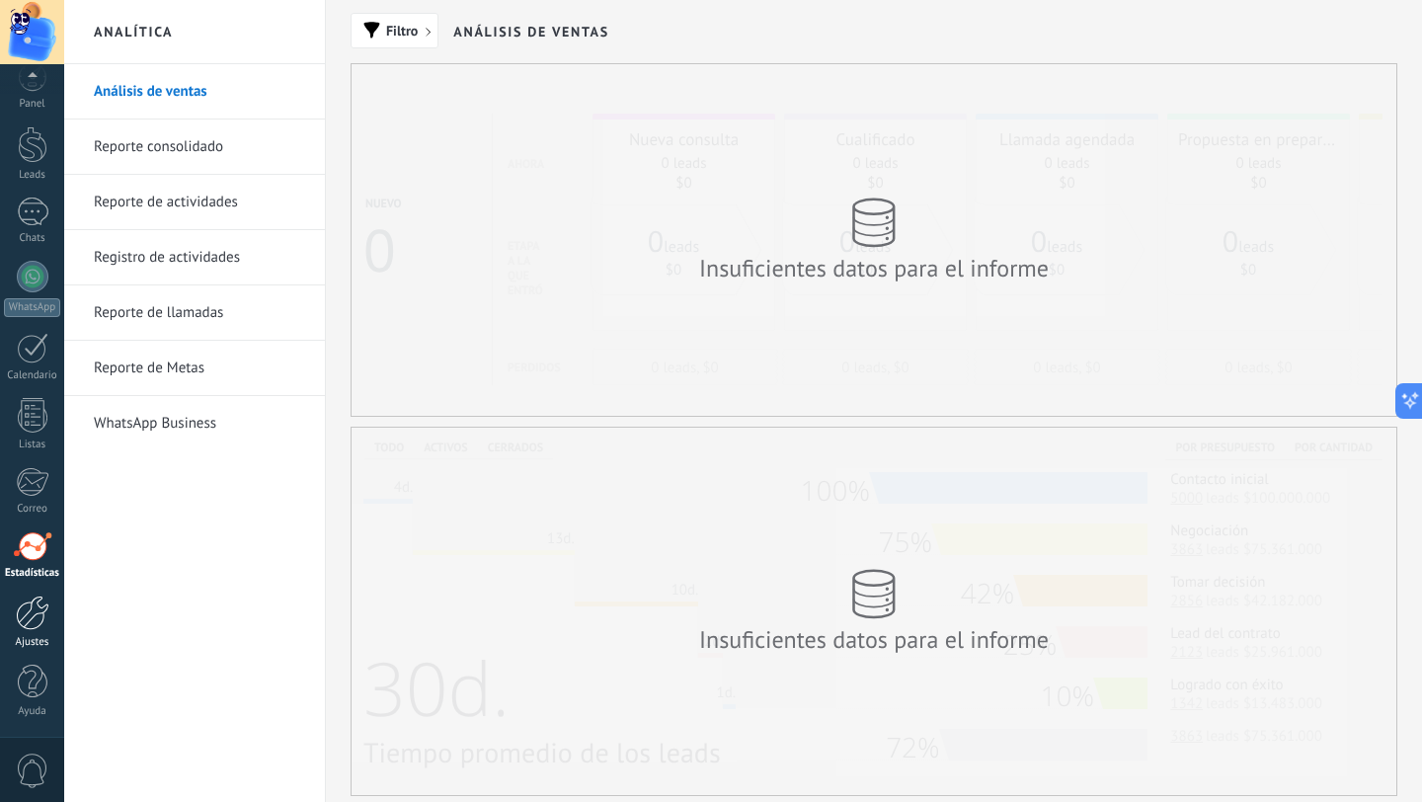
click at [28, 616] on div at bounding box center [33, 613] width 34 height 35
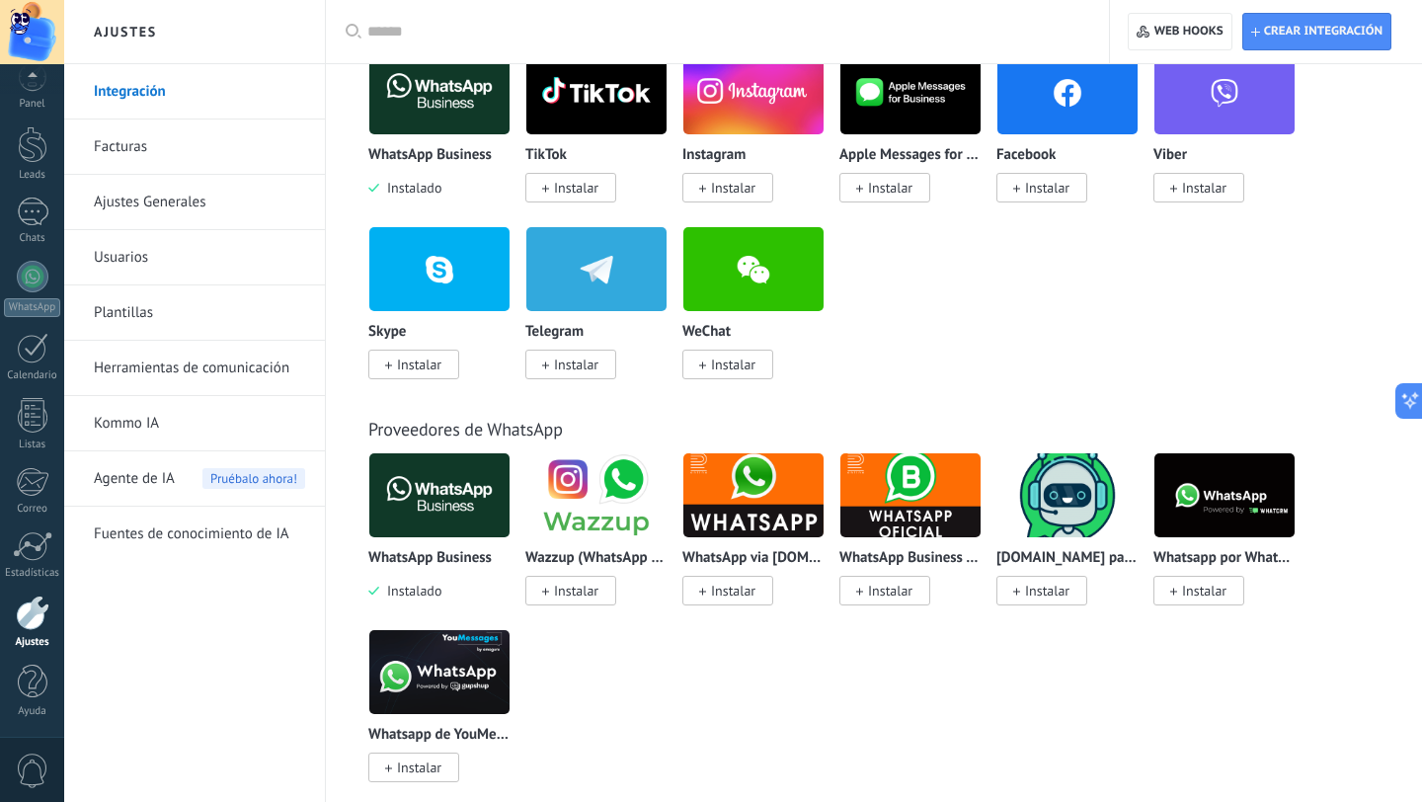
scroll to position [430, 0]
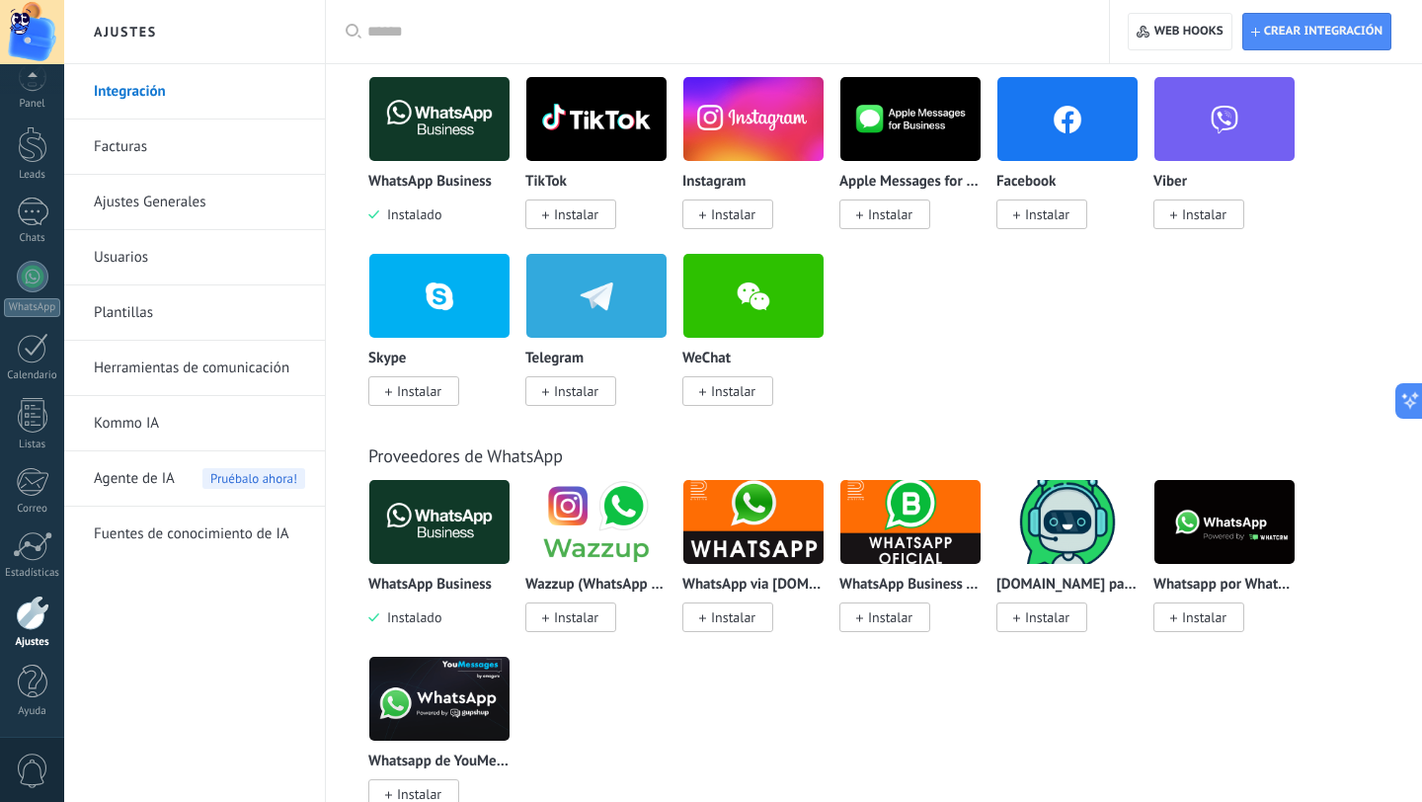
click at [449, 525] on img at bounding box center [439, 522] width 140 height 96
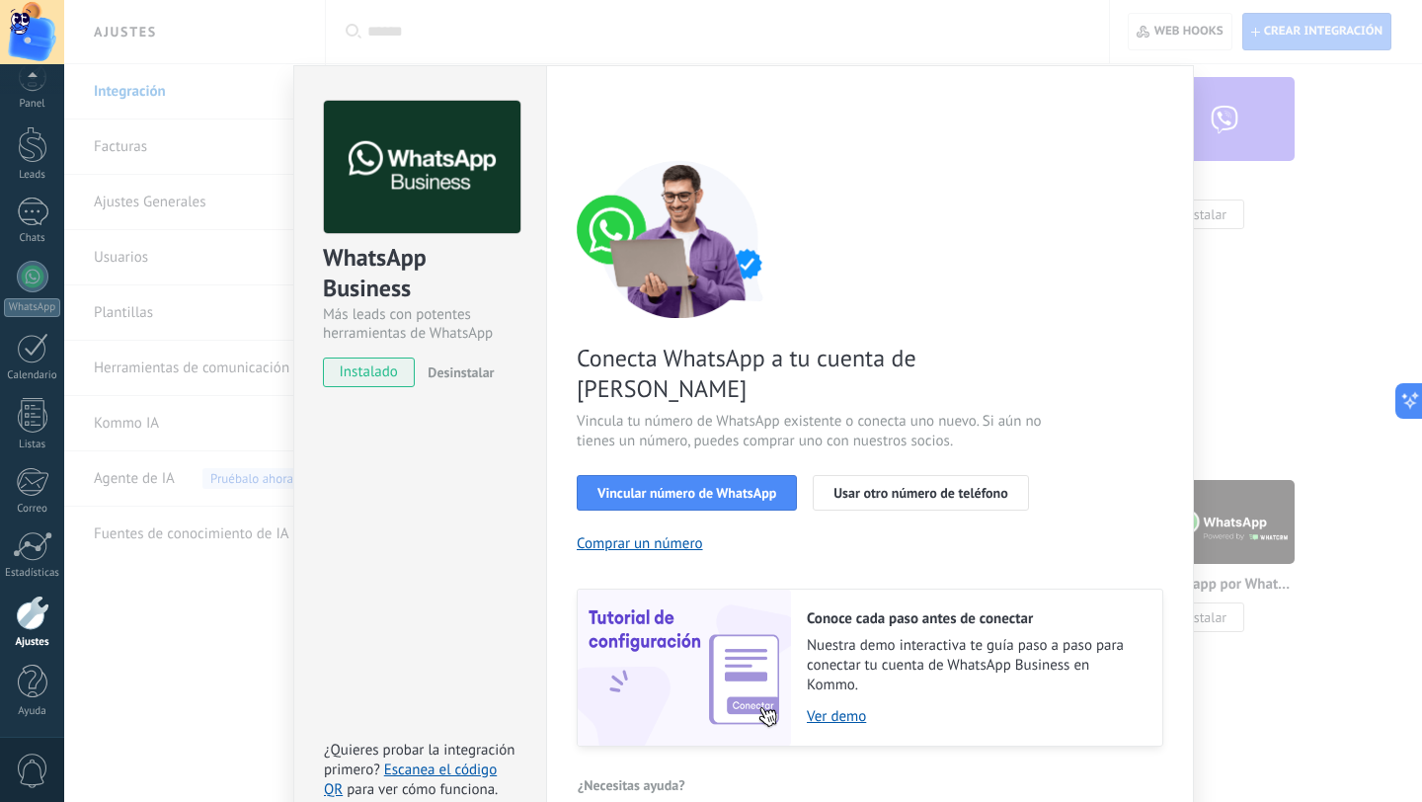
scroll to position [45, 0]
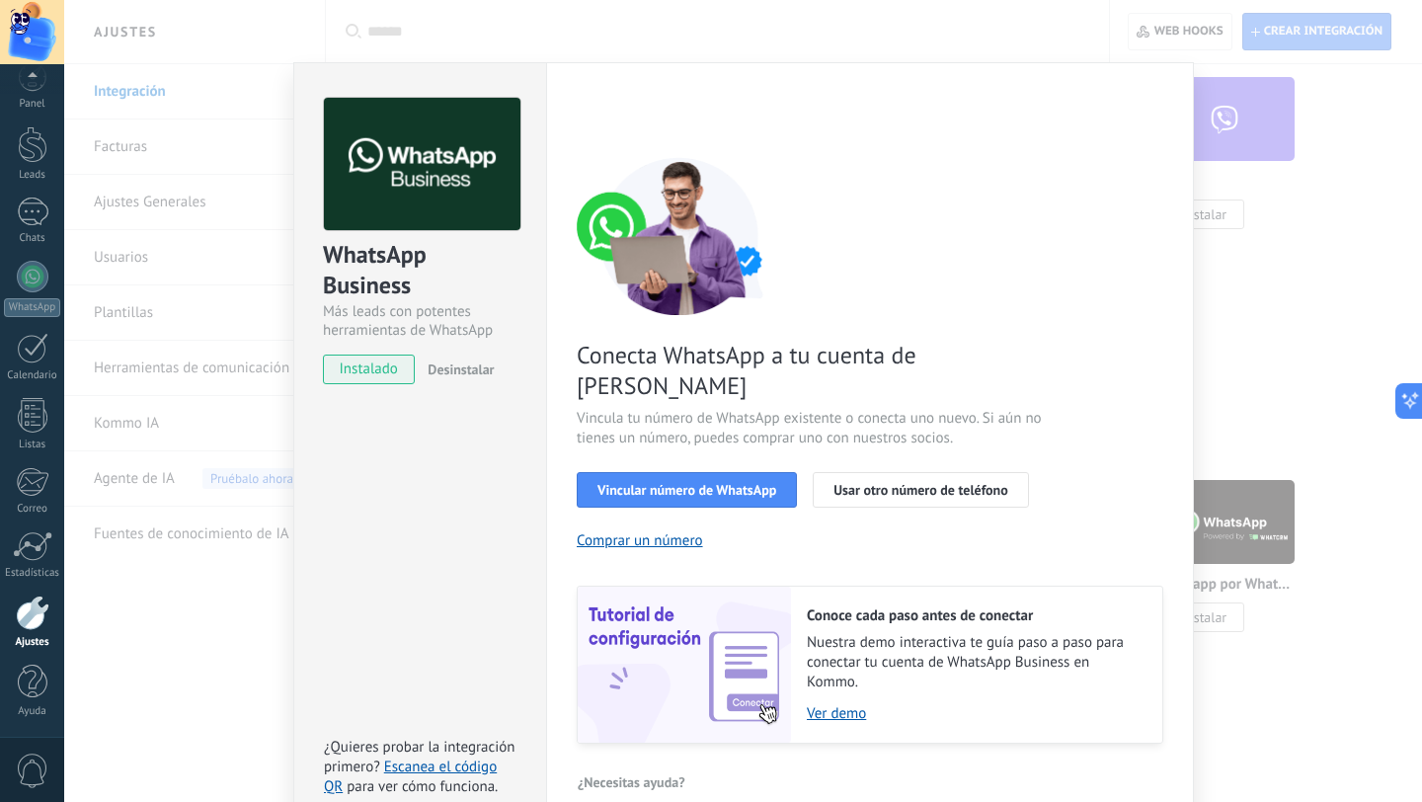
click at [30, 609] on div at bounding box center [33, 613] width 34 height 35
click at [39, 551] on div at bounding box center [33, 546] width 40 height 30
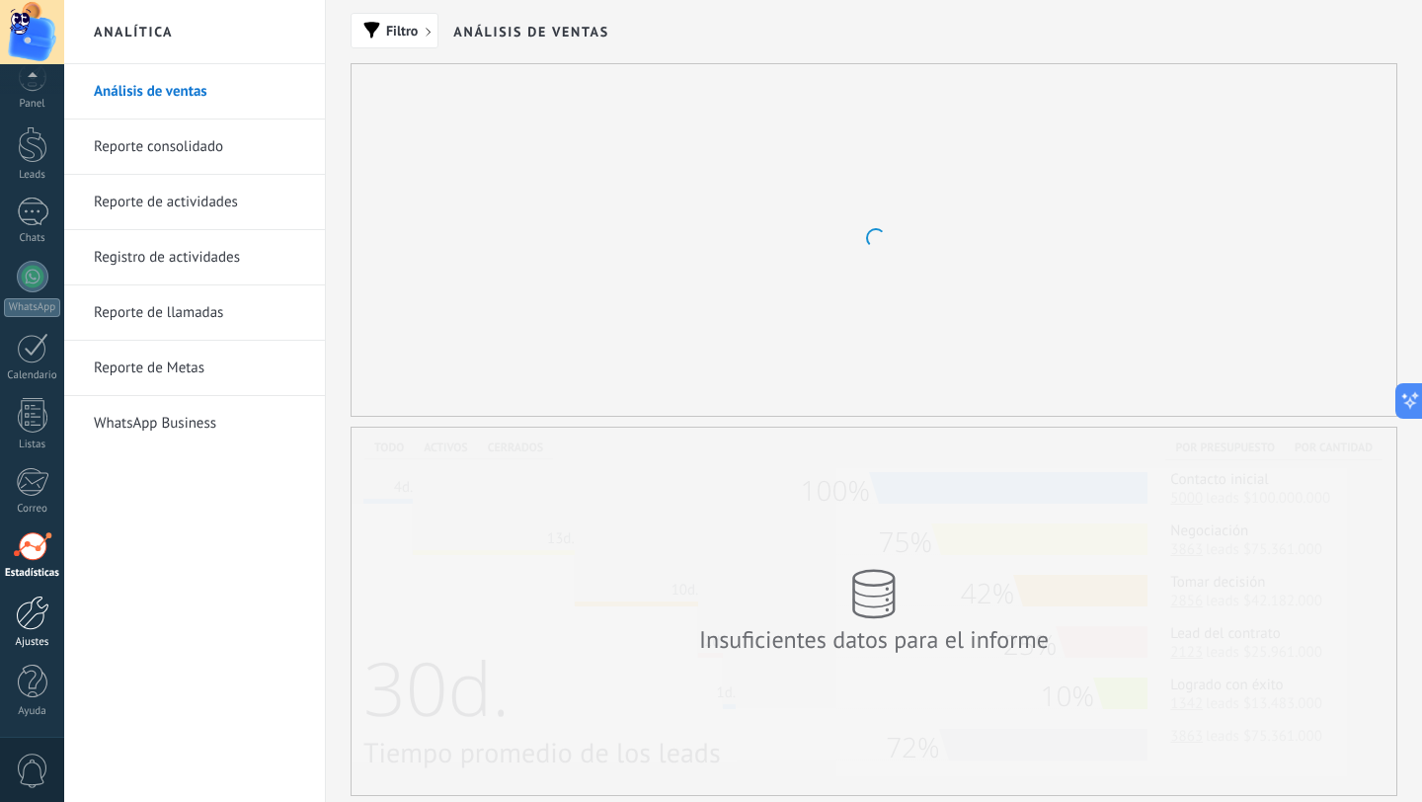
click at [32, 614] on div at bounding box center [33, 613] width 34 height 35
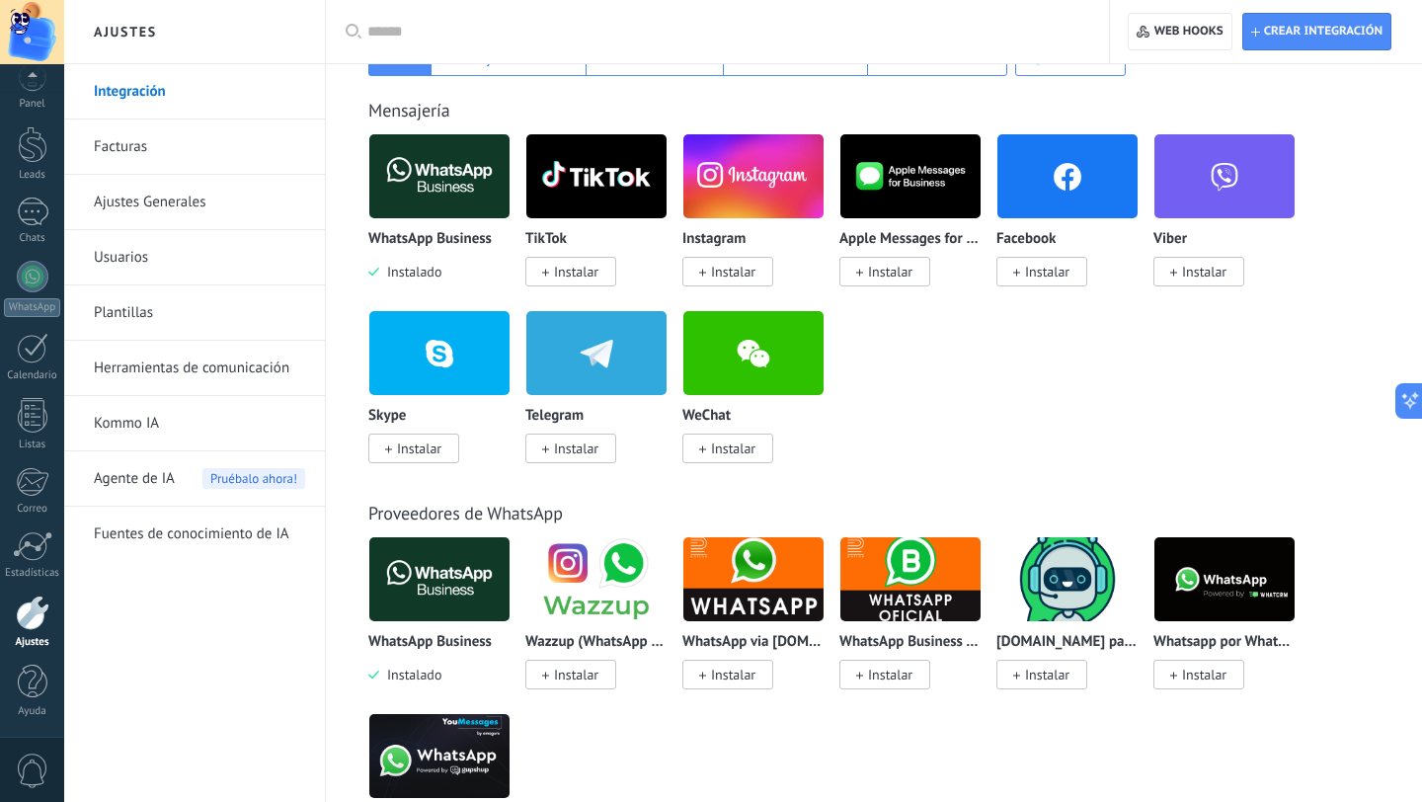
scroll to position [375, 0]
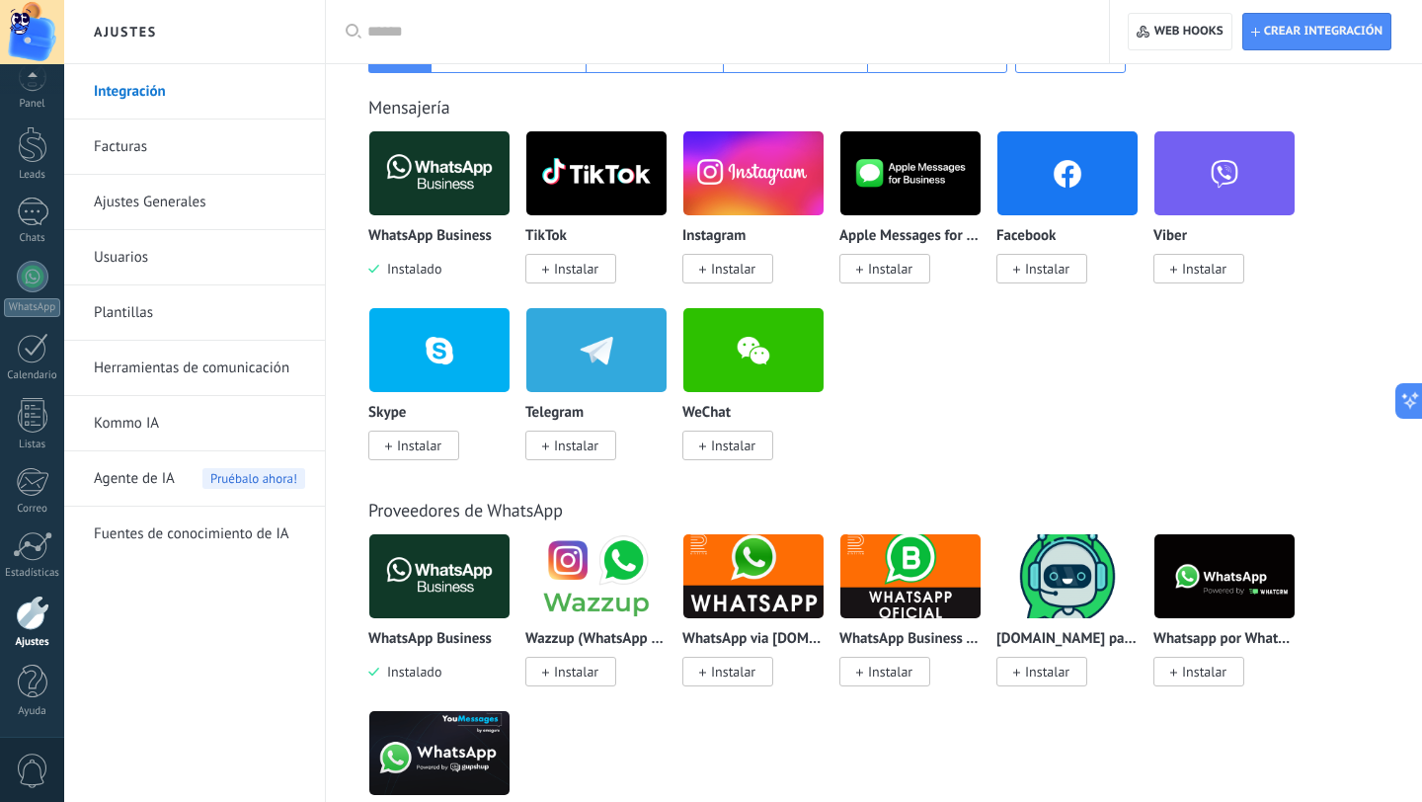
click at [422, 571] on img at bounding box center [439, 576] width 140 height 96
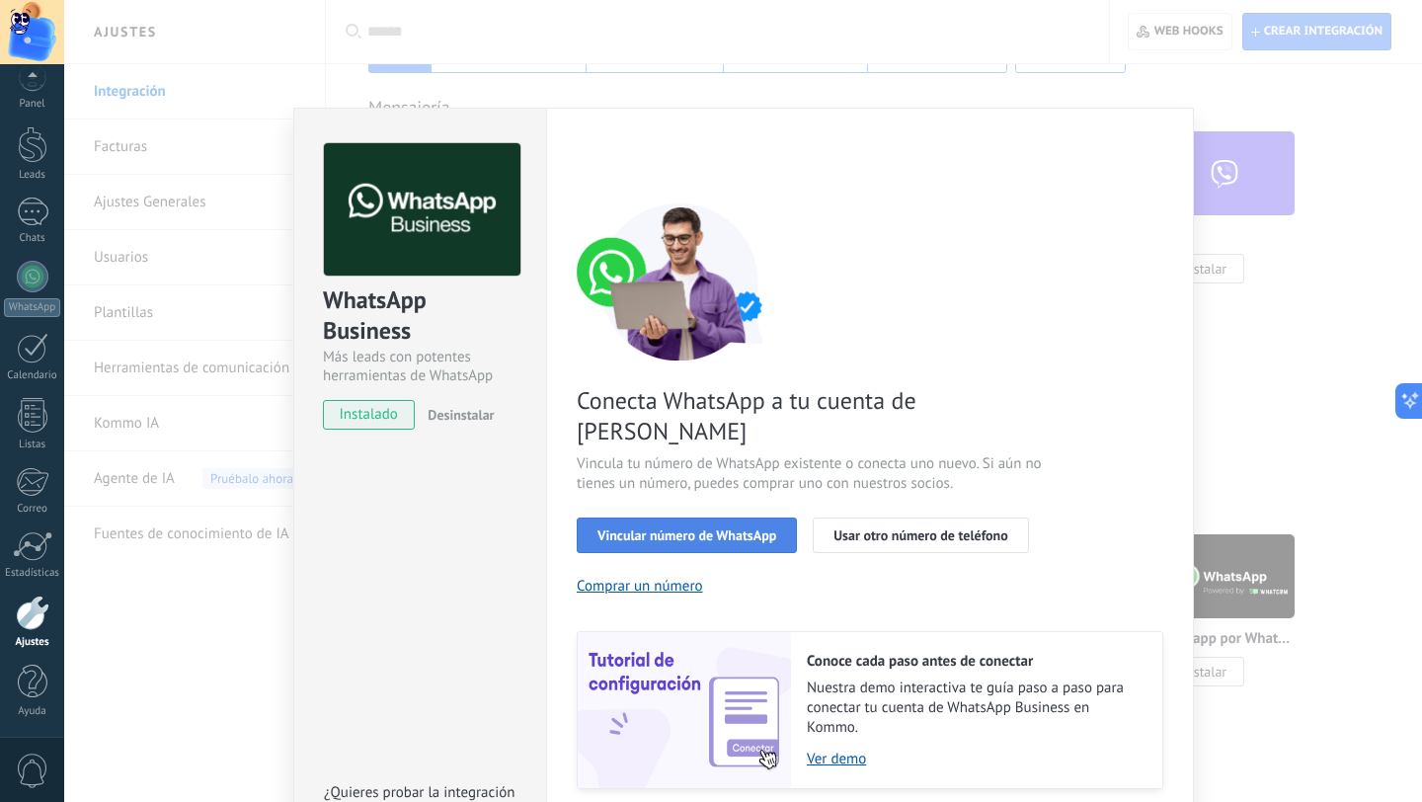
click at [644, 528] on span "Vincular número de WhatsApp" at bounding box center [687, 535] width 179 height 14
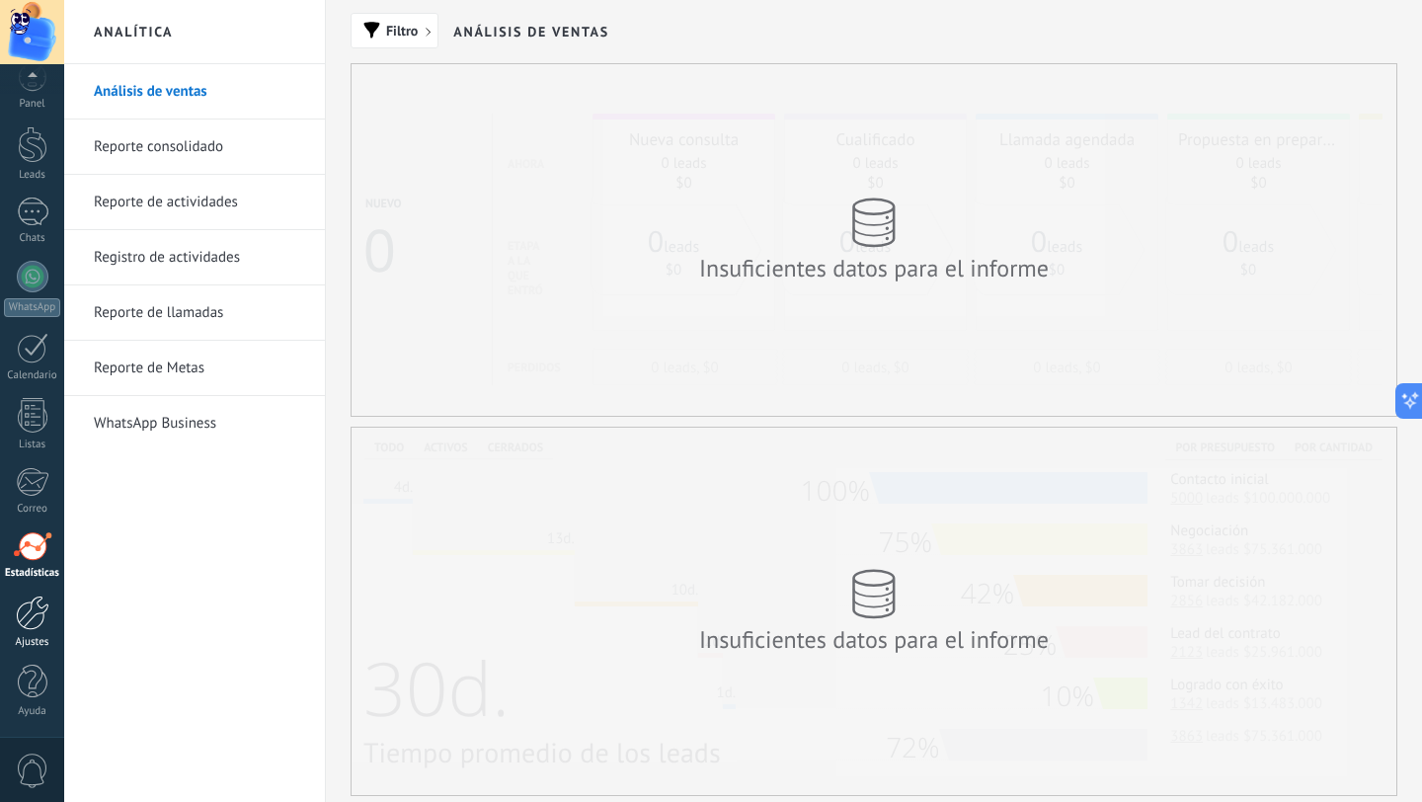
click at [33, 613] on div at bounding box center [33, 613] width 34 height 35
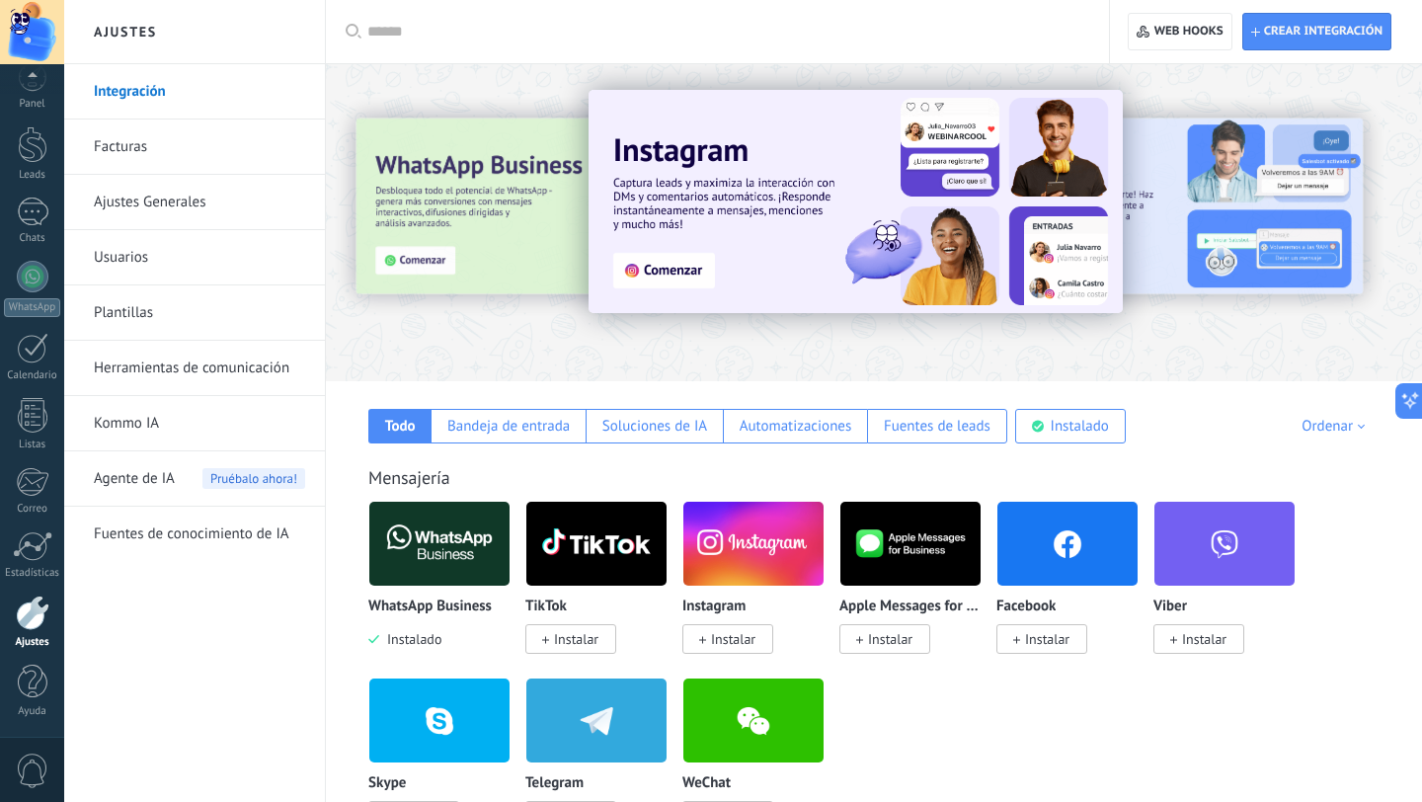
scroll to position [10, 0]
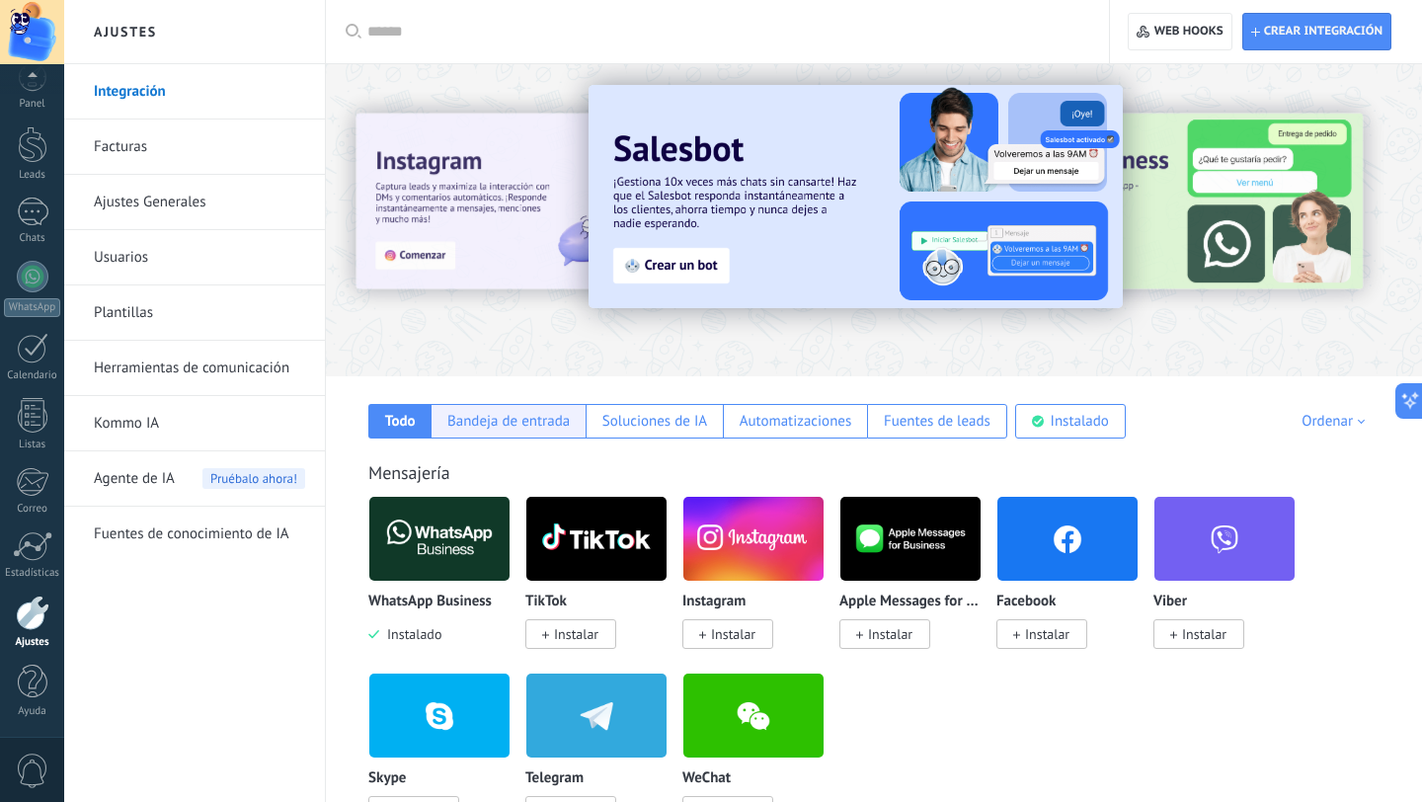
click at [536, 422] on div "Bandeja de entrada" at bounding box center [508, 421] width 122 height 19
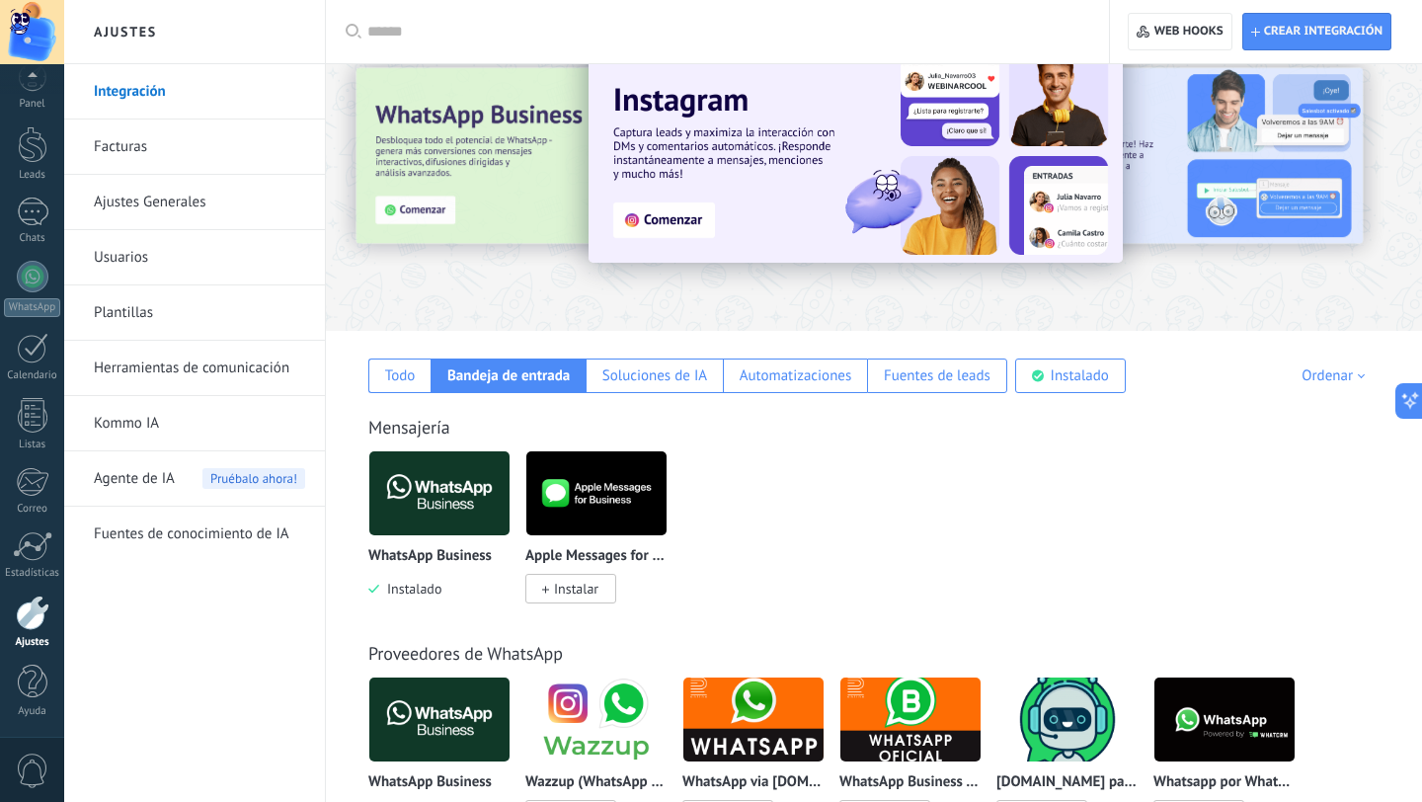
scroll to position [0, 0]
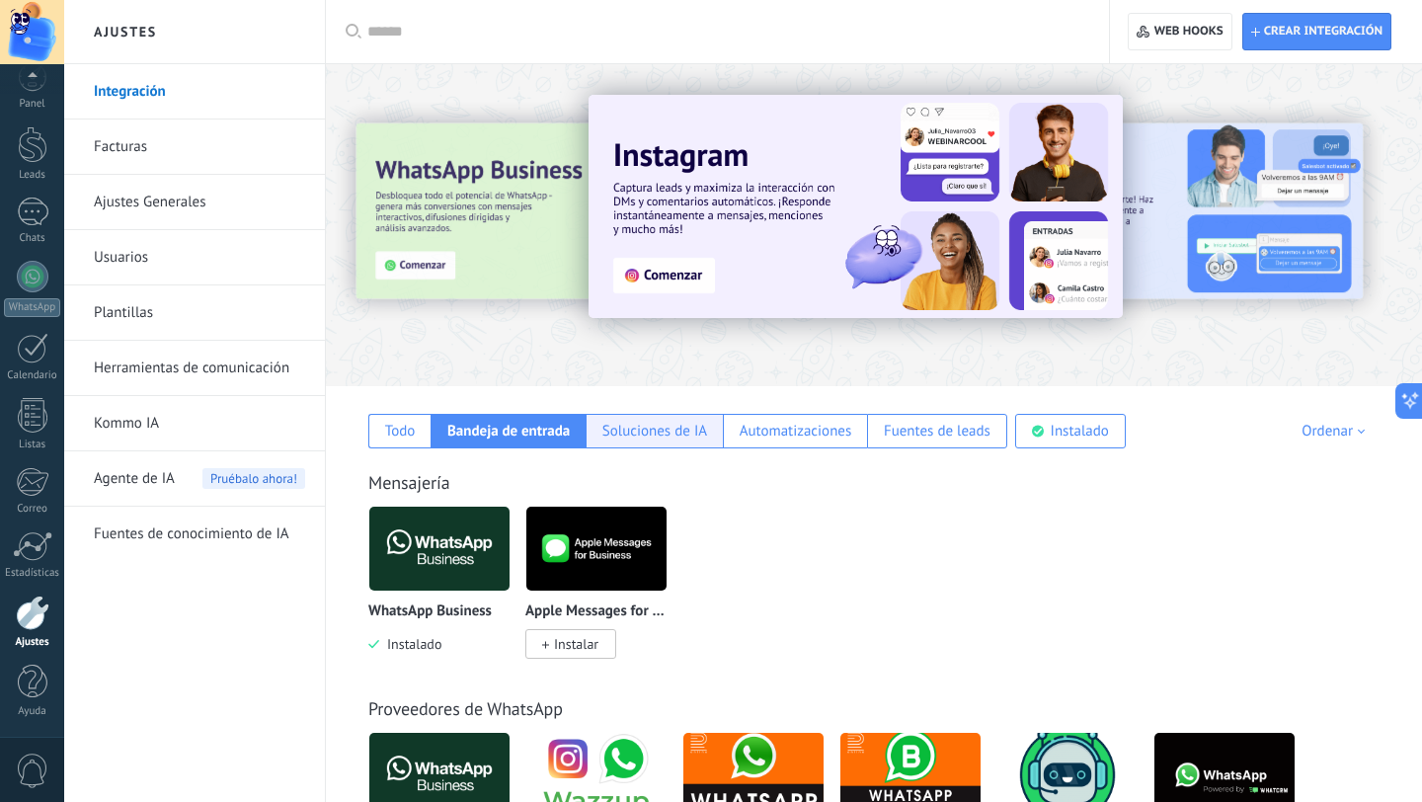
click at [630, 423] on div "Soluciones de IA" at bounding box center [655, 431] width 105 height 19
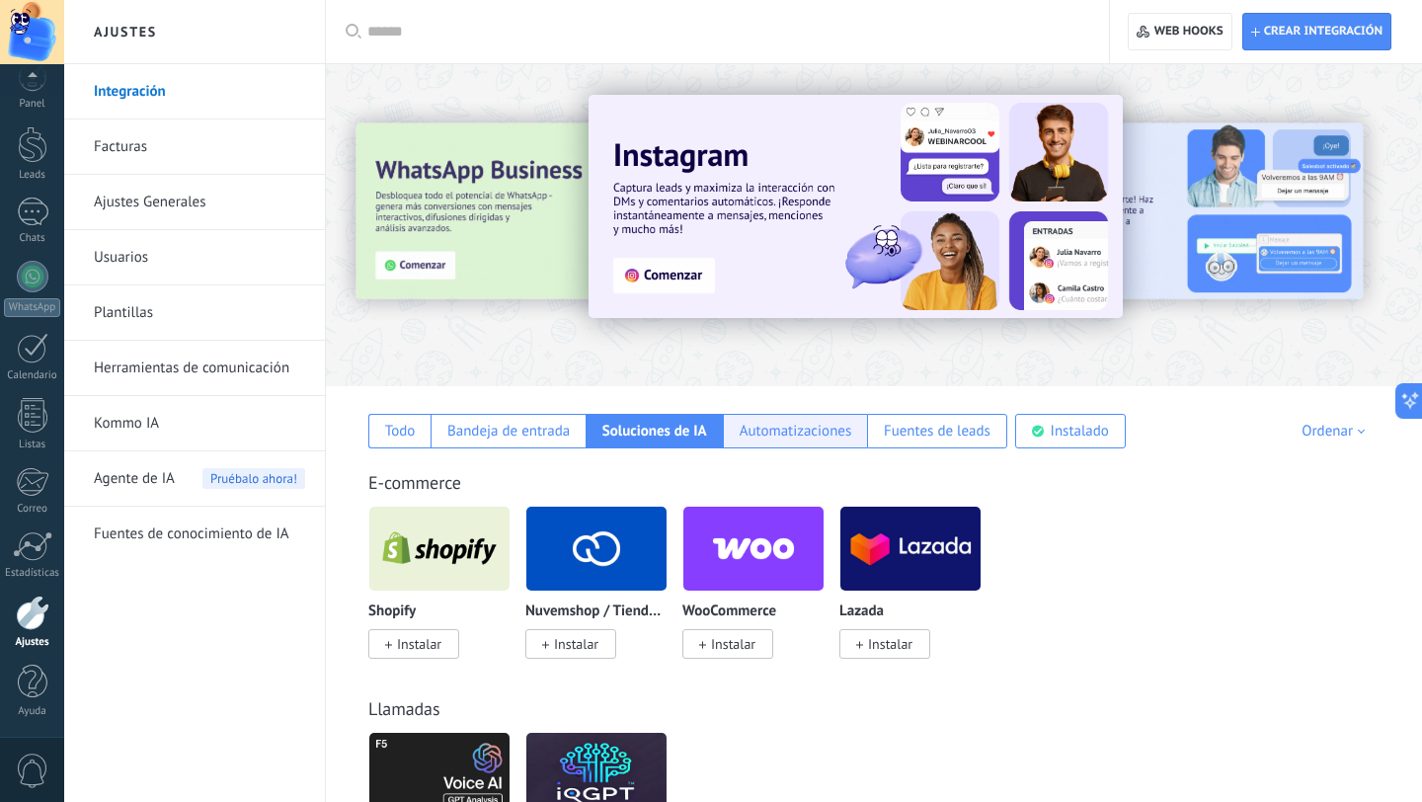
click at [785, 438] on div "Automatizaciones" at bounding box center [796, 431] width 113 height 19
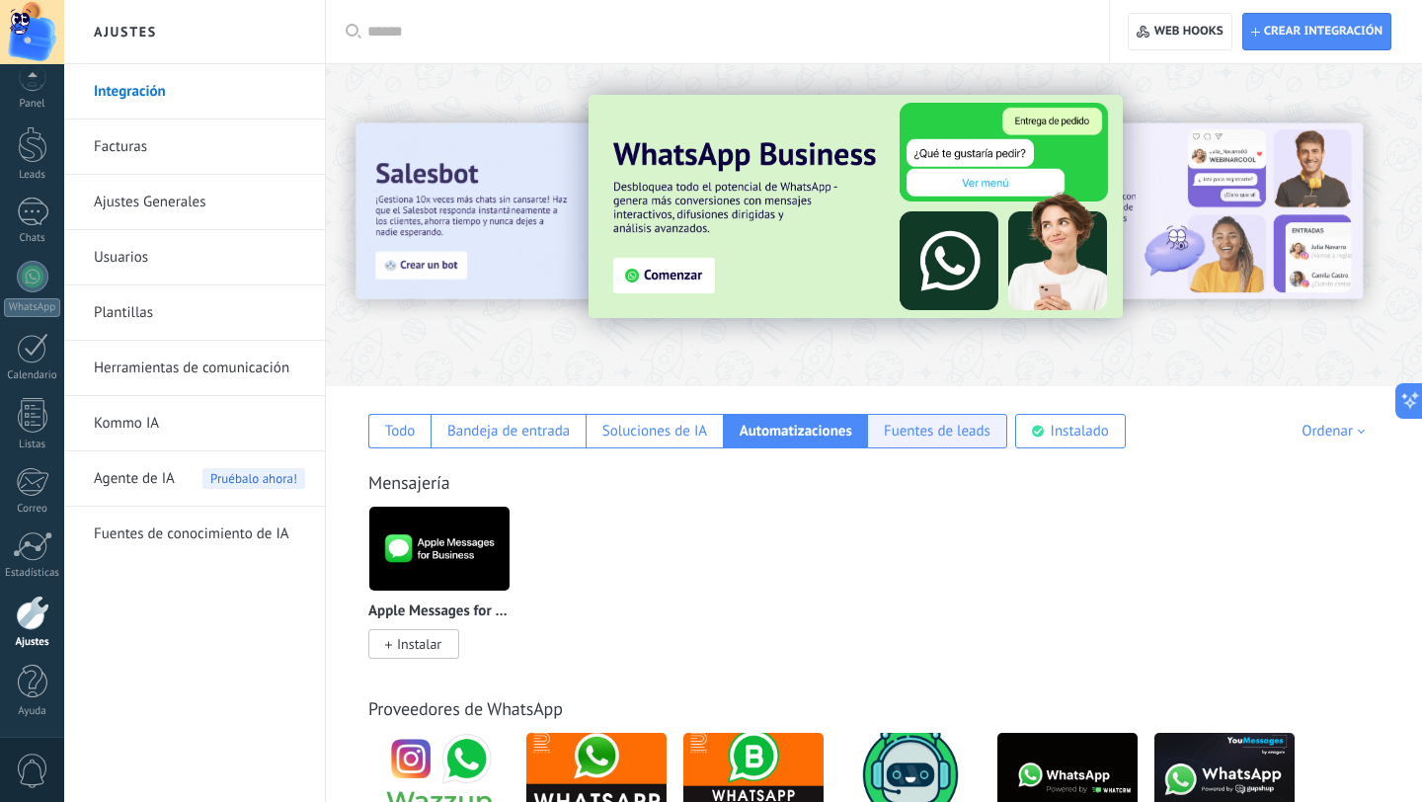
click at [896, 429] on div "Fuentes de leads" at bounding box center [937, 431] width 107 height 19
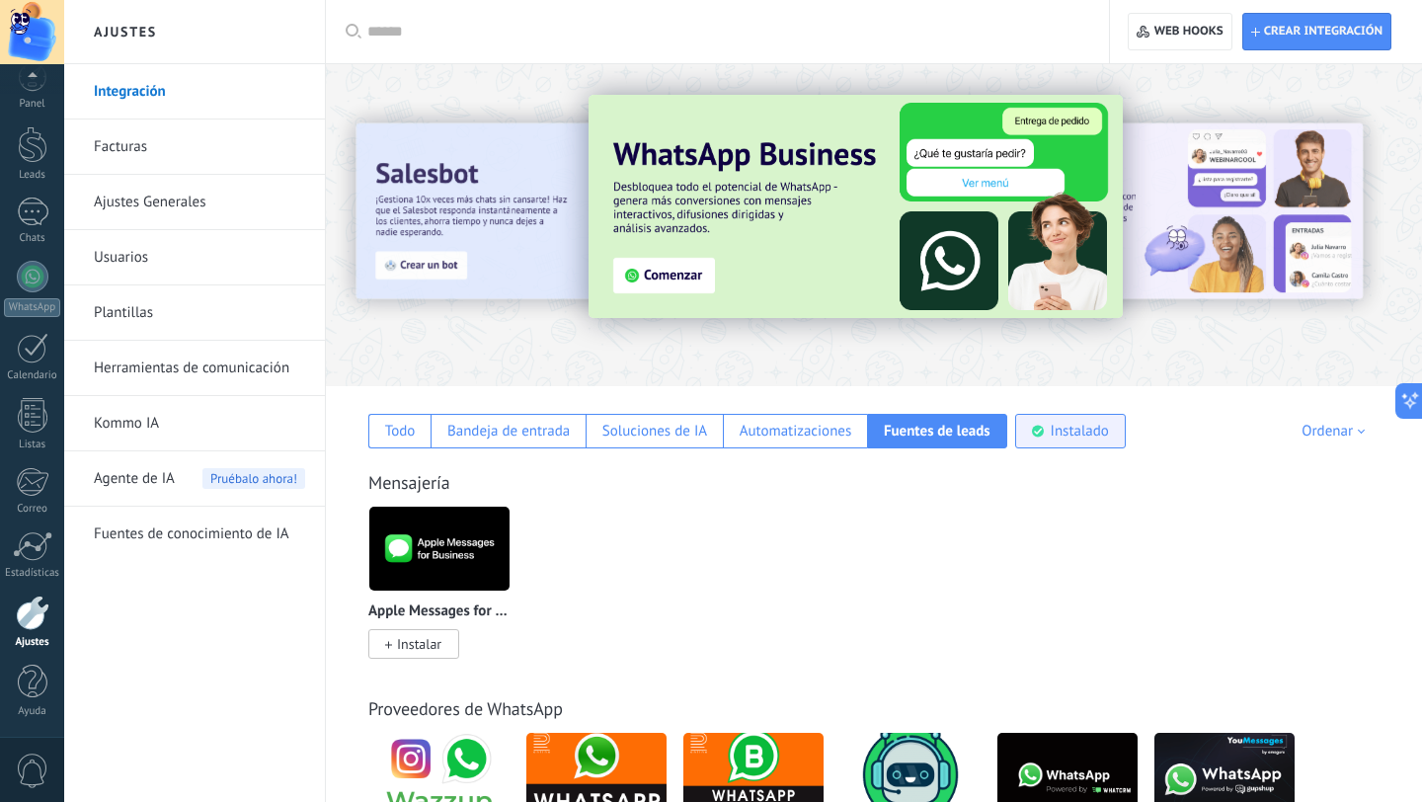
click at [1079, 432] on div "Instalado" at bounding box center [1080, 431] width 58 height 19
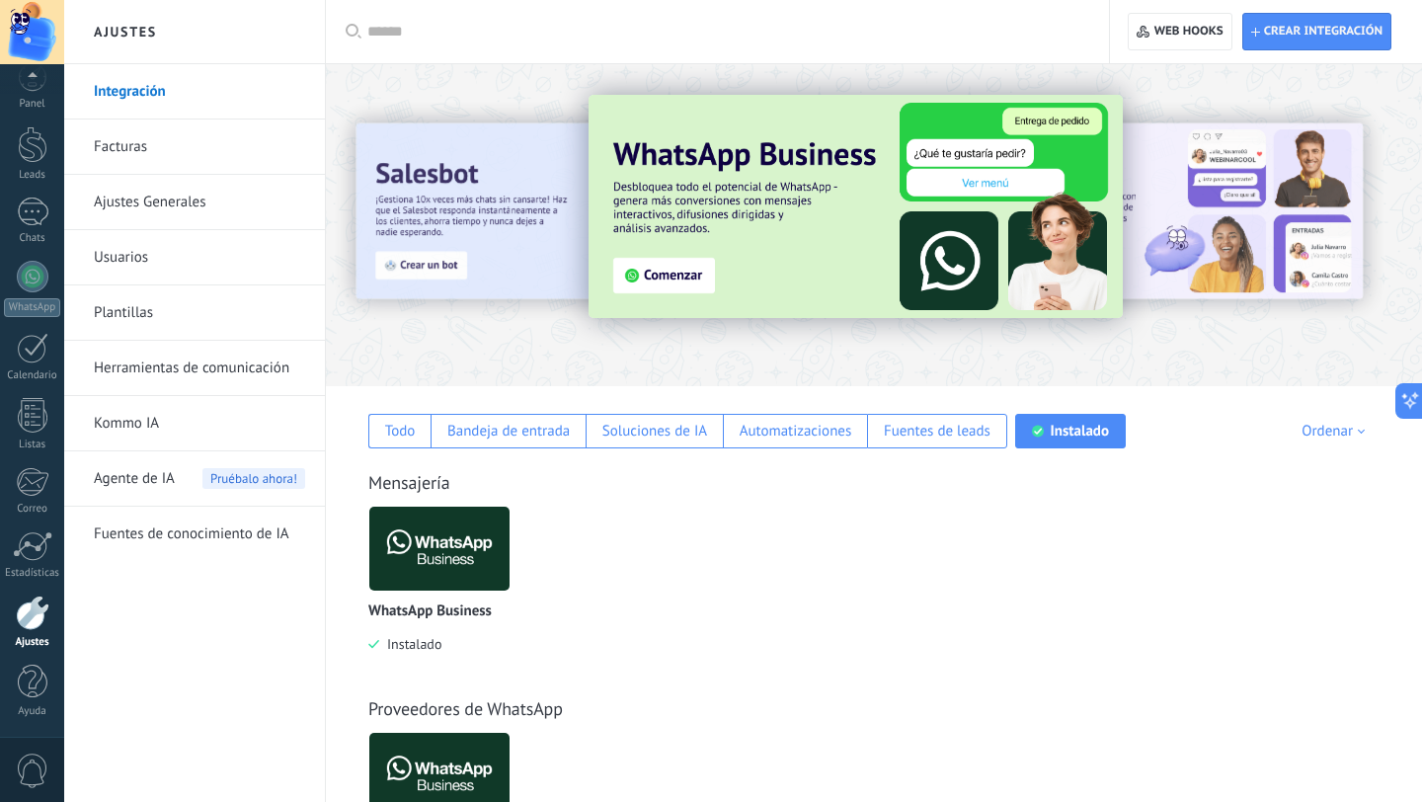
click at [730, 567] on div "WhatsApp Business Instalado" at bounding box center [884, 594] width 1032 height 177
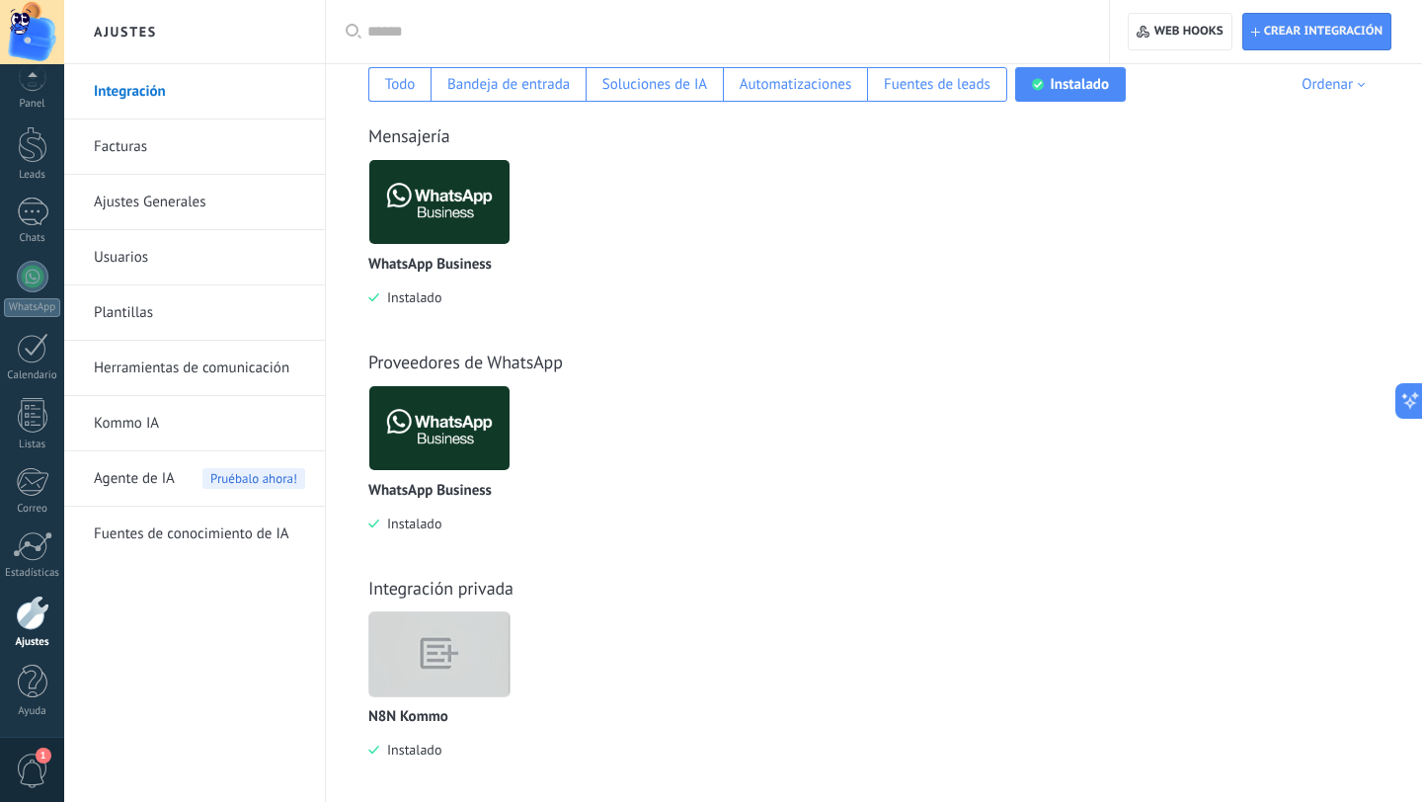
scroll to position [348, 0]
click at [455, 194] on img at bounding box center [439, 201] width 140 height 96
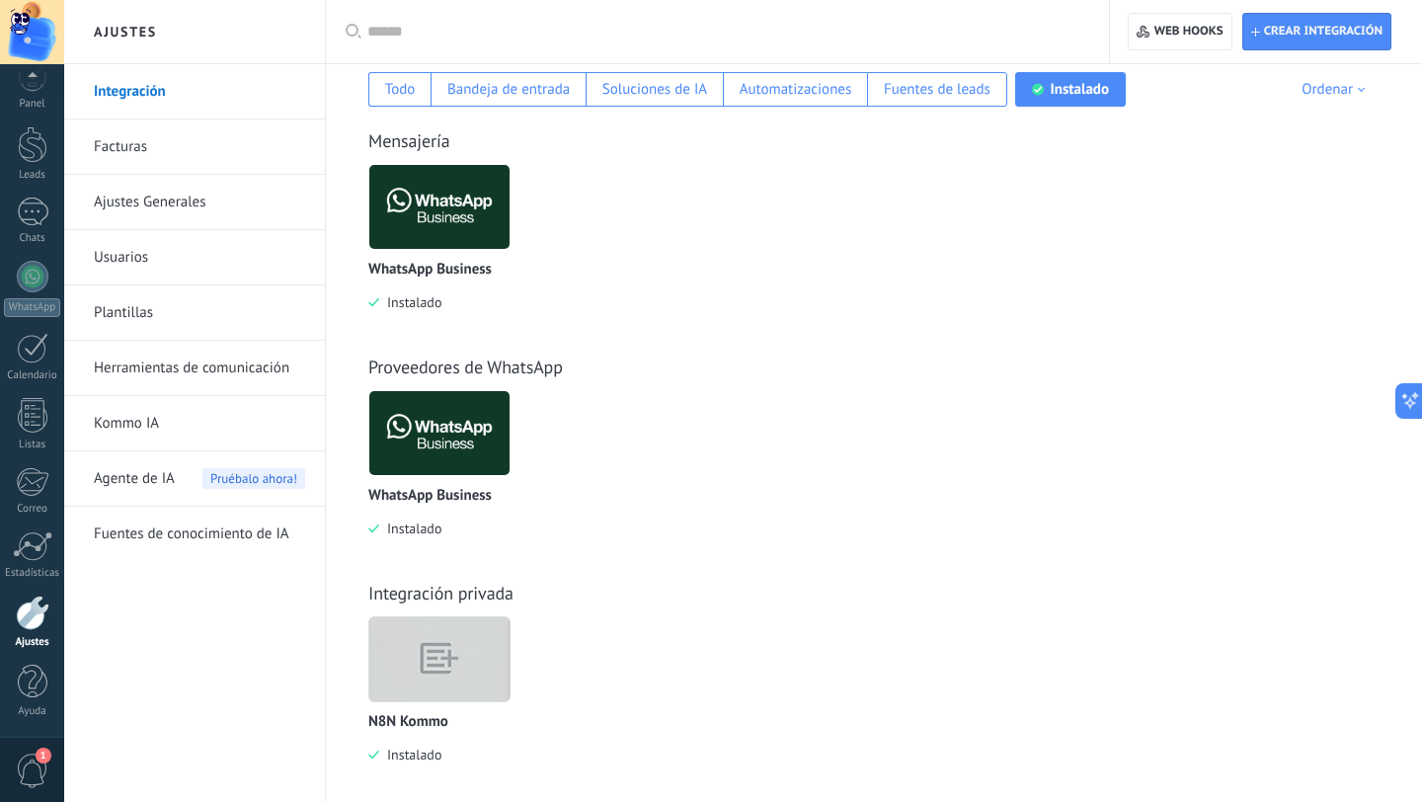
scroll to position [335, 0]
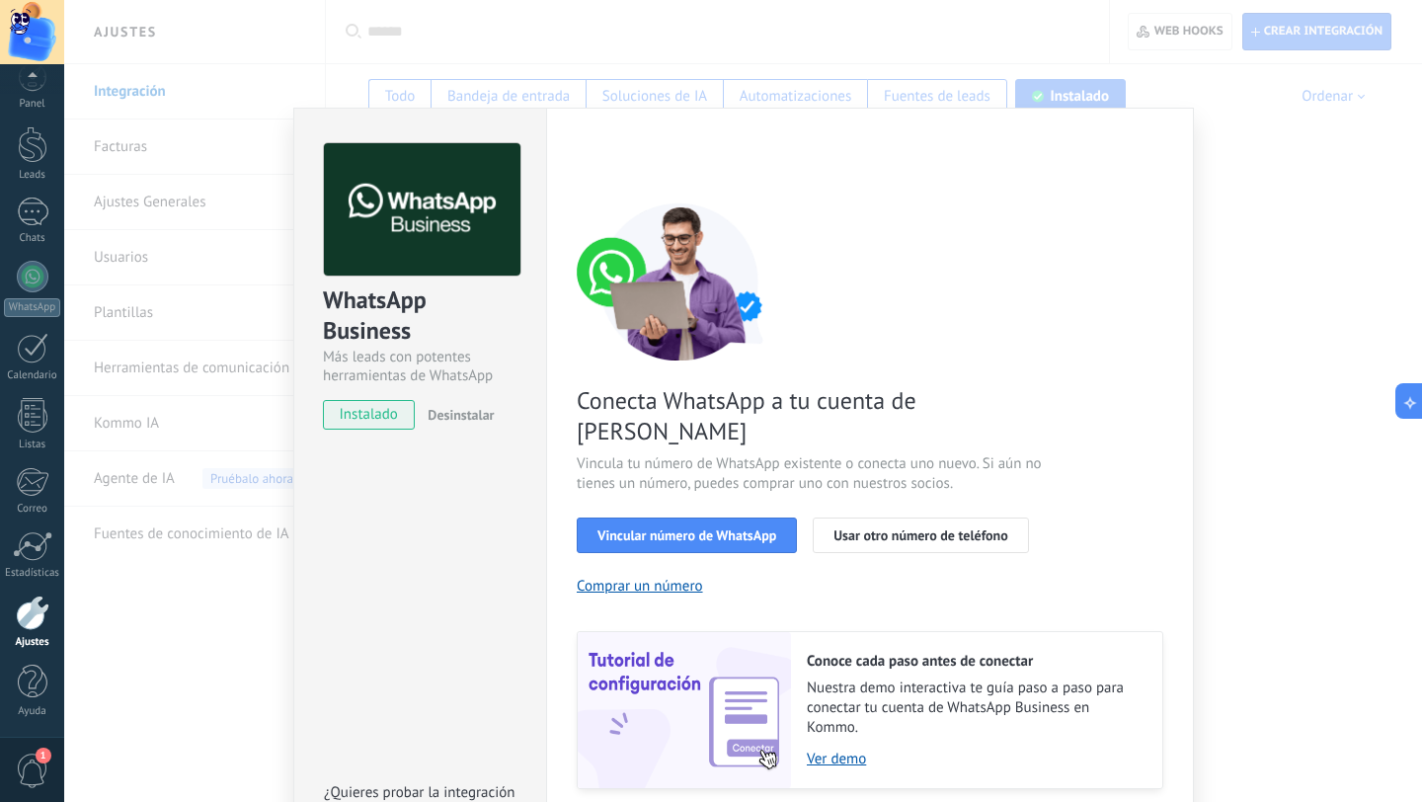
click at [37, 598] on div at bounding box center [33, 613] width 34 height 35
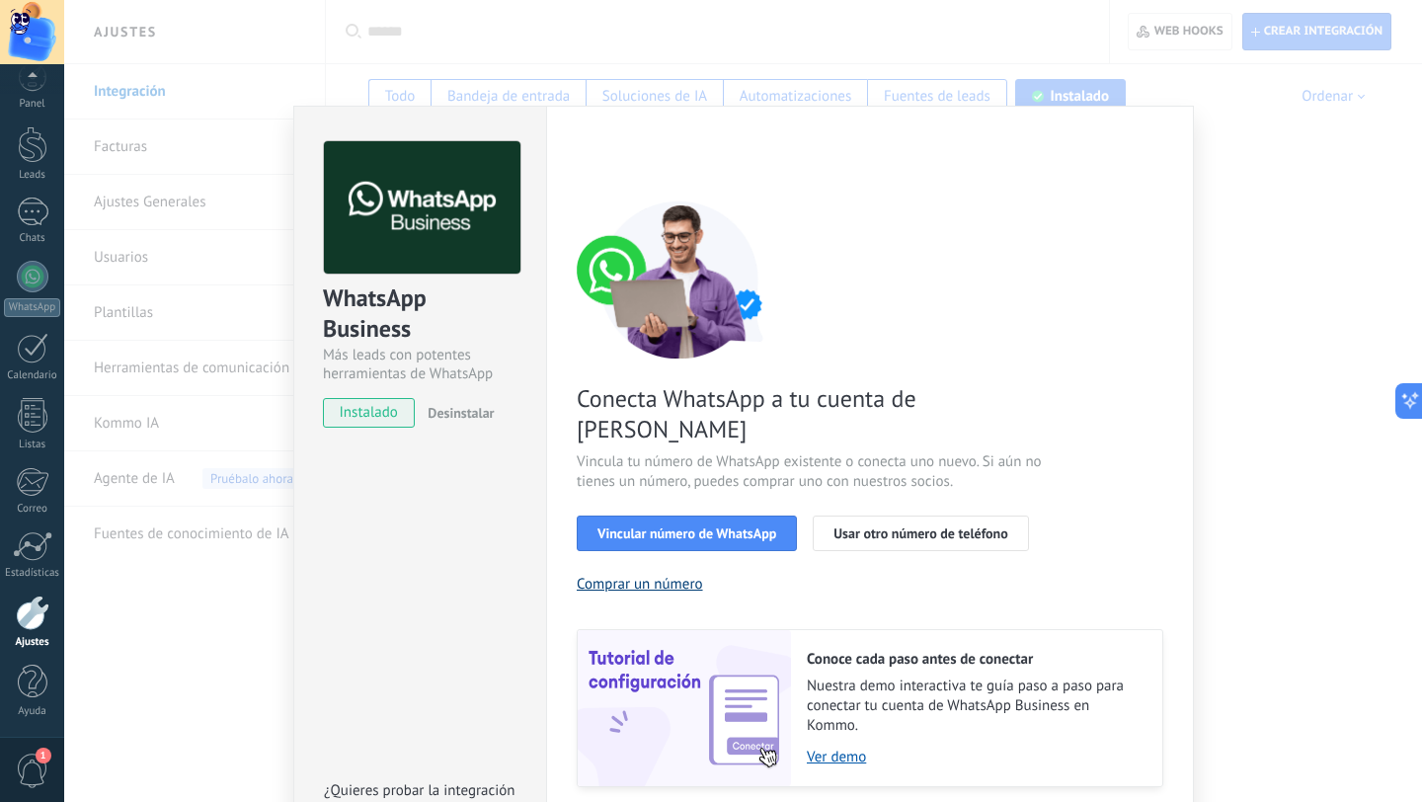
click at [677, 575] on button "Comprar un número" at bounding box center [640, 584] width 126 height 19
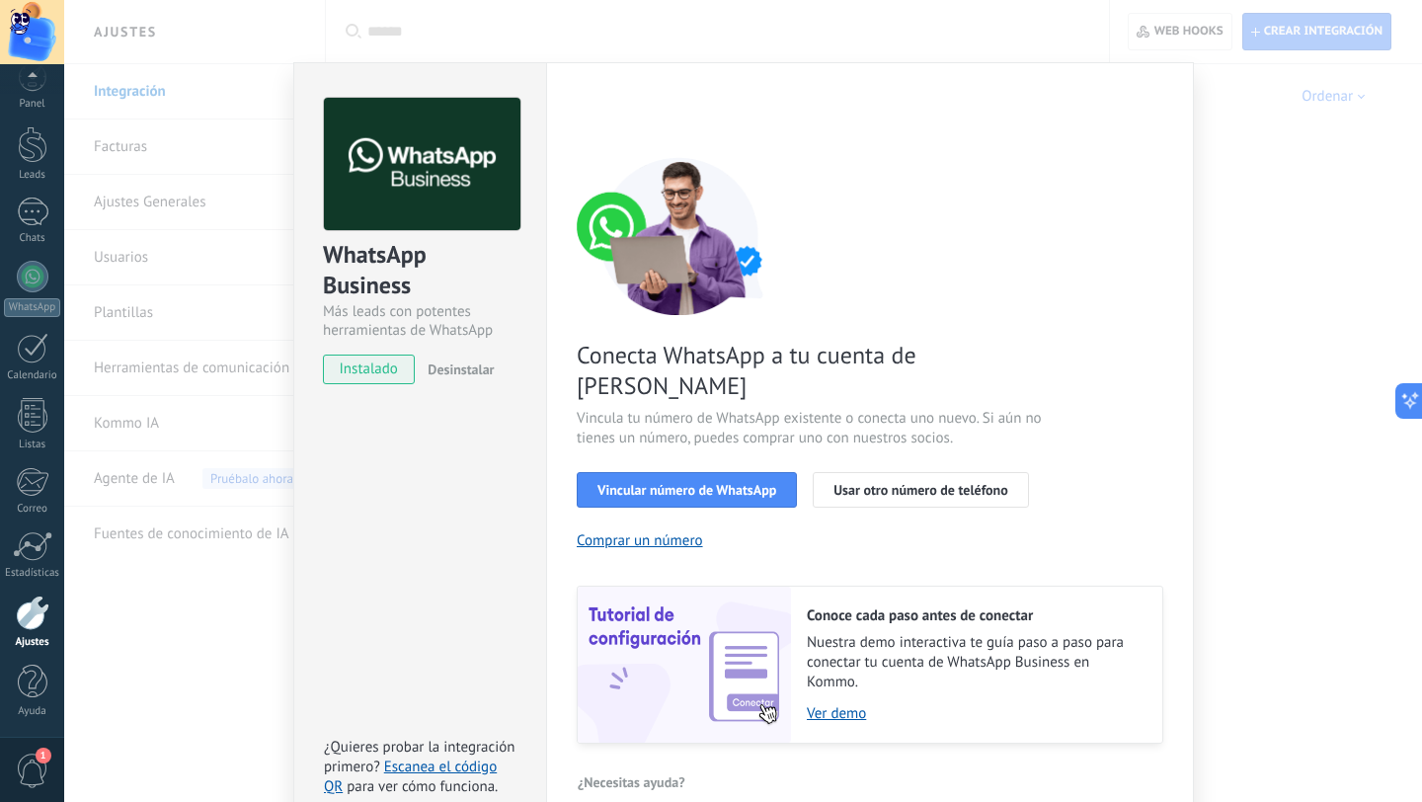
scroll to position [42, 0]
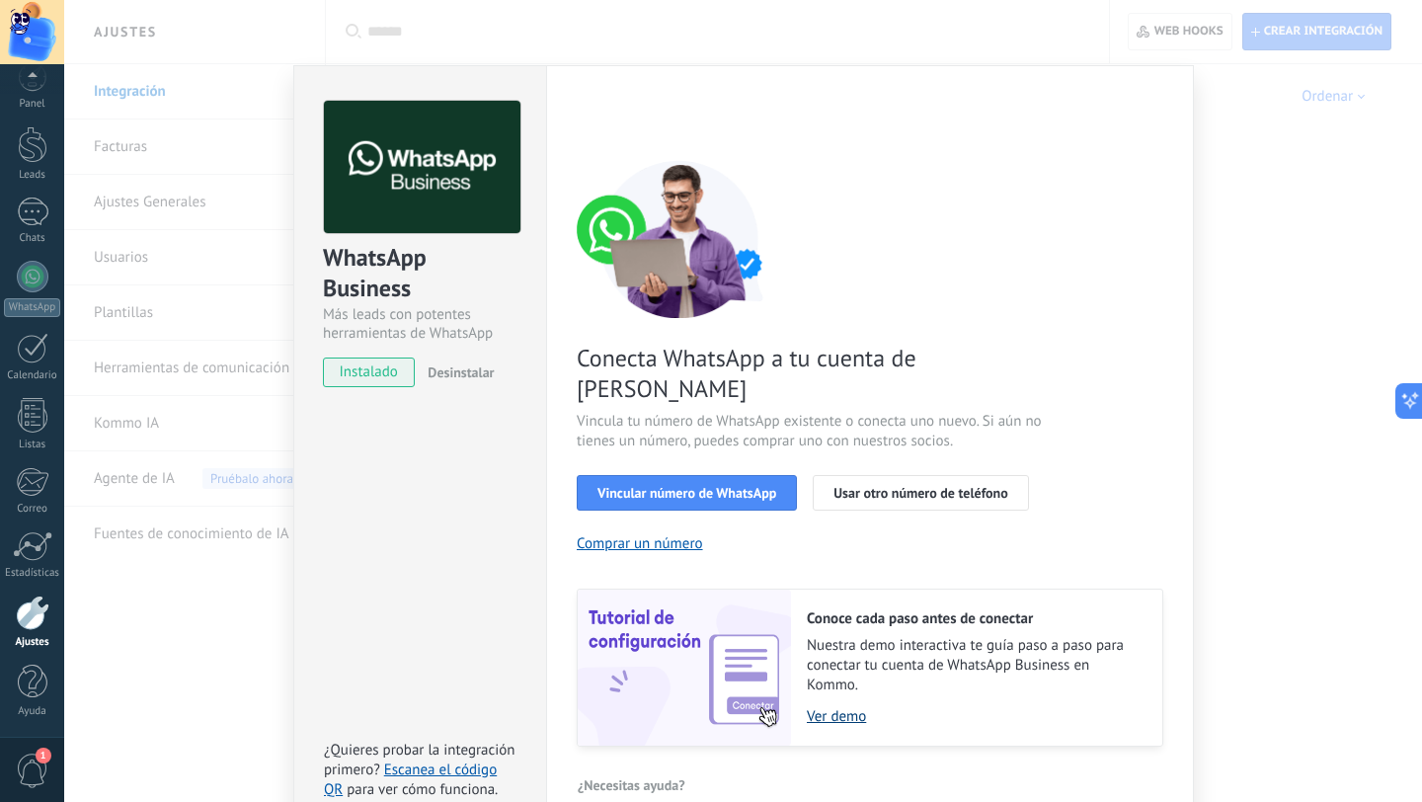
click at [820, 707] on link "Ver demo" at bounding box center [975, 716] width 336 height 19
click at [19, 551] on div at bounding box center [33, 546] width 40 height 30
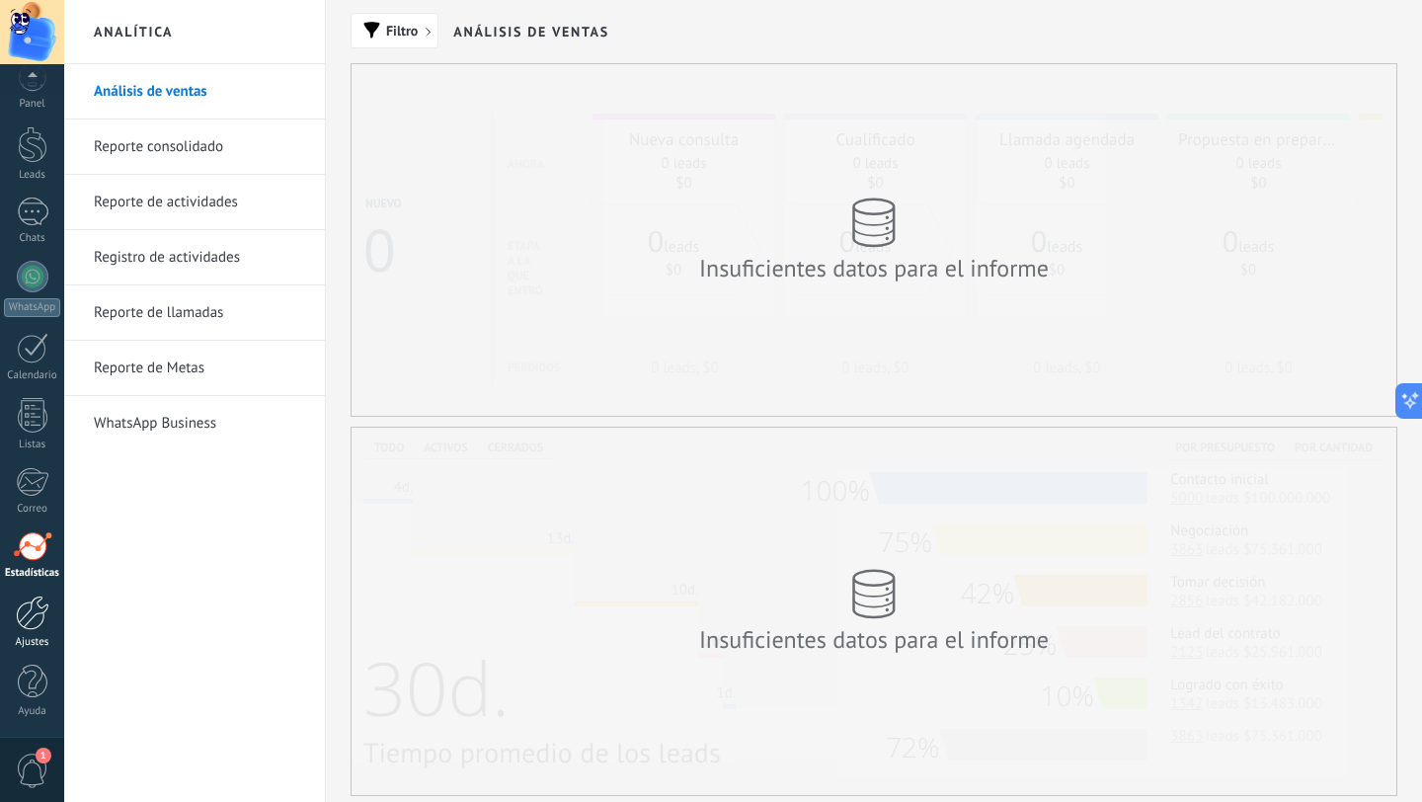
click at [33, 621] on div at bounding box center [33, 613] width 34 height 35
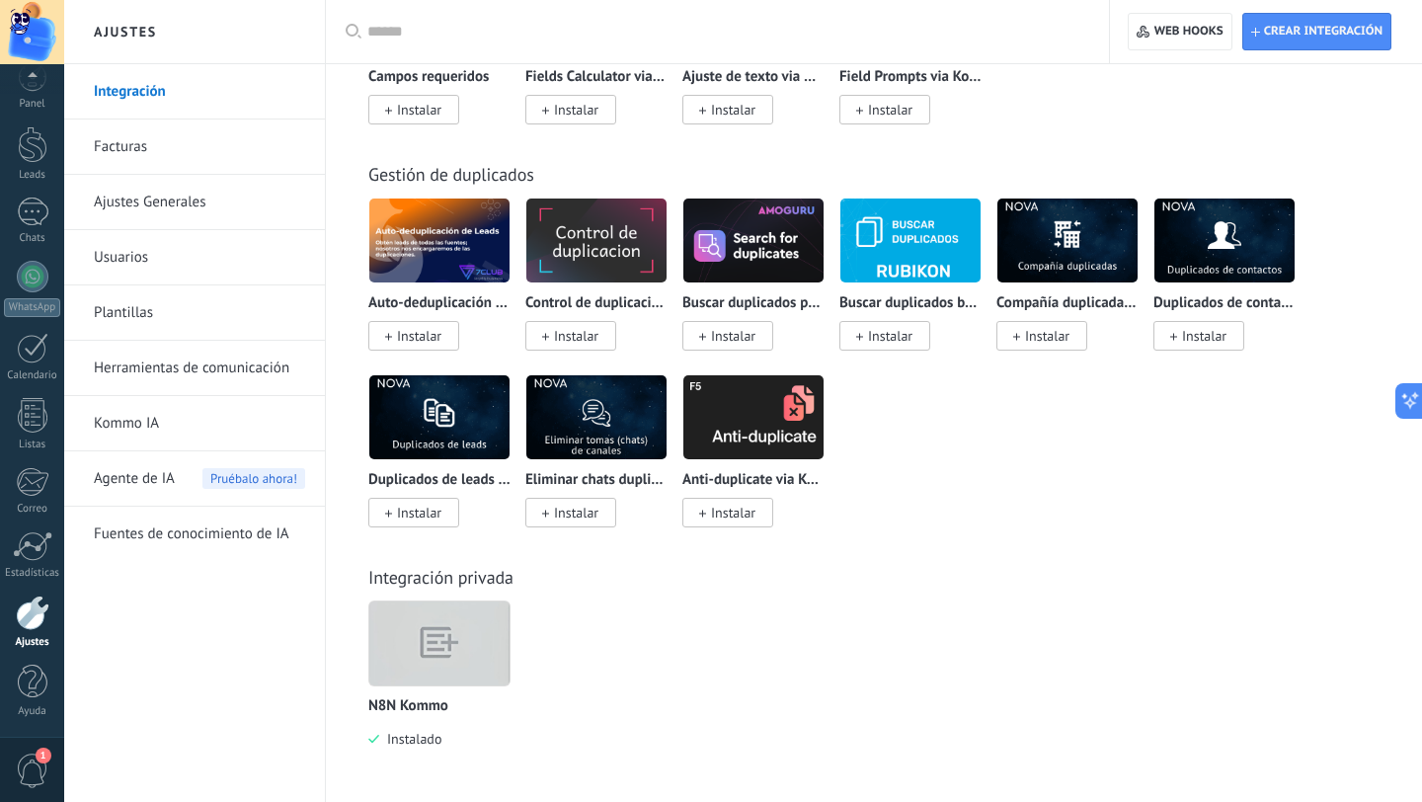
scroll to position [8655, 0]
